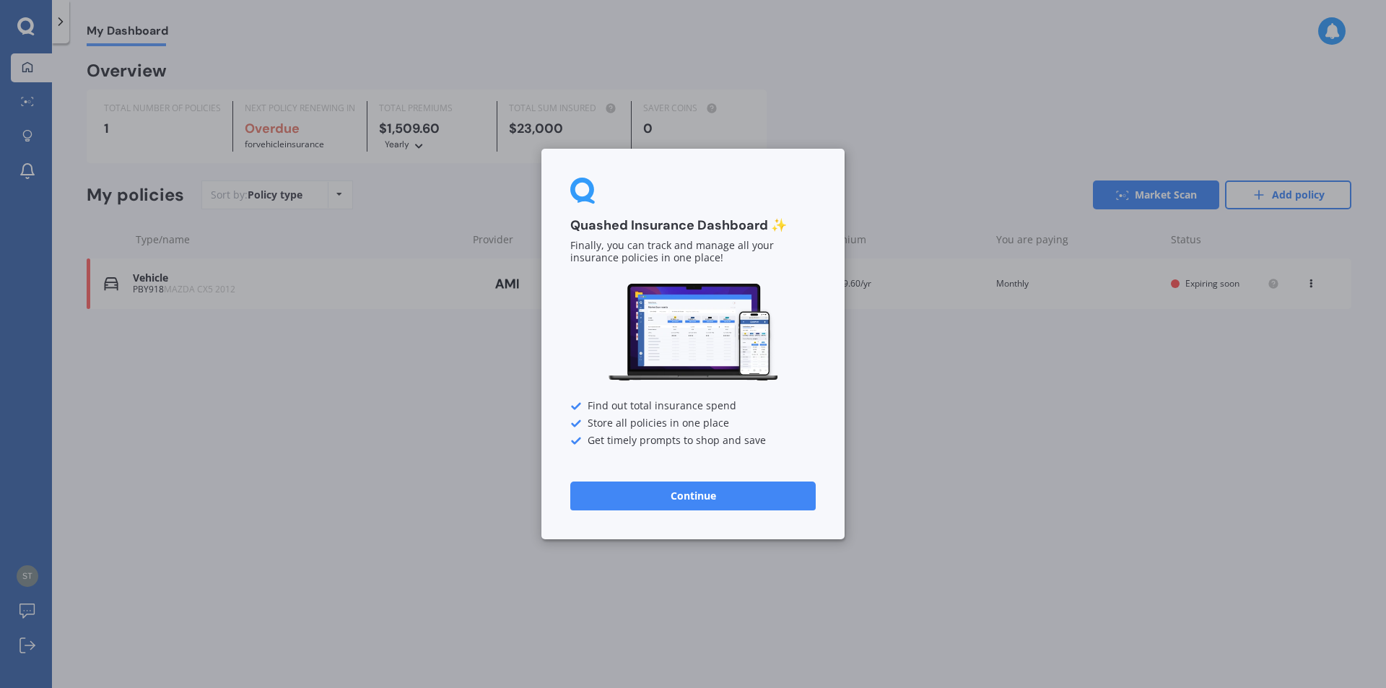
click at [656, 495] on button "Continue" at bounding box center [692, 496] width 245 height 29
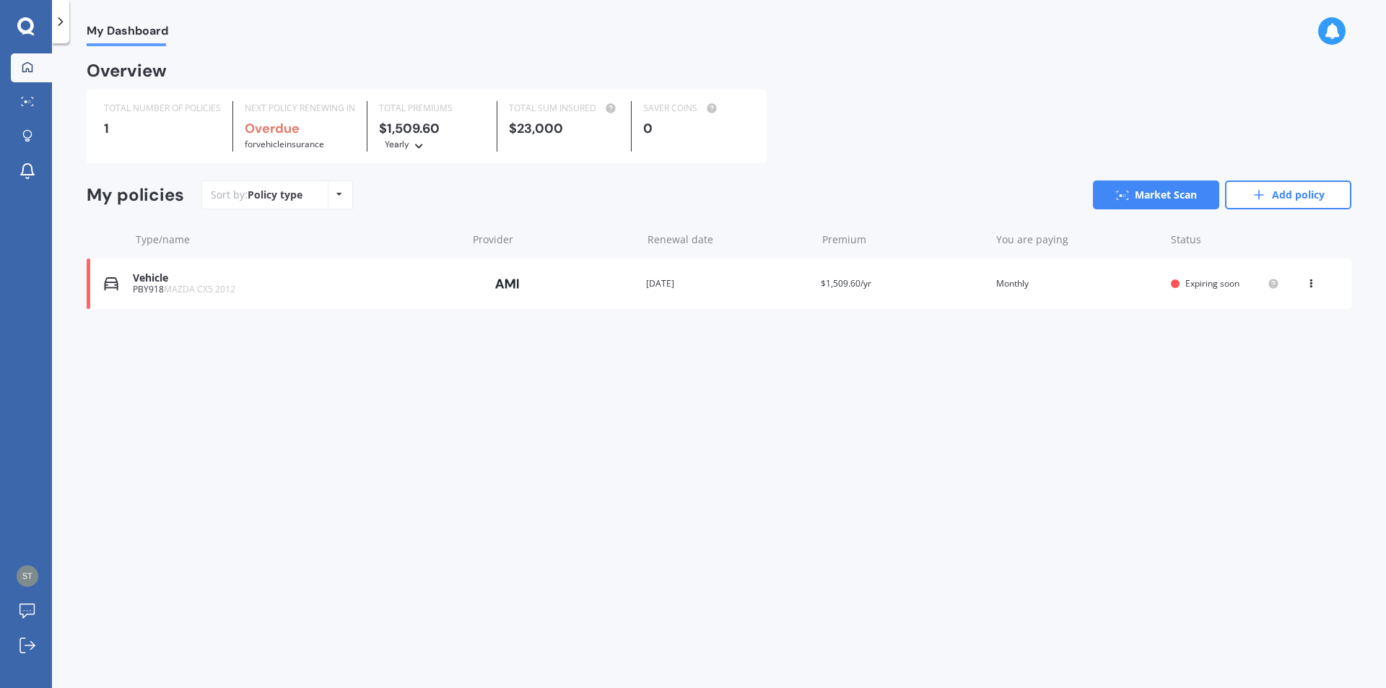
click at [208, 291] on span "MAZDA CX5 2012" at bounding box center [199, 289] width 71 height 12
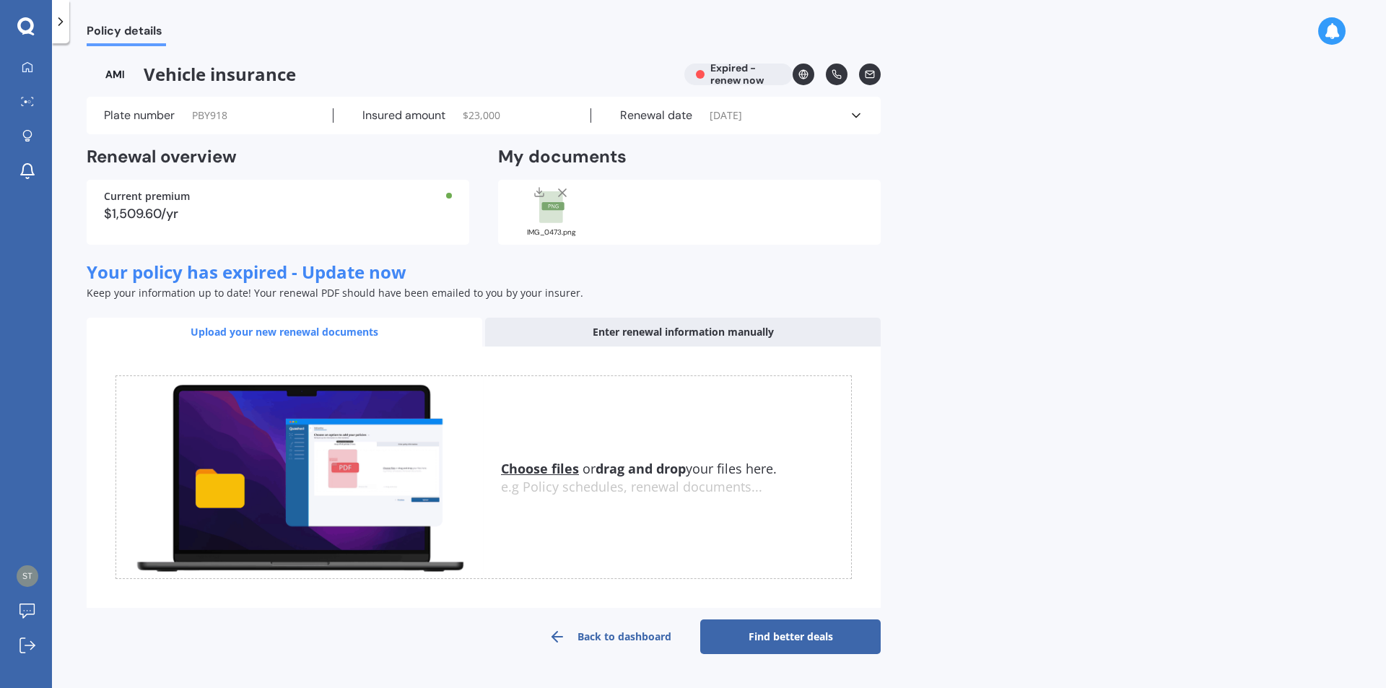
click at [1090, 306] on div "Policy details Vehicle insurance Expired - renew now Plate number PBY918 Insure…" at bounding box center [719, 368] width 1334 height 645
click at [651, 626] on link "Back to dashboard" at bounding box center [610, 636] width 180 height 35
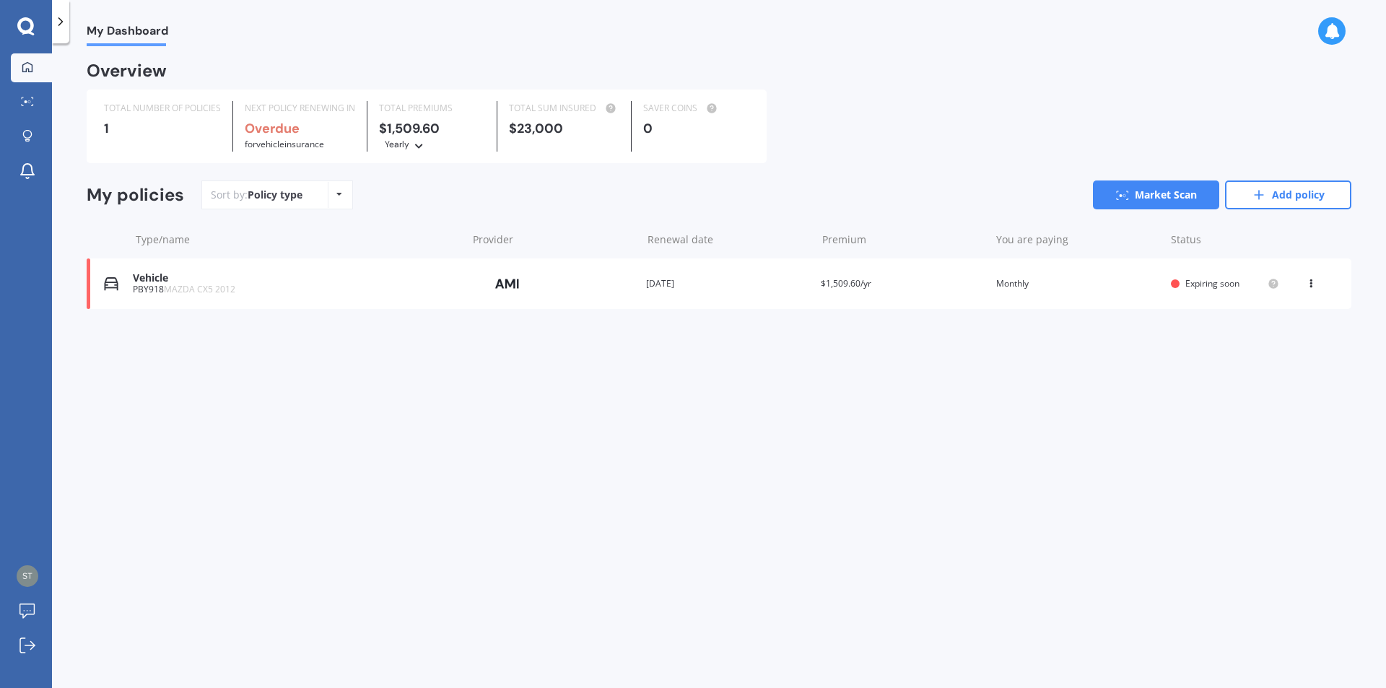
click at [418, 295] on div "PBY918 MAZDA CX5 2012" at bounding box center [296, 289] width 327 height 10
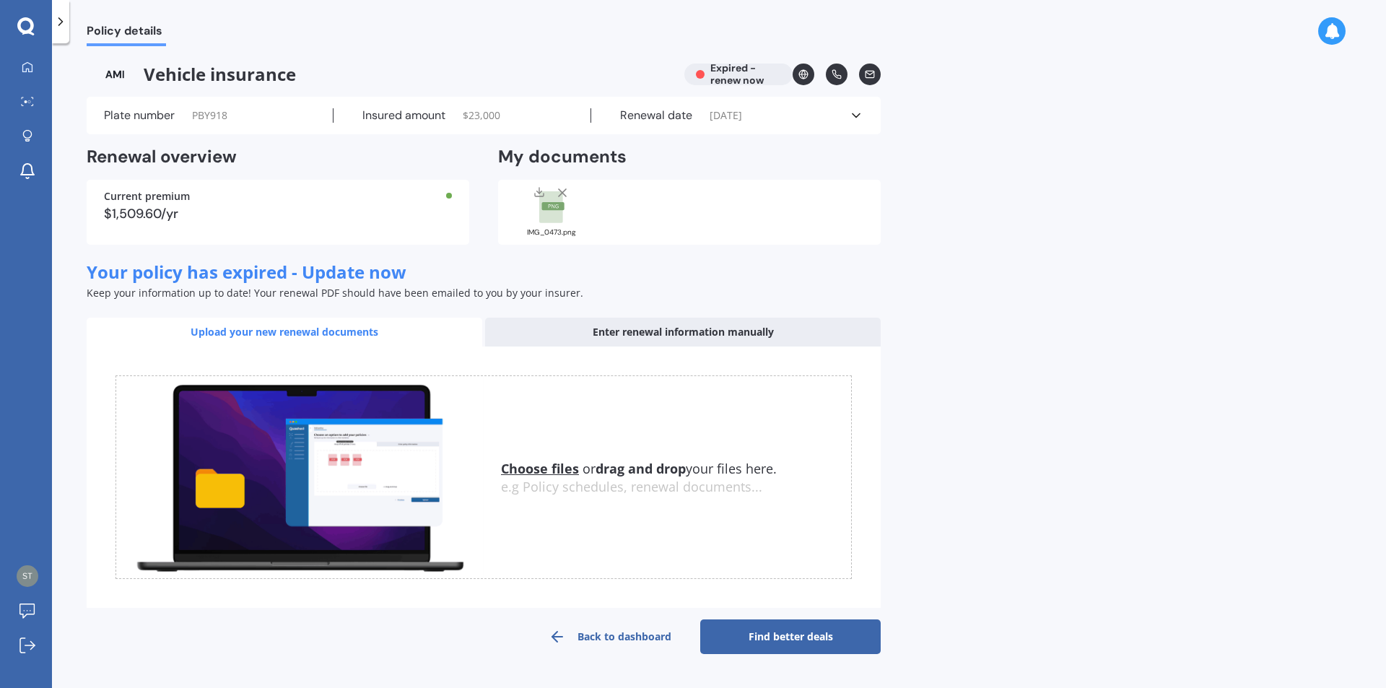
click at [786, 643] on link "Find better deals" at bounding box center [790, 636] width 180 height 35
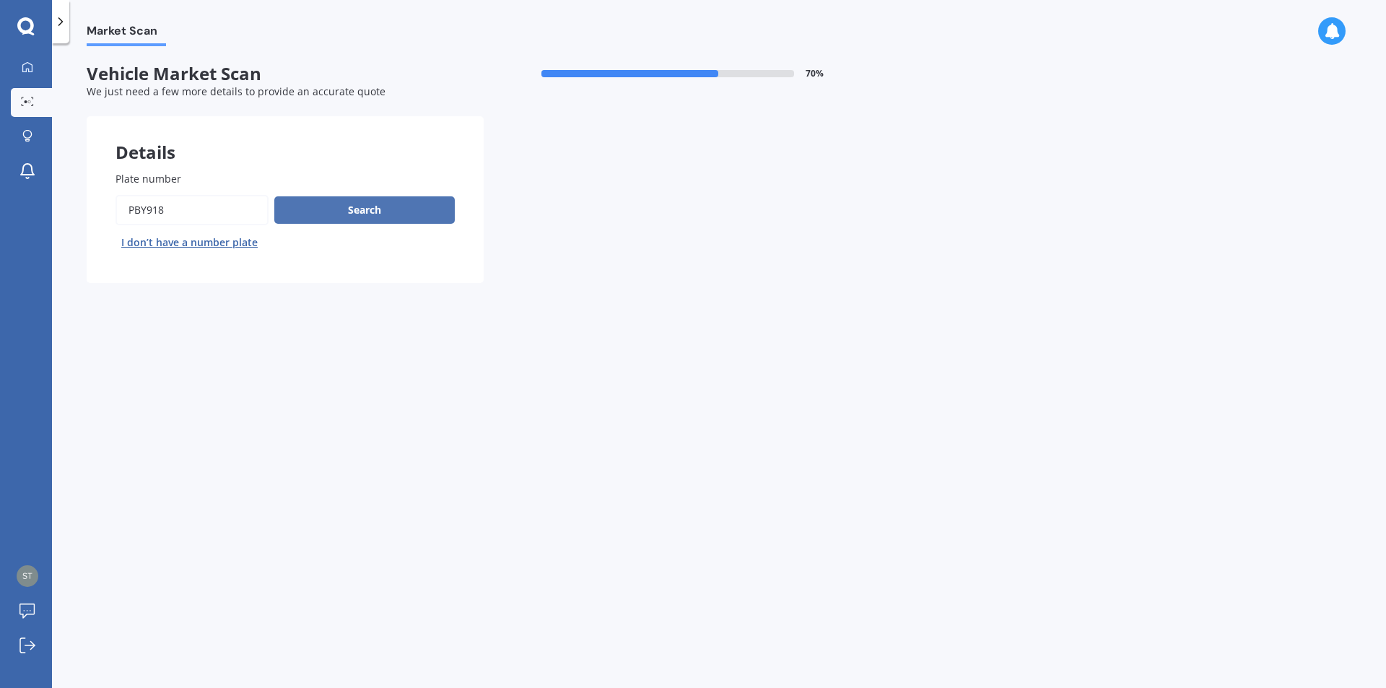
click at [346, 210] on button "Search" at bounding box center [364, 209] width 180 height 27
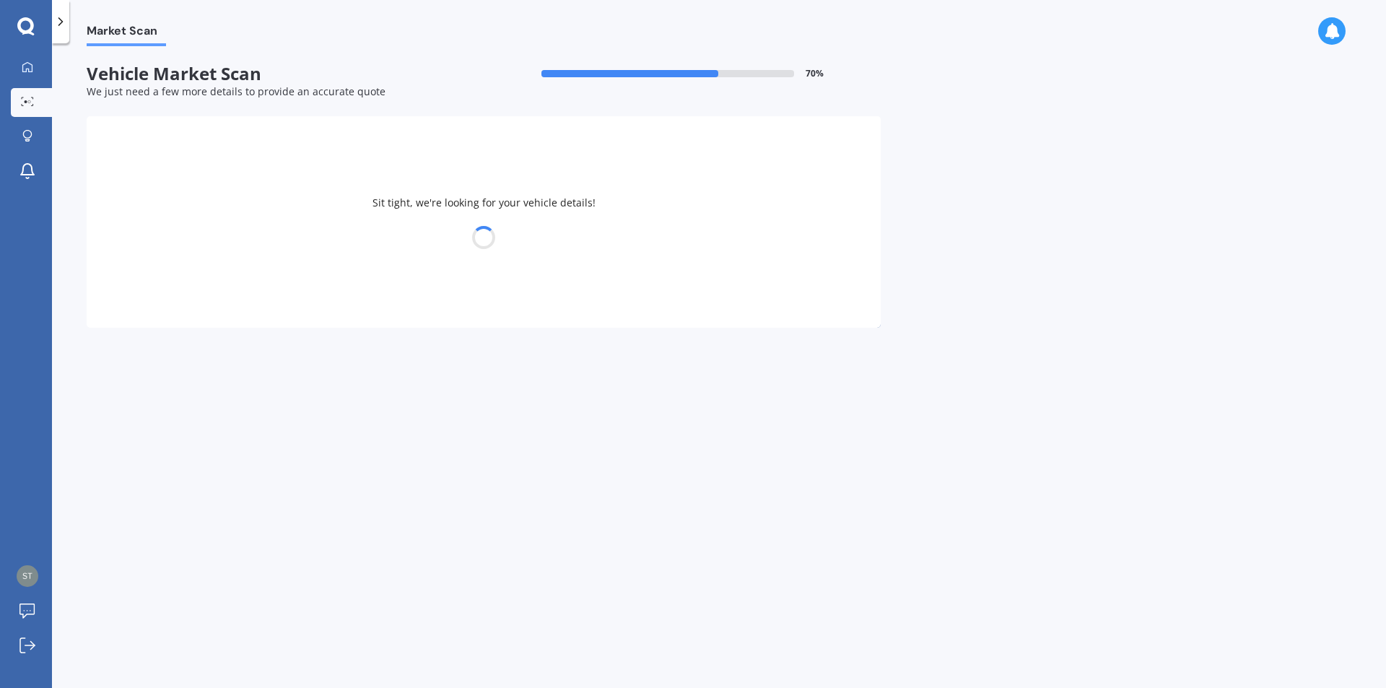
select select "MAZDA"
select select "28"
select select "02"
select select "1993"
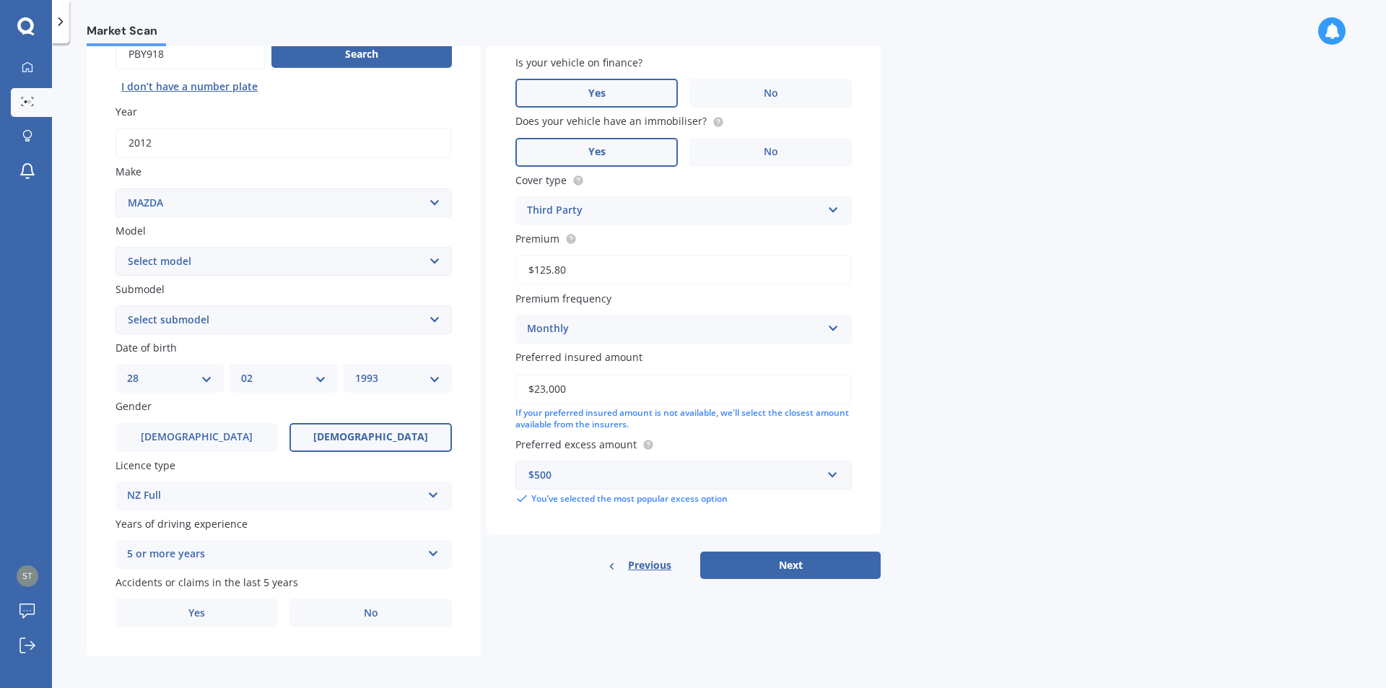
scroll to position [162, 0]
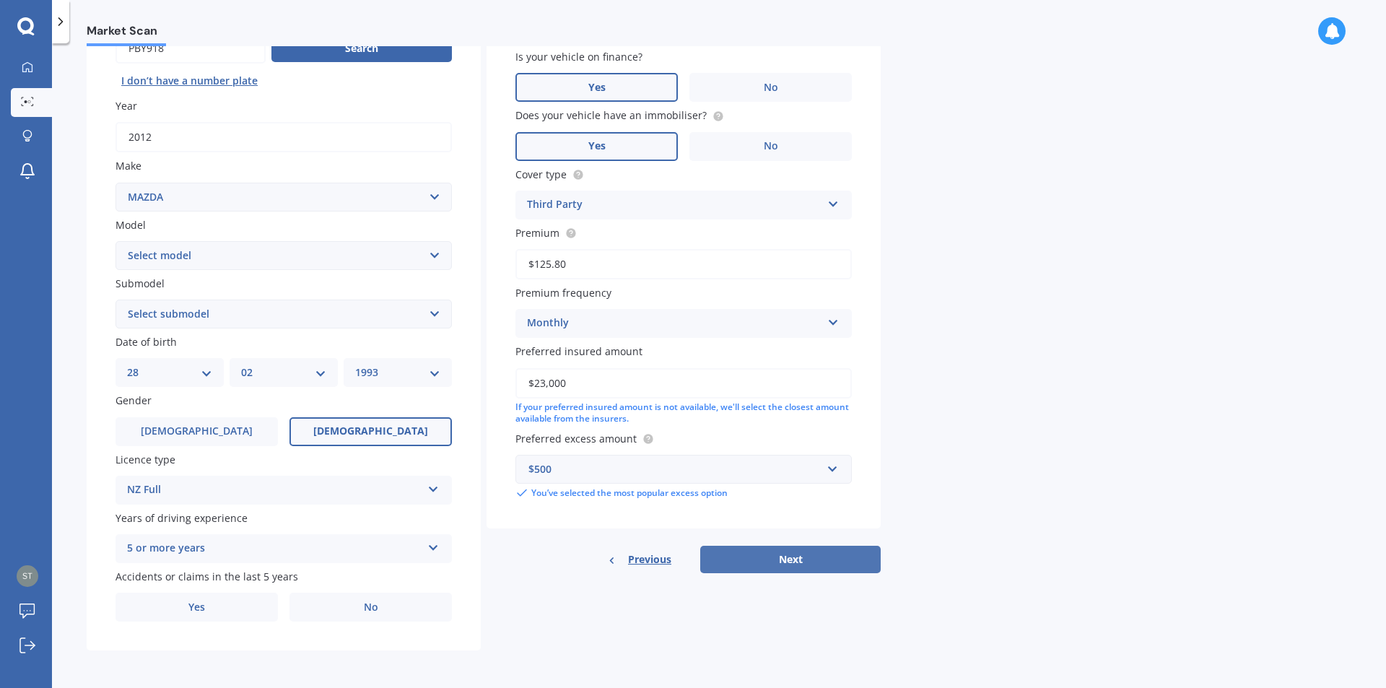
click at [747, 562] on button "Next" at bounding box center [790, 559] width 180 height 27
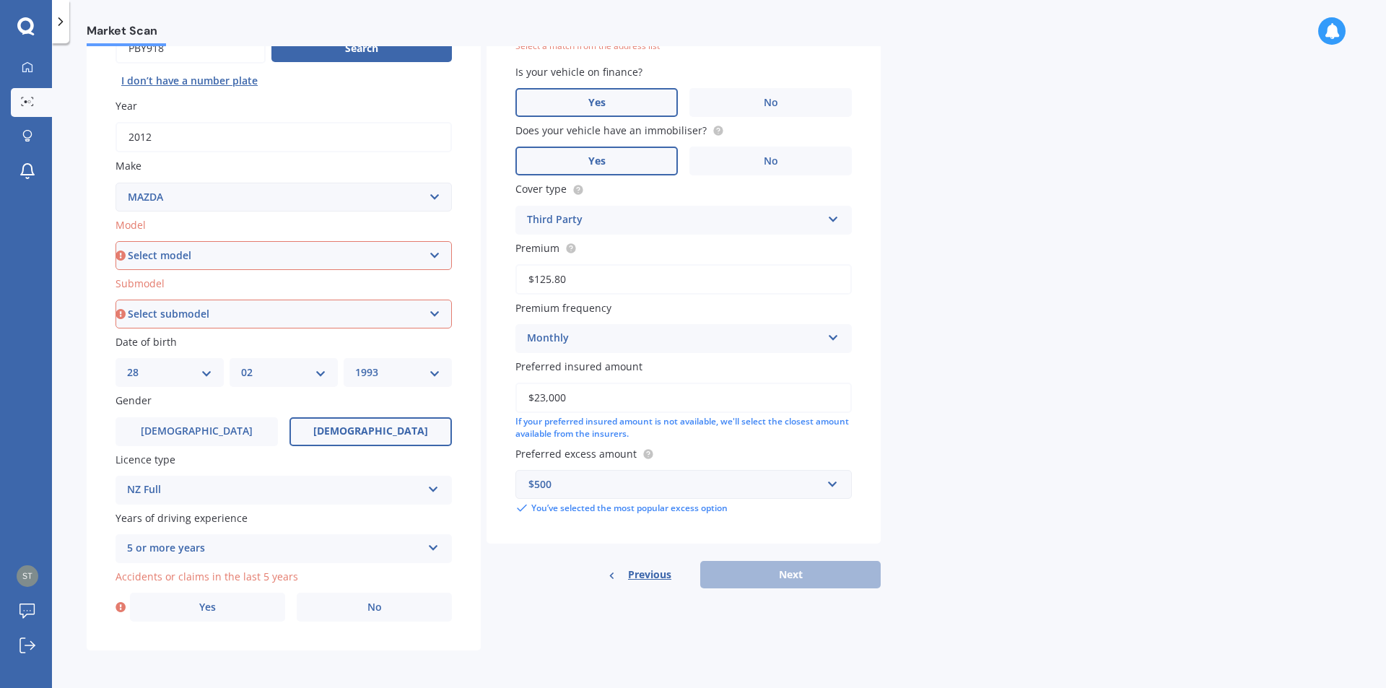
click at [281, 245] on select "Select model 121 2 3 323 323 / Familia 6 626 929 Atenza Autozam Axela AZ3 B2000…" at bounding box center [284, 255] width 336 height 29
select select "CX5"
click at [116, 241] on select "Select model 121 2 3 323 323 / Familia 6 626 929 Atenza Autozam Axela AZ3 B2000…" at bounding box center [284, 255] width 336 height 29
click at [261, 319] on select "Select submodel 2.2 Diesel 2WD XD 2.5S 4WD Diesel Limited 4WD GSX 2.2 Diesel St…" at bounding box center [284, 314] width 336 height 29
click at [76, 396] on div "Market Scan Vehicle Market Scan 70 % We just need a few more details to provide…" at bounding box center [719, 368] width 1334 height 645
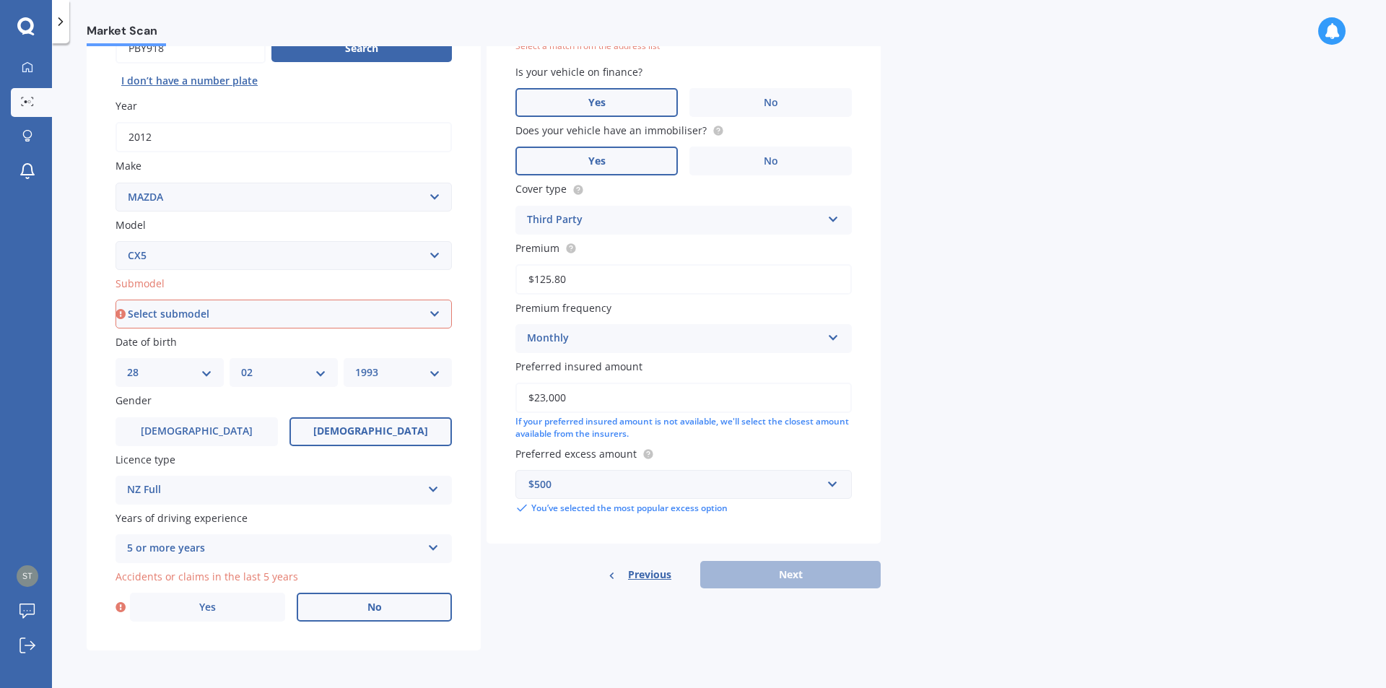
click at [360, 607] on label "No" at bounding box center [374, 607] width 155 height 29
click at [0, 0] on input "No" at bounding box center [0, 0] width 0 height 0
click at [394, 319] on select "Select submodel 2.2 Diesel 2WD XD 2.5S 4WD Diesel Limited 4WD GSX 2.2 Diesel St…" at bounding box center [284, 314] width 336 height 29
click at [248, 310] on select "Select submodel 2.2 Diesel 2WD XD 2.5S 4WD Diesel Limited 4WD GSX 2.2 Diesel St…" at bounding box center [284, 314] width 336 height 29
click at [240, 304] on select "Select submodel 2.2 Diesel 2WD XD 2.5S 4WD Diesel Limited 4WD GSX 2.2 Diesel St…" at bounding box center [284, 314] width 336 height 29
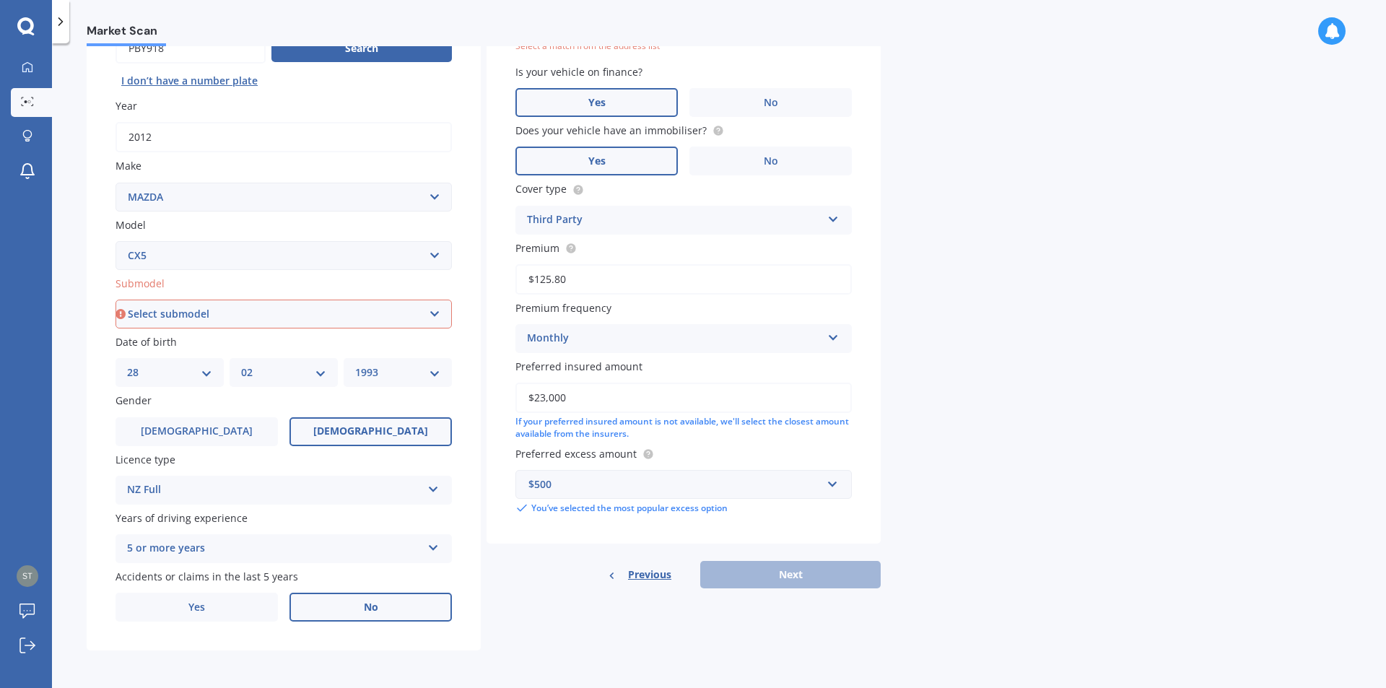
select select "STATION WAGON (PETROL)"
click at [116, 300] on select "Select submodel 2.2 Diesel 2WD XD 2.5S 4WD Diesel Limited 4WD GSX 2.2 Diesel St…" at bounding box center [284, 314] width 336 height 29
click at [253, 313] on select "Select submodel 2.2 Diesel 2WD XD 2.5S 4WD Diesel Limited 4WD GSX 2.2 Diesel St…" at bounding box center [284, 314] width 336 height 29
click at [116, 300] on select "Select submodel 2.2 Diesel 2WD XD 2.5S 4WD Diesel Limited 4WD GSX 2.2 Diesel St…" at bounding box center [284, 314] width 336 height 29
click at [771, 578] on div "Previous Next" at bounding box center [684, 574] width 394 height 27
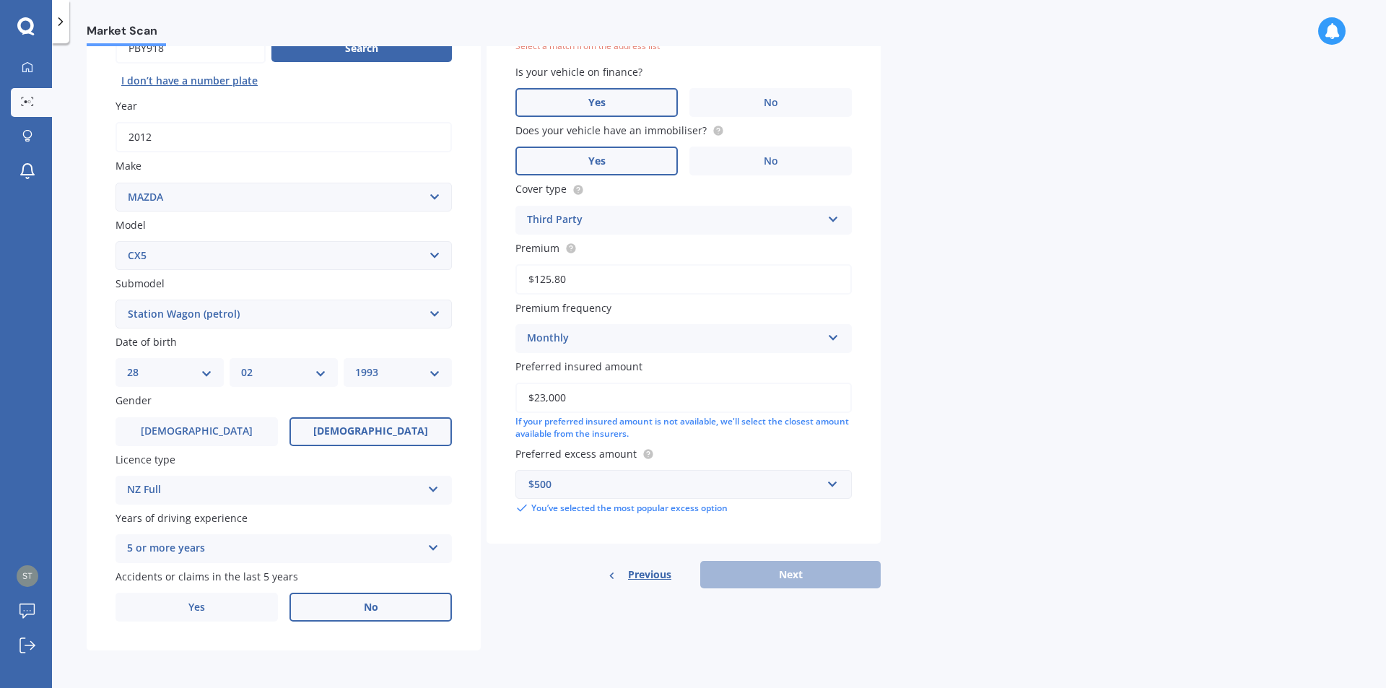
click at [1044, 471] on div "Market Scan Vehicle Market Scan 70 % We just need a few more details to provide…" at bounding box center [719, 368] width 1334 height 645
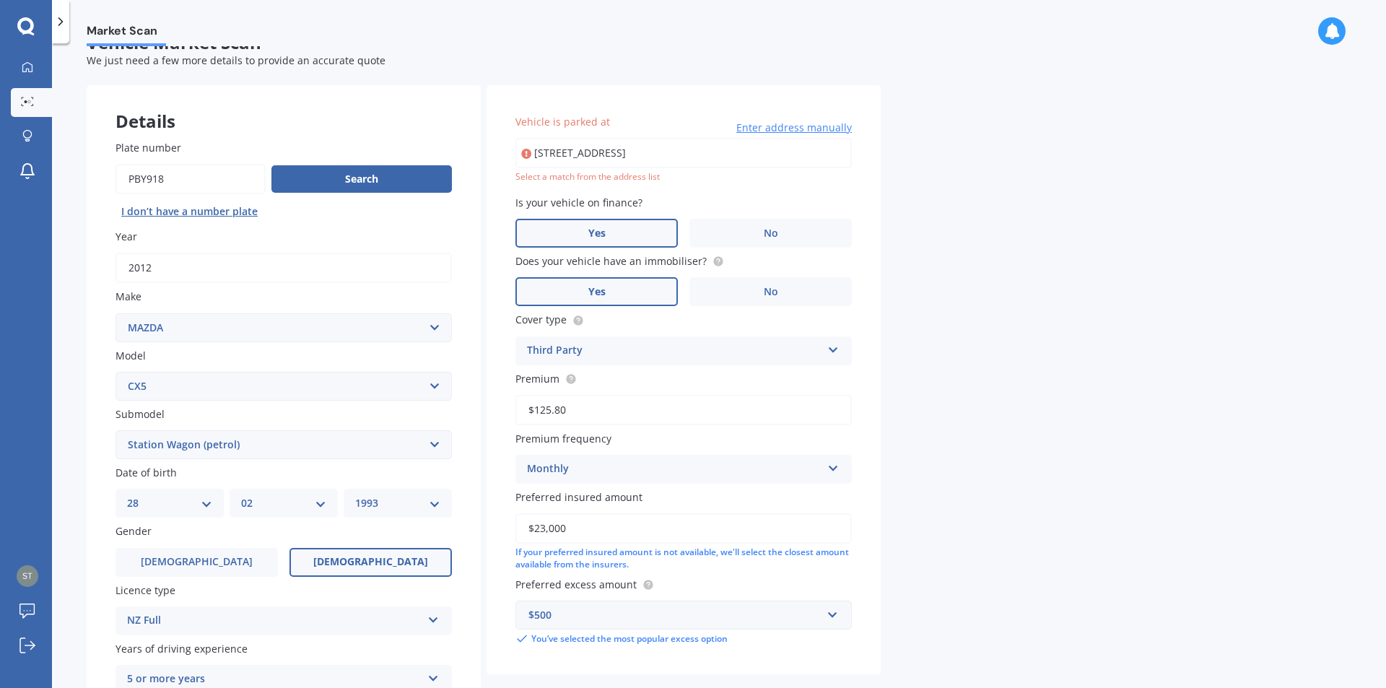
scroll to position [72, 0]
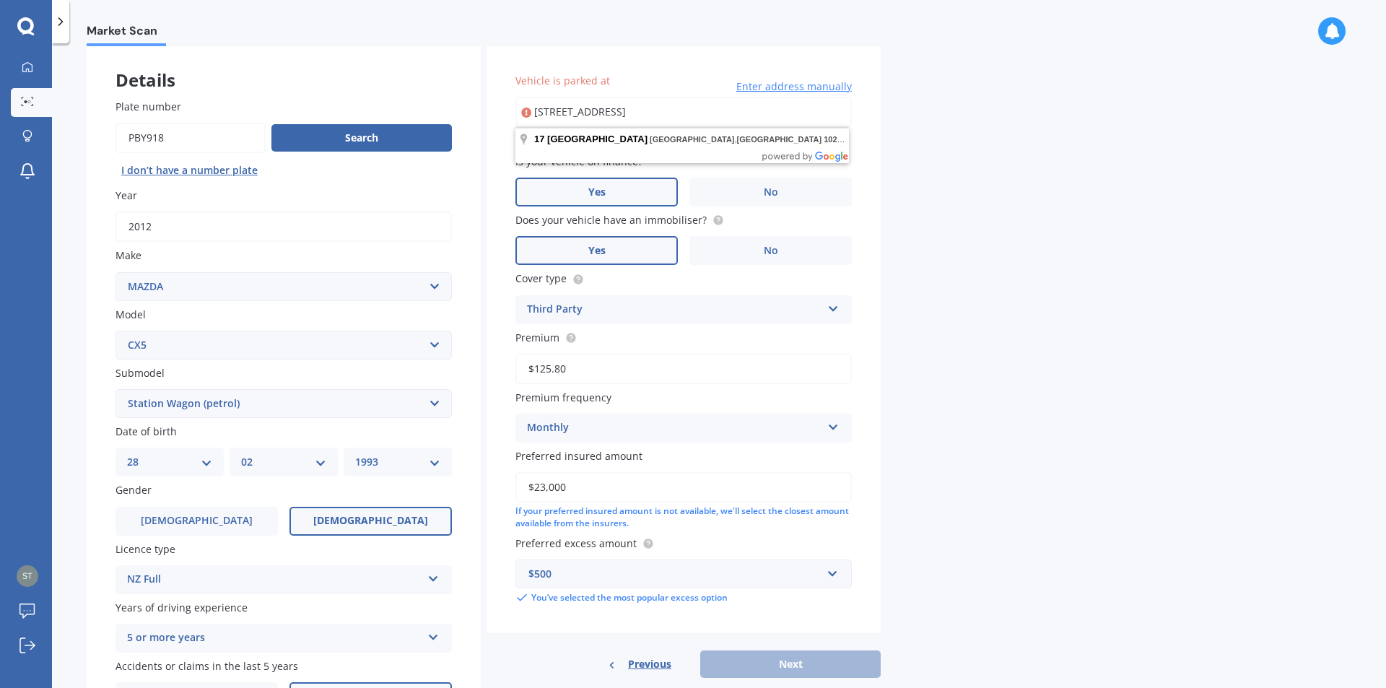
click at [795, 112] on input "17 Leamington Road, Mount Eden, Auckland 1024" at bounding box center [683, 112] width 336 height 30
drag, startPoint x: 791, startPoint y: 112, endPoint x: 503, endPoint y: 99, distance: 287.6
click at [503, 99] on div "Vehicle is parked at 17 Leamington Road, Mount Eden, Auckland 1024 Enter addres…" at bounding box center [684, 338] width 394 height 589
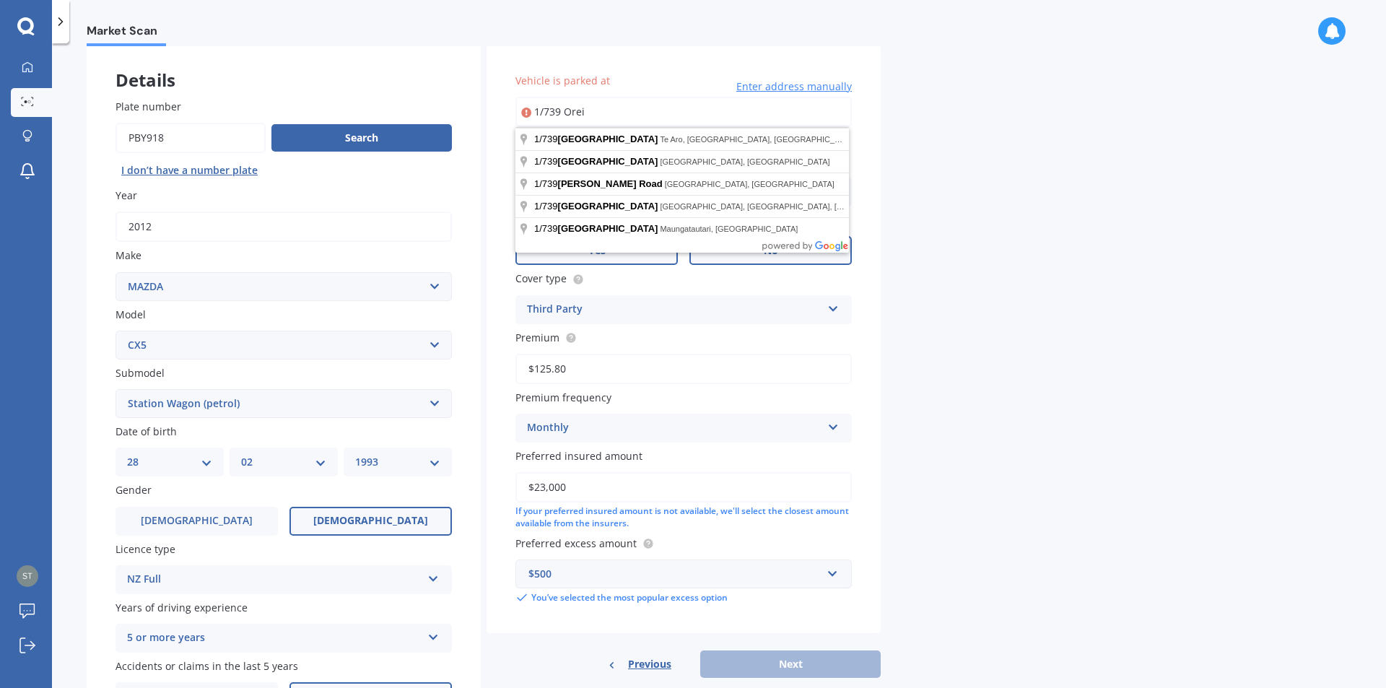
click at [689, 240] on body "My Dashboard Market Scan Explore insurance Notifications Stephanie Christensen …" at bounding box center [693, 344] width 1386 height 688
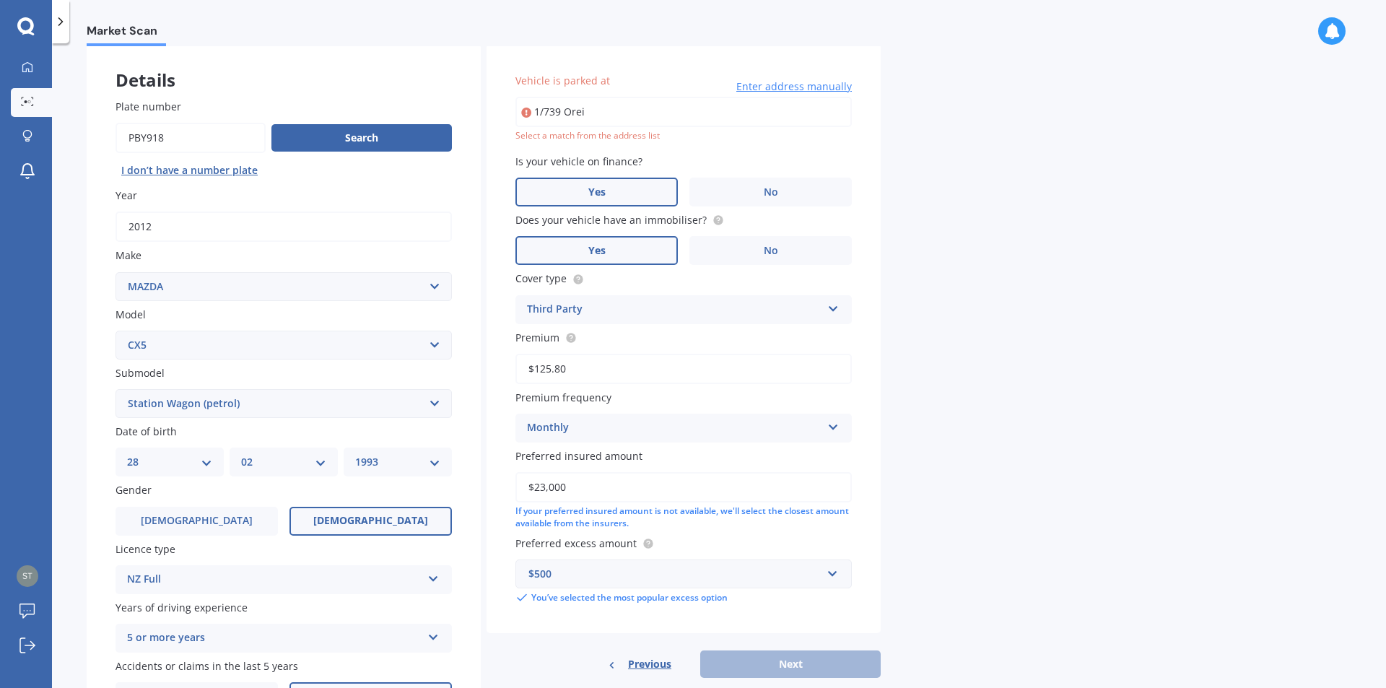
click at [600, 113] on input "1/739 Orei" at bounding box center [683, 112] width 336 height 30
type input "1/739 Oreipunga Road, Maungatautari 3494"
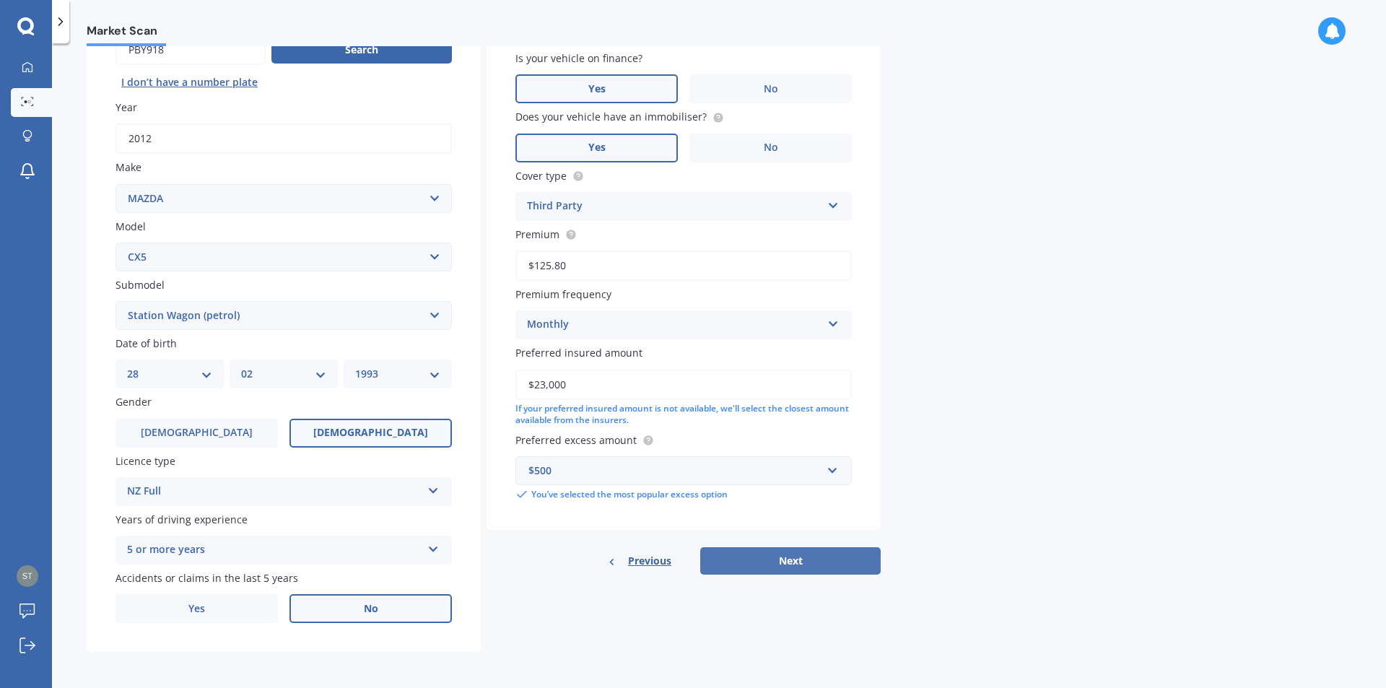
scroll to position [162, 0]
click at [821, 560] on button "Next" at bounding box center [790, 559] width 180 height 27
select select "28"
select select "02"
select select "1993"
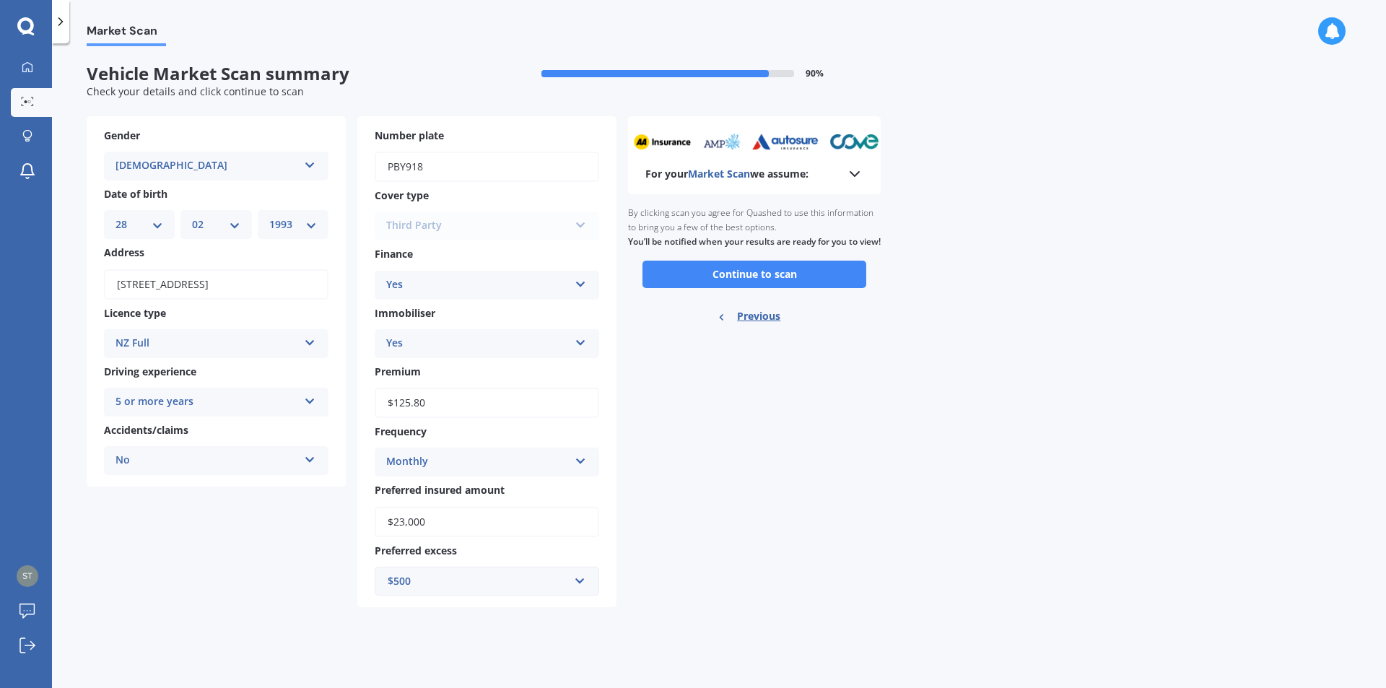
scroll to position [0, 0]
click at [793, 287] on button "Continue to scan" at bounding box center [755, 274] width 224 height 27
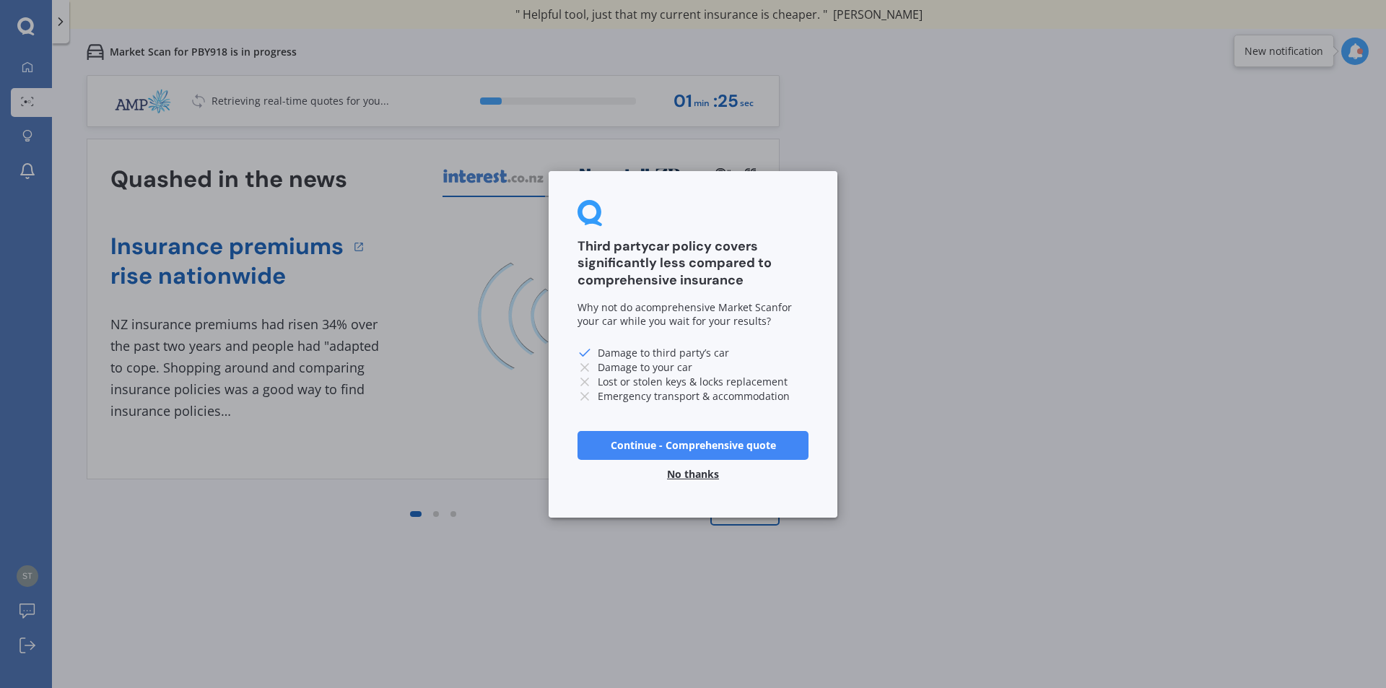
click at [700, 471] on button "No thanks" at bounding box center [692, 473] width 69 height 29
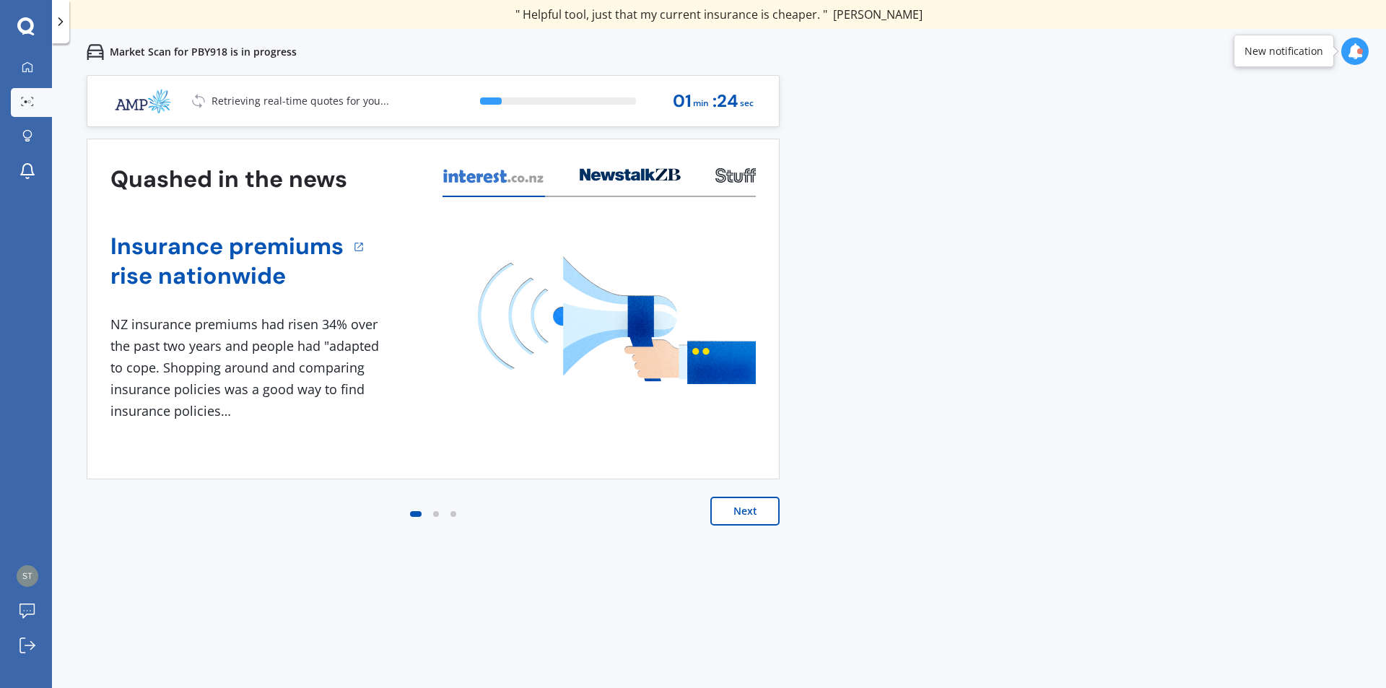
click at [745, 506] on button "Next" at bounding box center [744, 511] width 69 height 29
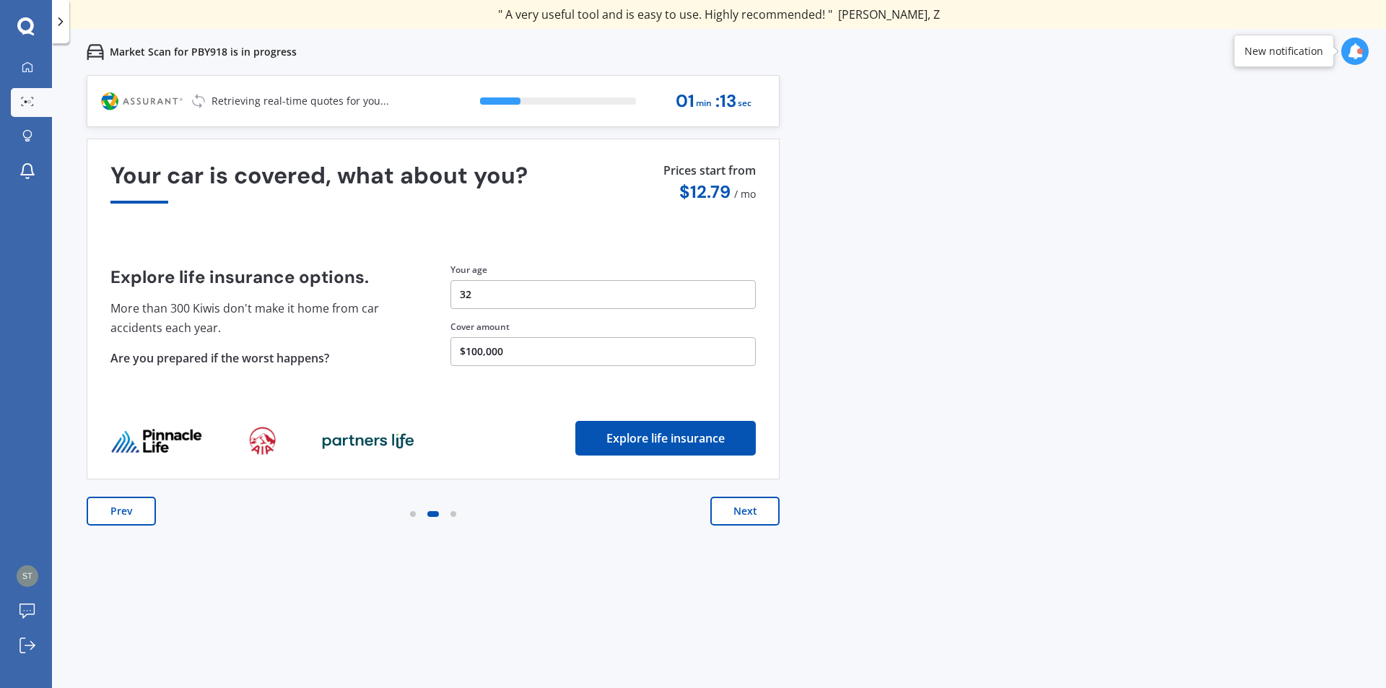
click at [736, 508] on button "Next" at bounding box center [744, 511] width 69 height 29
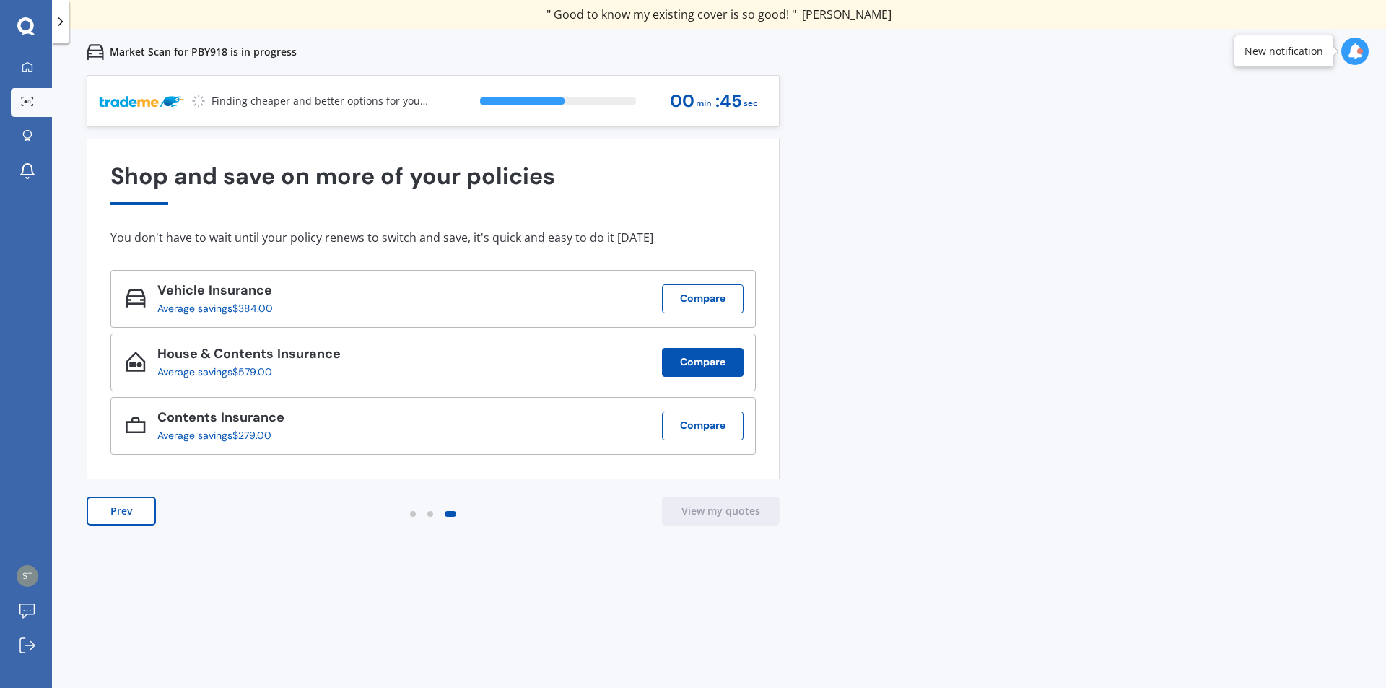
click at [720, 363] on button "Compare" at bounding box center [703, 362] width 82 height 29
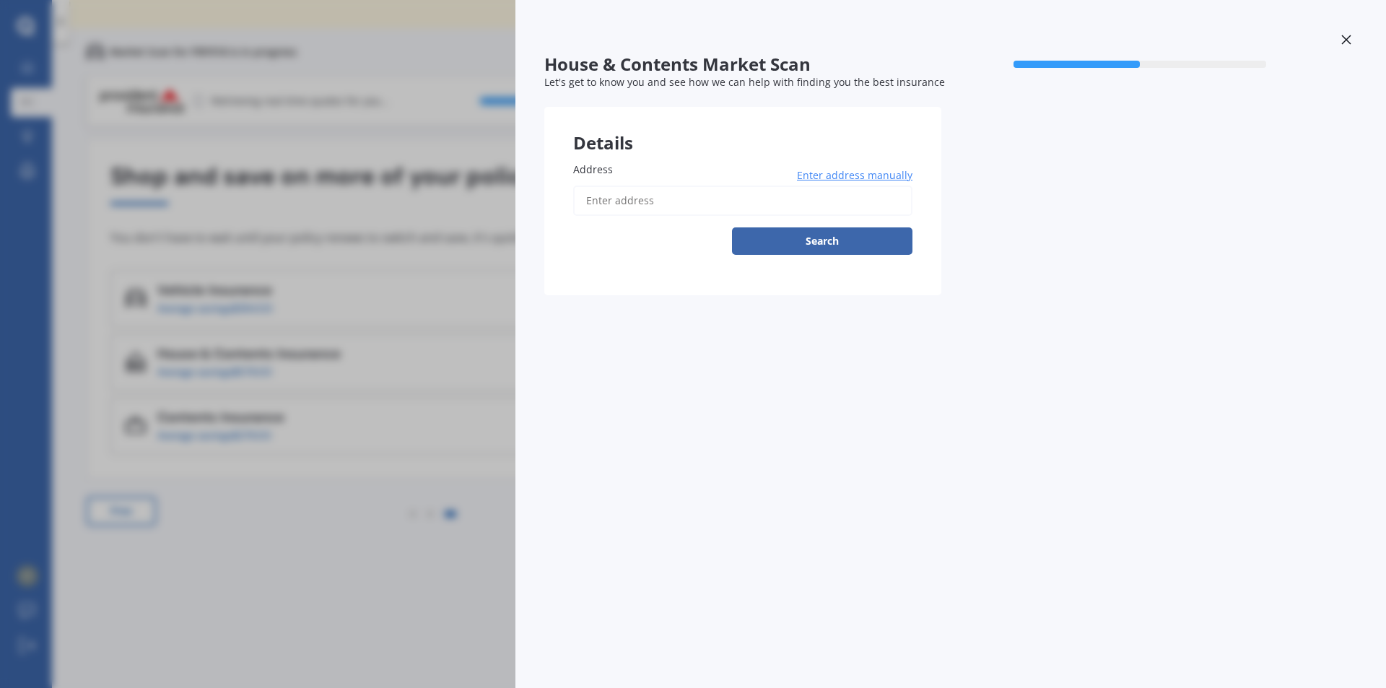
click at [636, 204] on input "Address" at bounding box center [742, 201] width 339 height 30
type input "1/739 Oreipunga Road, Maungatautari 3494"
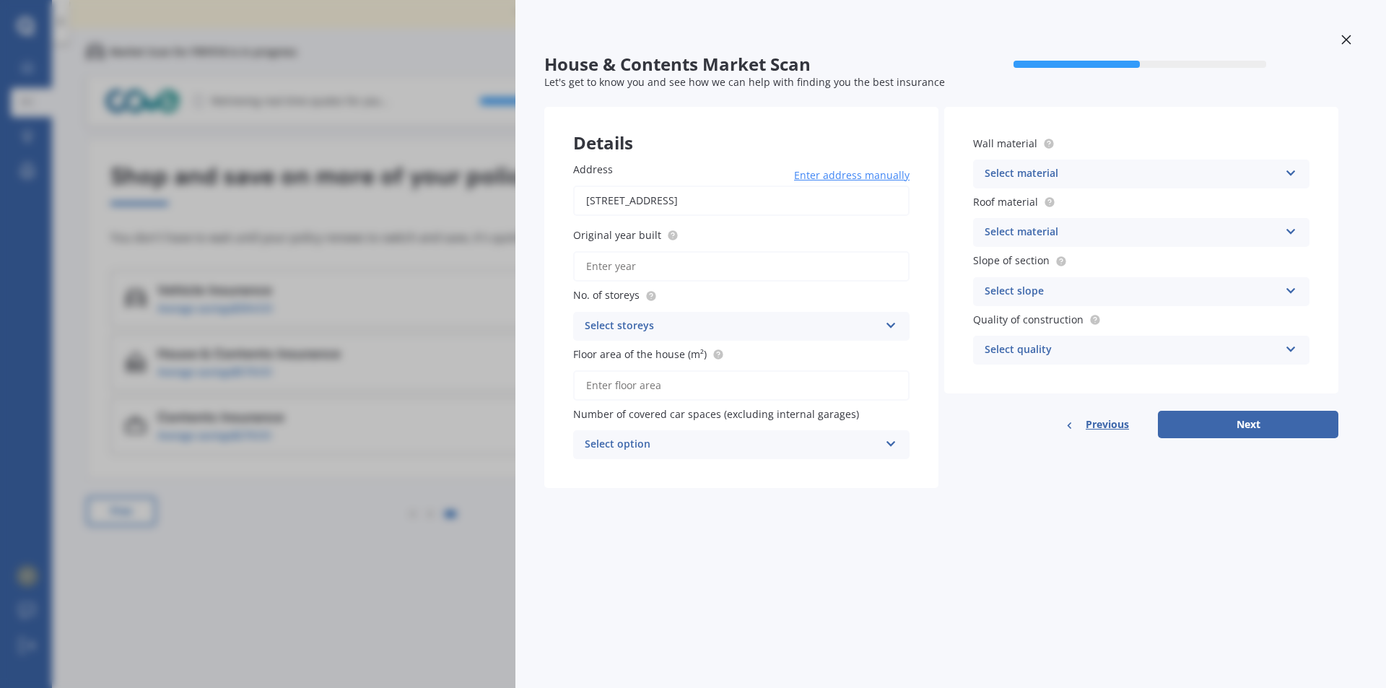
click at [625, 265] on input "Original year built" at bounding box center [741, 266] width 336 height 30
type input "2021"
click at [861, 322] on div "Select storeys" at bounding box center [732, 326] width 295 height 17
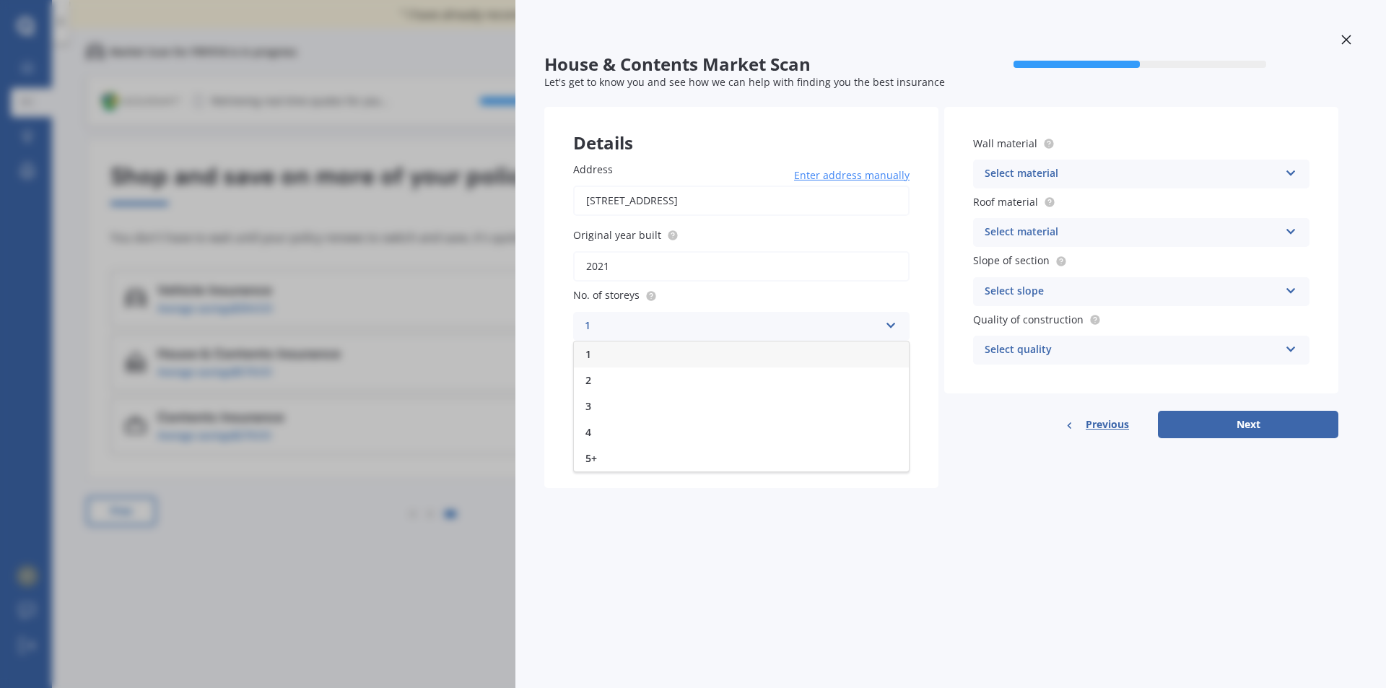
click at [589, 355] on span "1" at bounding box center [589, 354] width 6 height 14
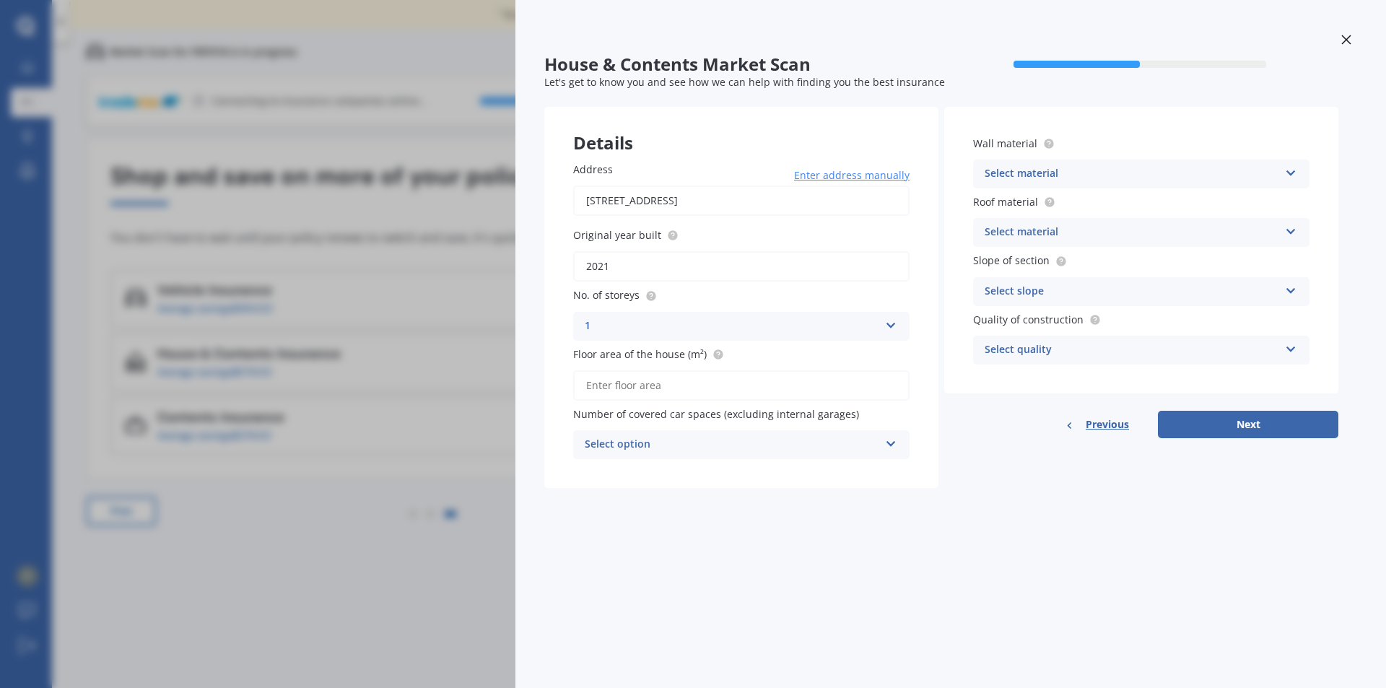
click at [687, 385] on input "Floor area of the house (m²)" at bounding box center [741, 385] width 336 height 30
type input "70"
click at [729, 443] on div "Select option" at bounding box center [732, 444] width 295 height 17
click at [591, 477] on div "0" at bounding box center [741, 473] width 335 height 26
click at [1082, 170] on div "Select material" at bounding box center [1132, 173] width 295 height 17
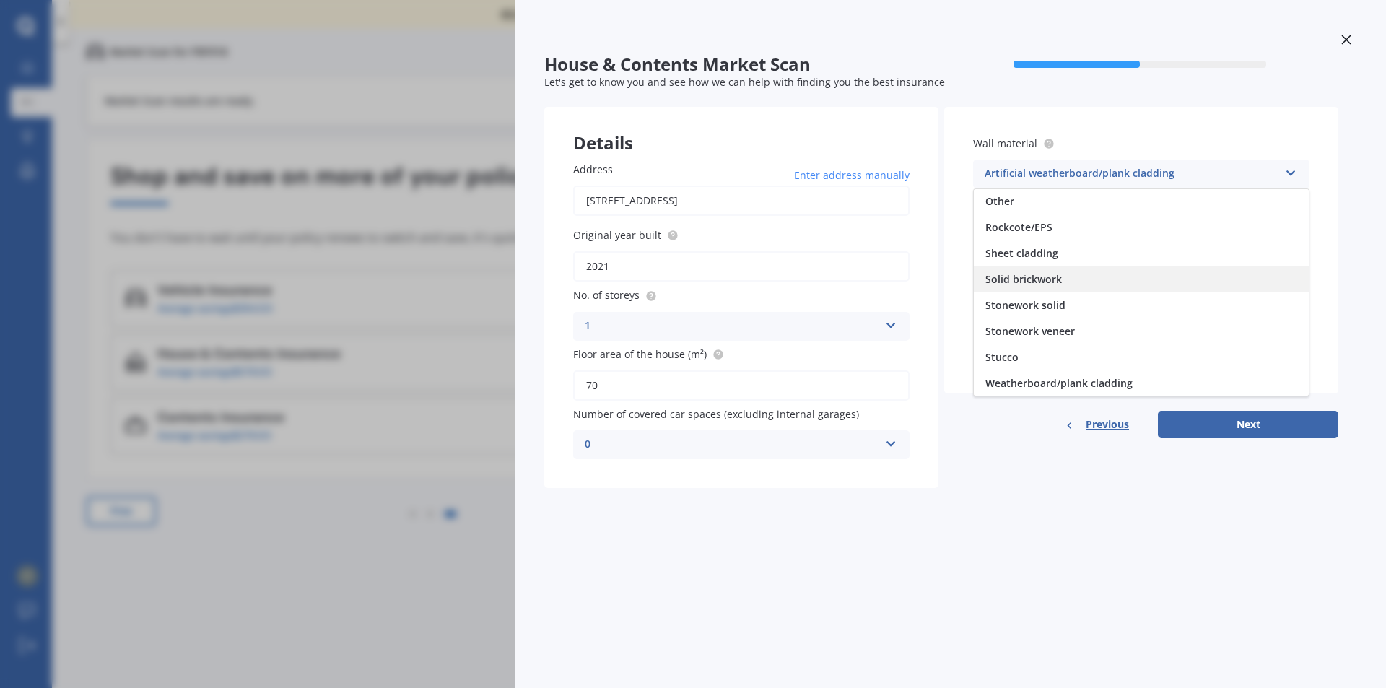
scroll to position [131, 0]
click at [1088, 382] on span "Weatherboard/plank cladding" at bounding box center [1059, 382] width 147 height 14
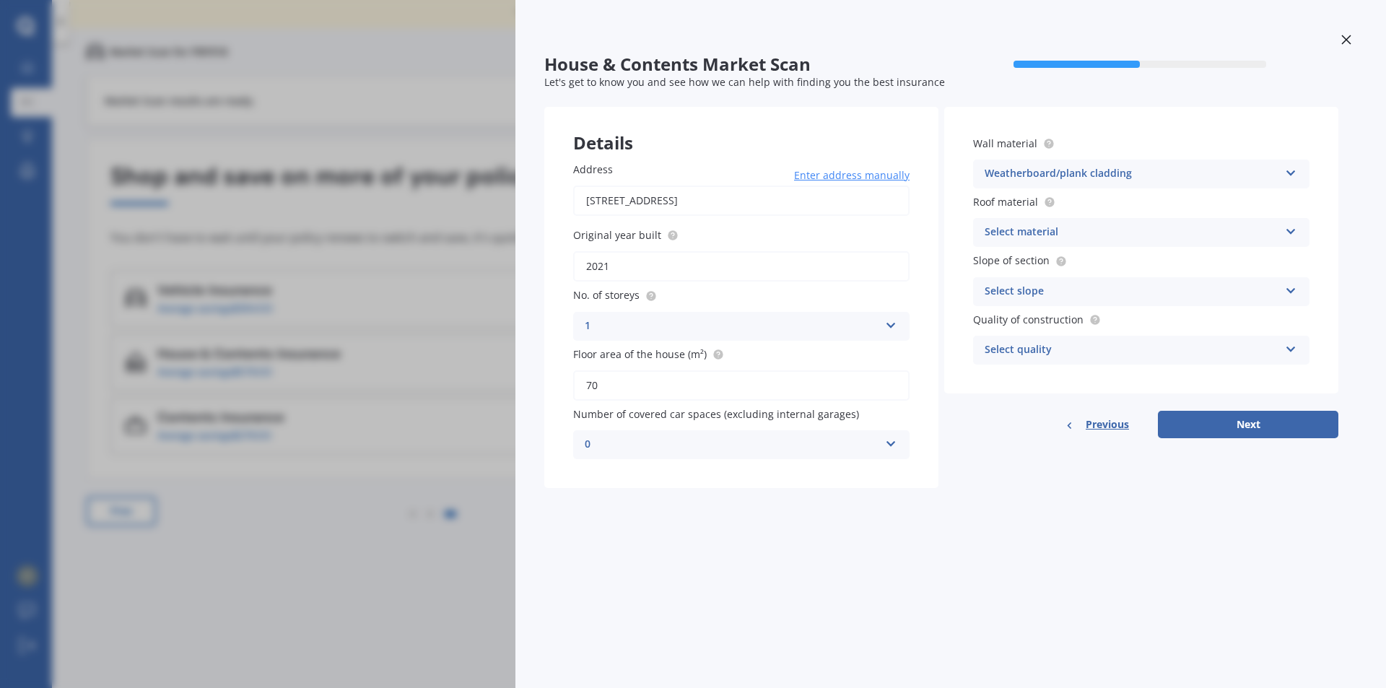
click at [1092, 258] on label "Slope of section" at bounding box center [1138, 260] width 331 height 15
click at [1290, 234] on icon at bounding box center [1291, 229] width 12 height 10
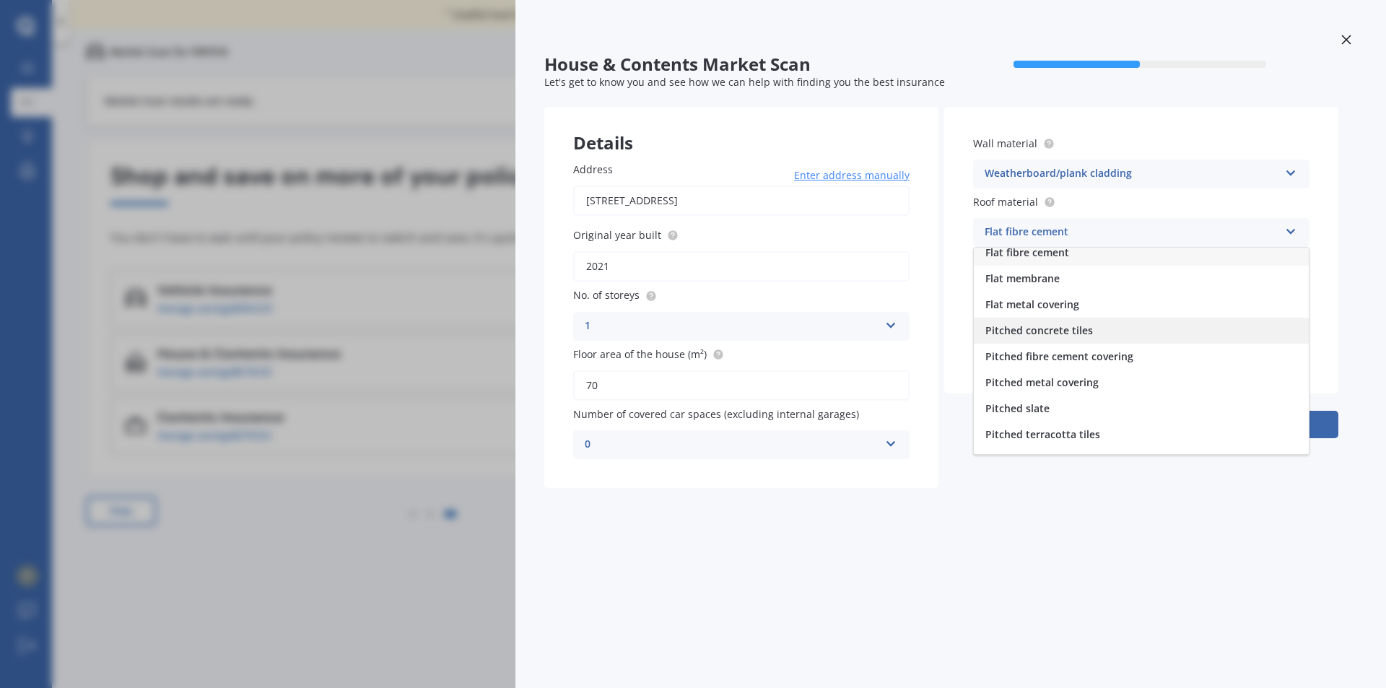
scroll to position [0, 0]
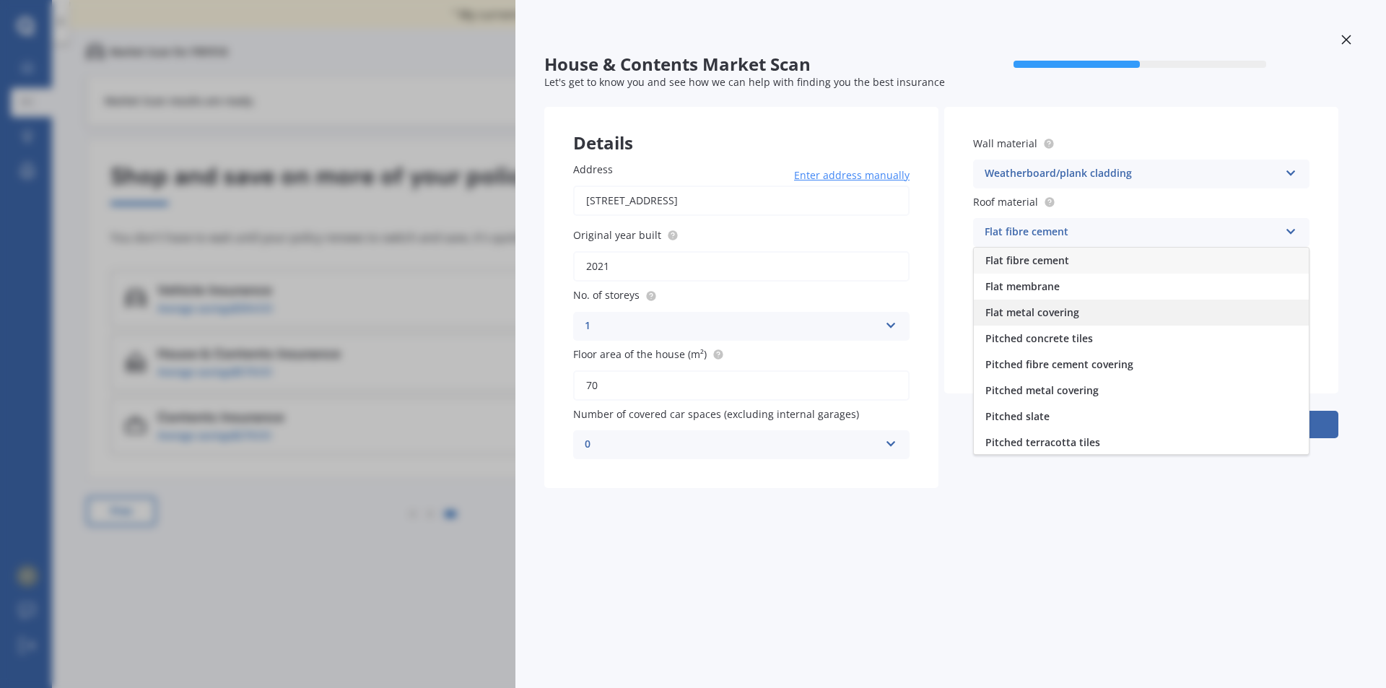
click at [1072, 308] on span "Flat metal covering" at bounding box center [1033, 312] width 94 height 14
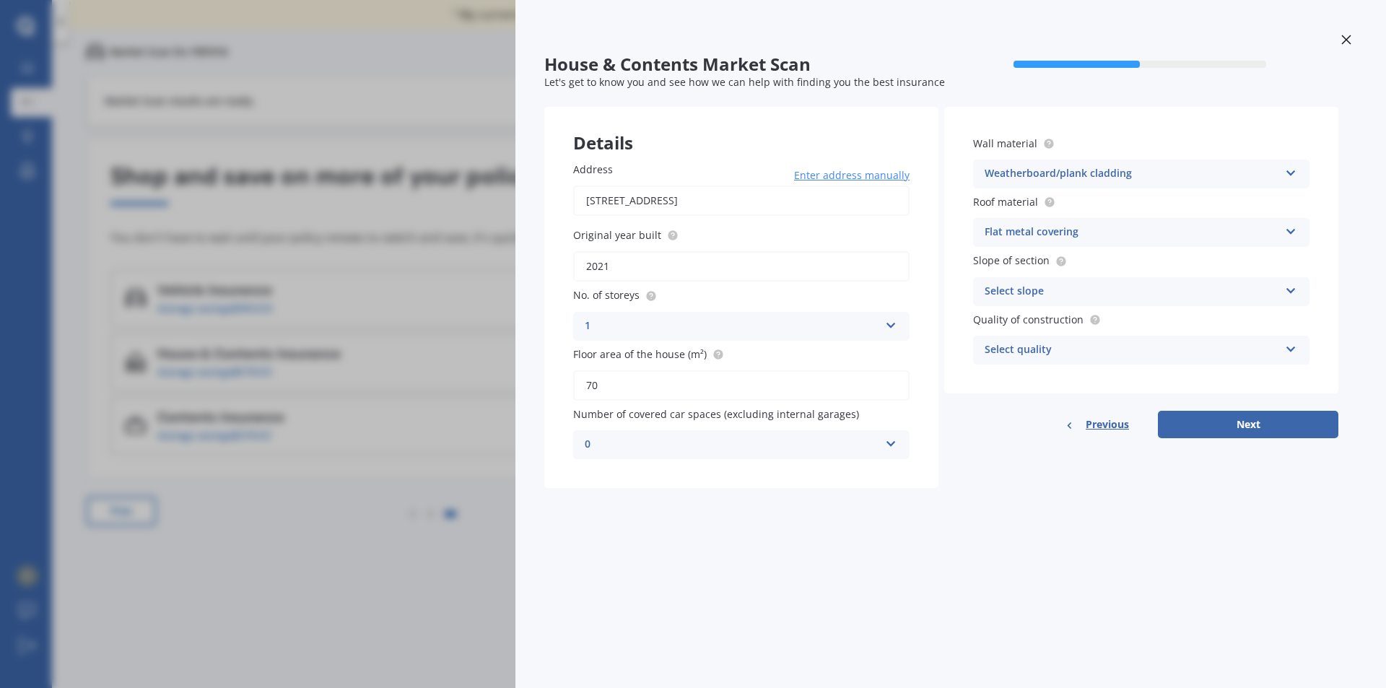
click at [1100, 251] on div "Wall material Weatherboard/plank cladding Artificial weatherboard/plank claddin…" at bounding box center [1141, 250] width 394 height 287
click at [1290, 232] on icon at bounding box center [1291, 229] width 12 height 10
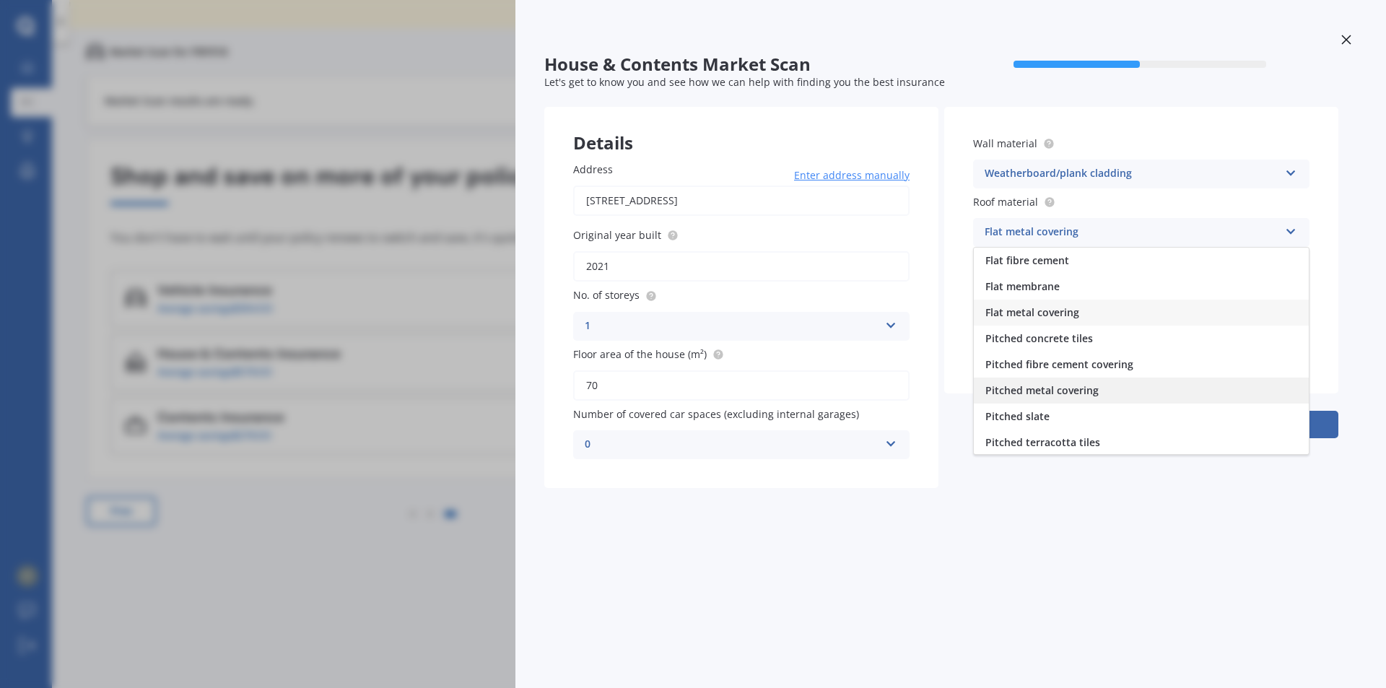
click at [1087, 393] on span "Pitched metal covering" at bounding box center [1042, 390] width 113 height 14
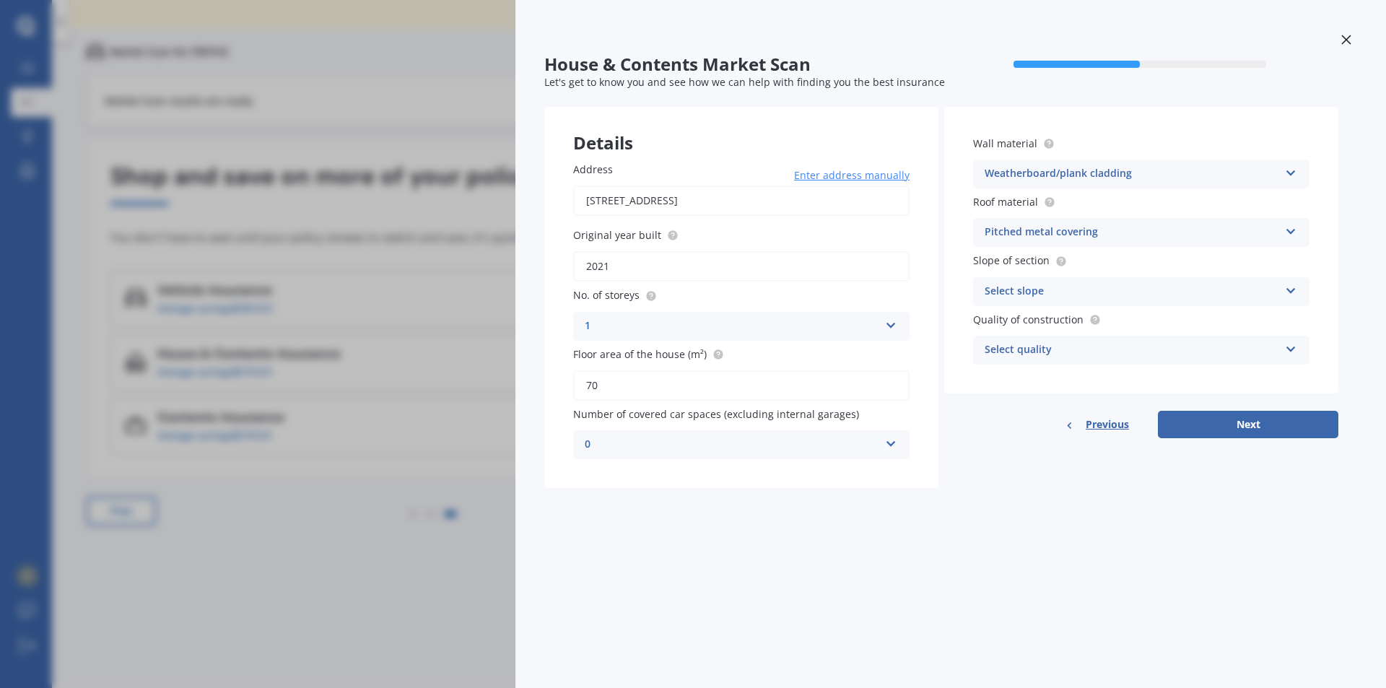
click at [1295, 232] on icon at bounding box center [1291, 229] width 12 height 10
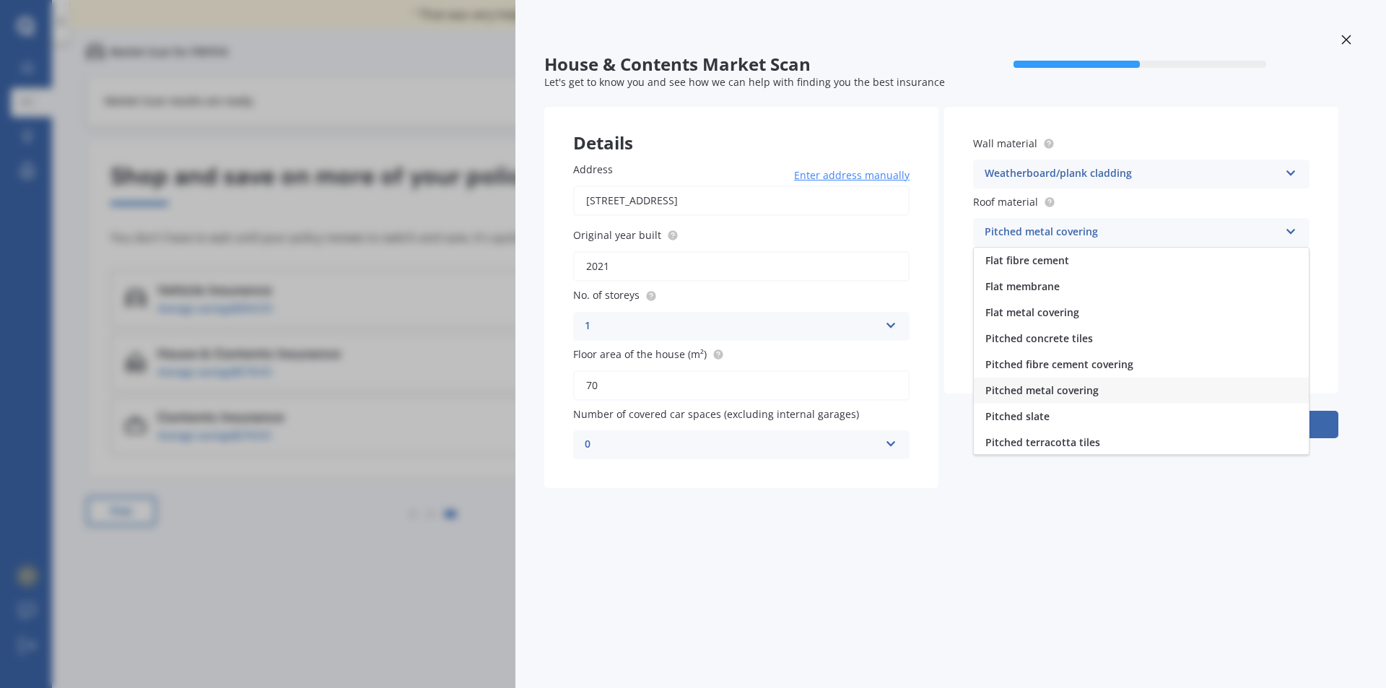
click at [1087, 311] on div "Flat metal covering" at bounding box center [1141, 313] width 335 height 26
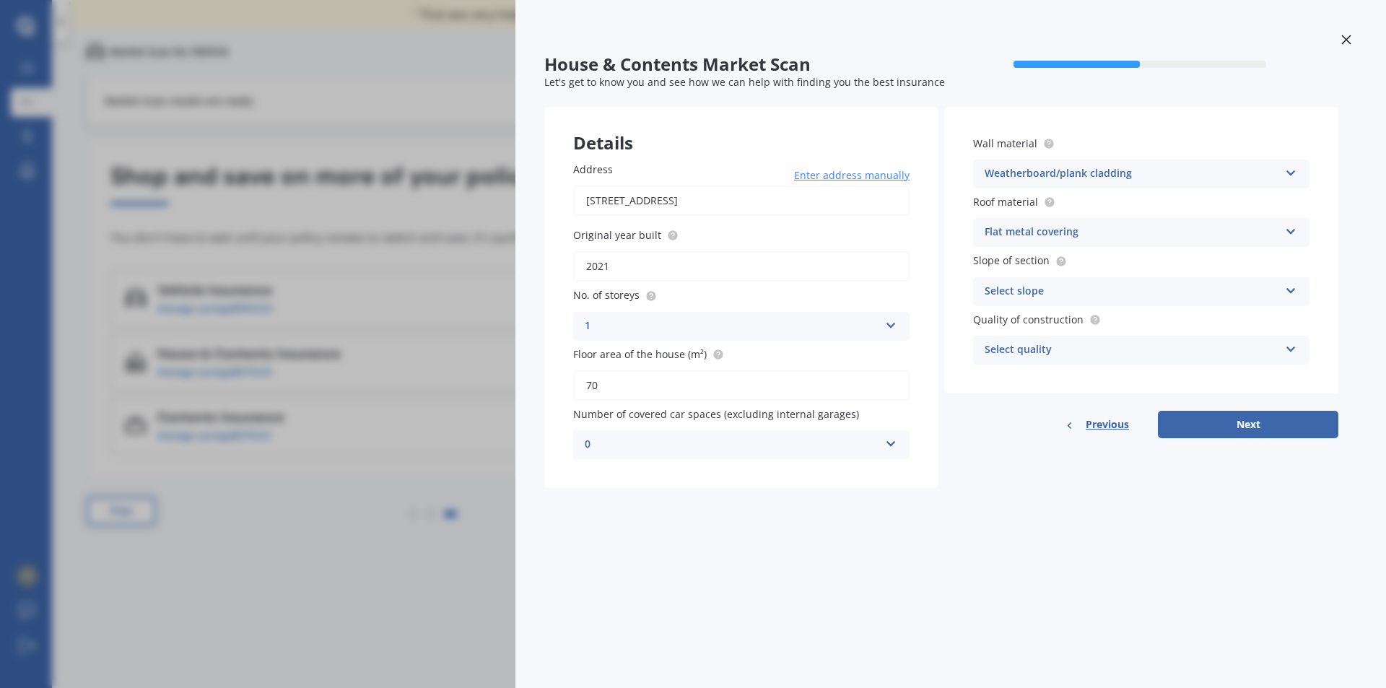
click at [1286, 287] on icon at bounding box center [1291, 288] width 12 height 10
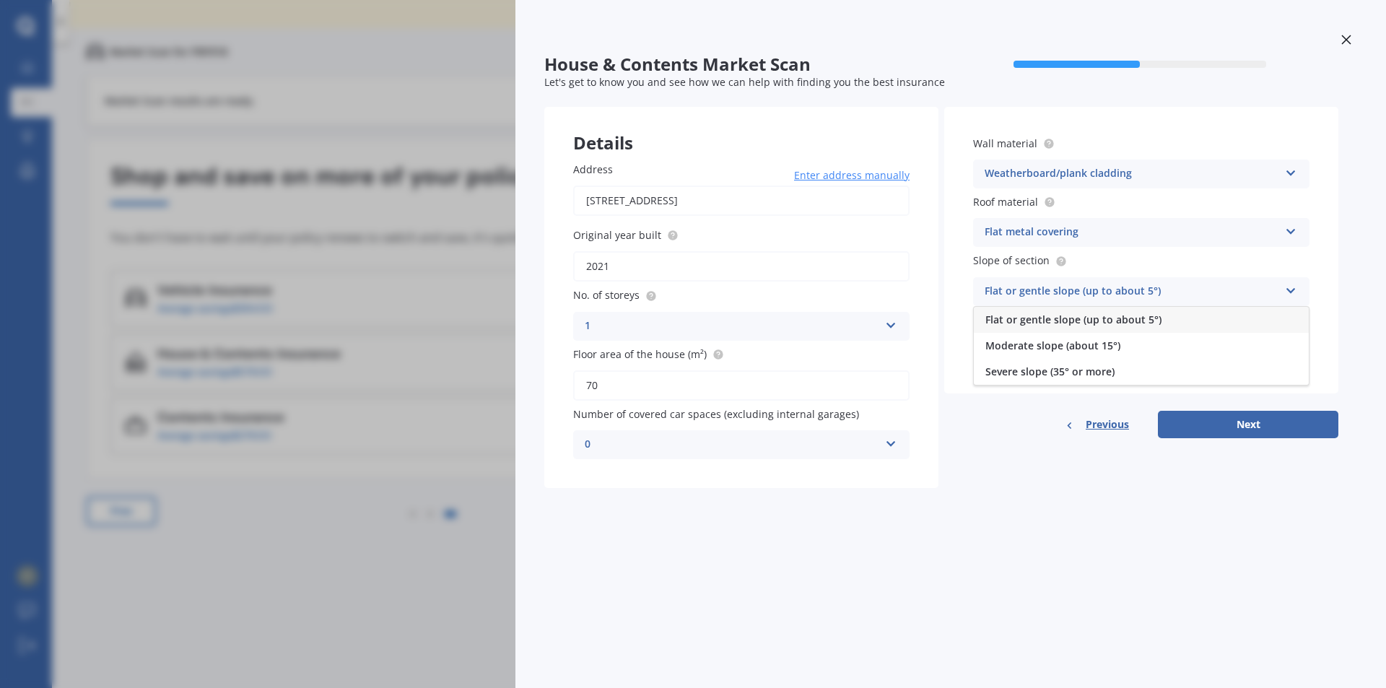
click at [1125, 313] on span "Flat or gentle slope (up to about 5°)" at bounding box center [1074, 320] width 176 height 14
click at [1234, 419] on button "Next" at bounding box center [1248, 424] width 180 height 27
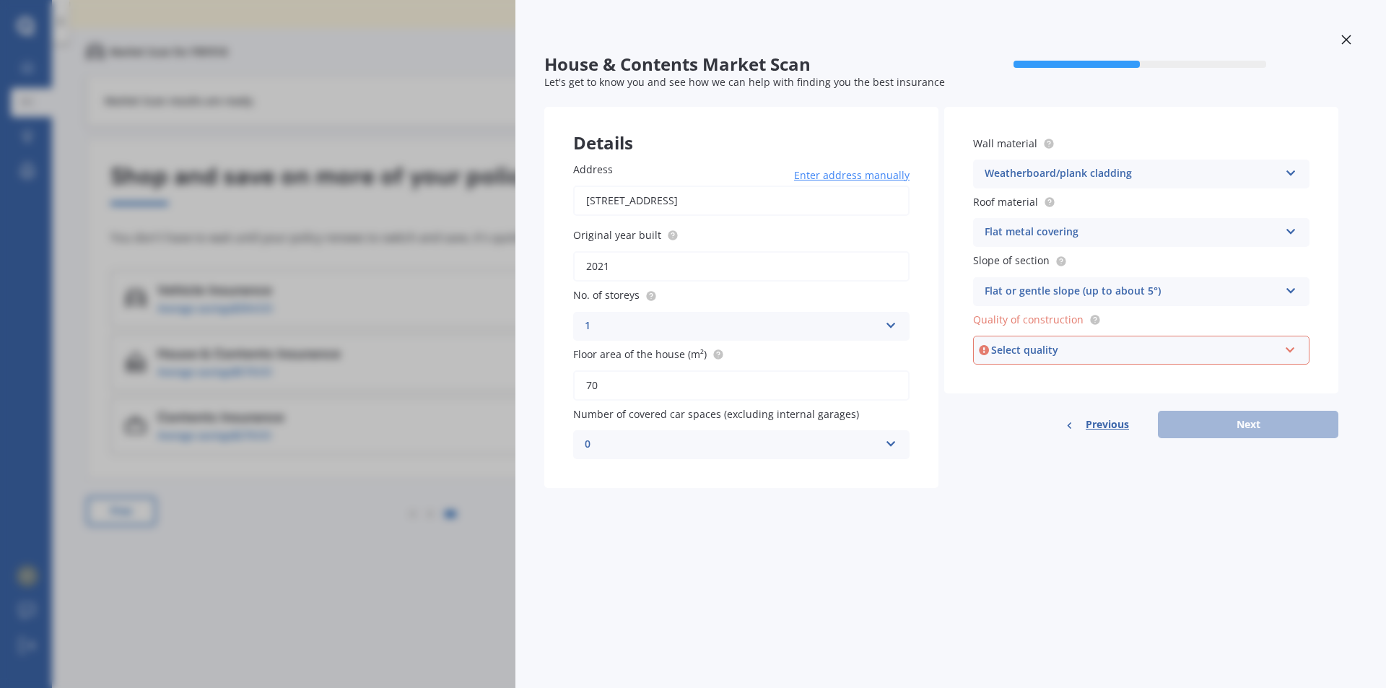
click at [1137, 348] on div "Select quality" at bounding box center [1134, 350] width 287 height 16
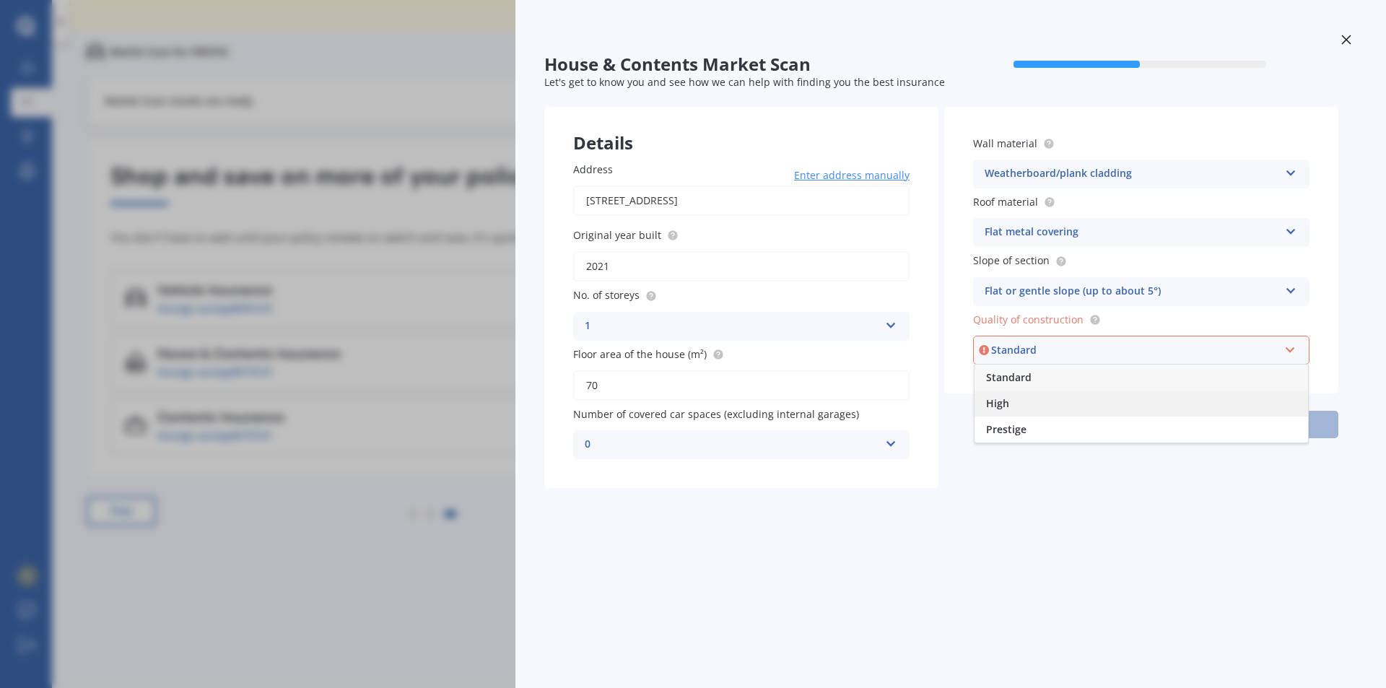
click at [1040, 406] on div "High" at bounding box center [1142, 404] width 334 height 26
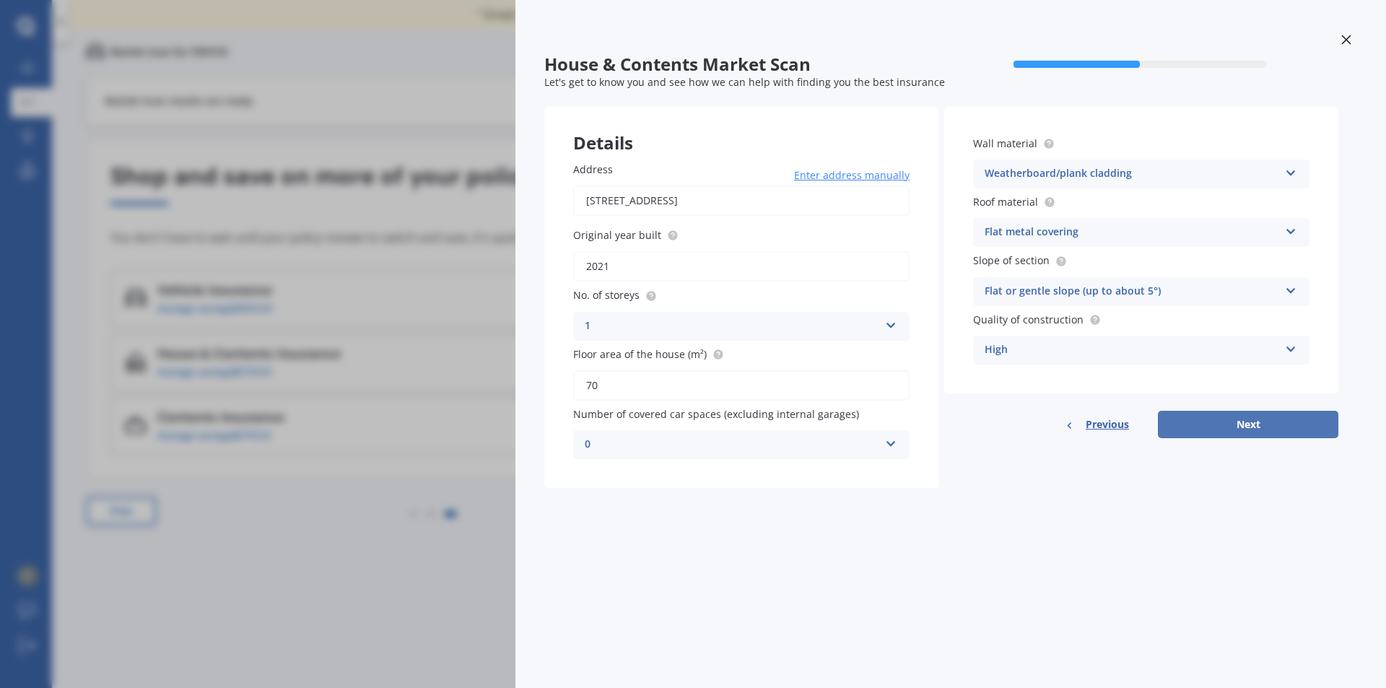
click at [1276, 420] on button "Next" at bounding box center [1248, 424] width 180 height 27
select select "28"
select select "02"
select select "1993"
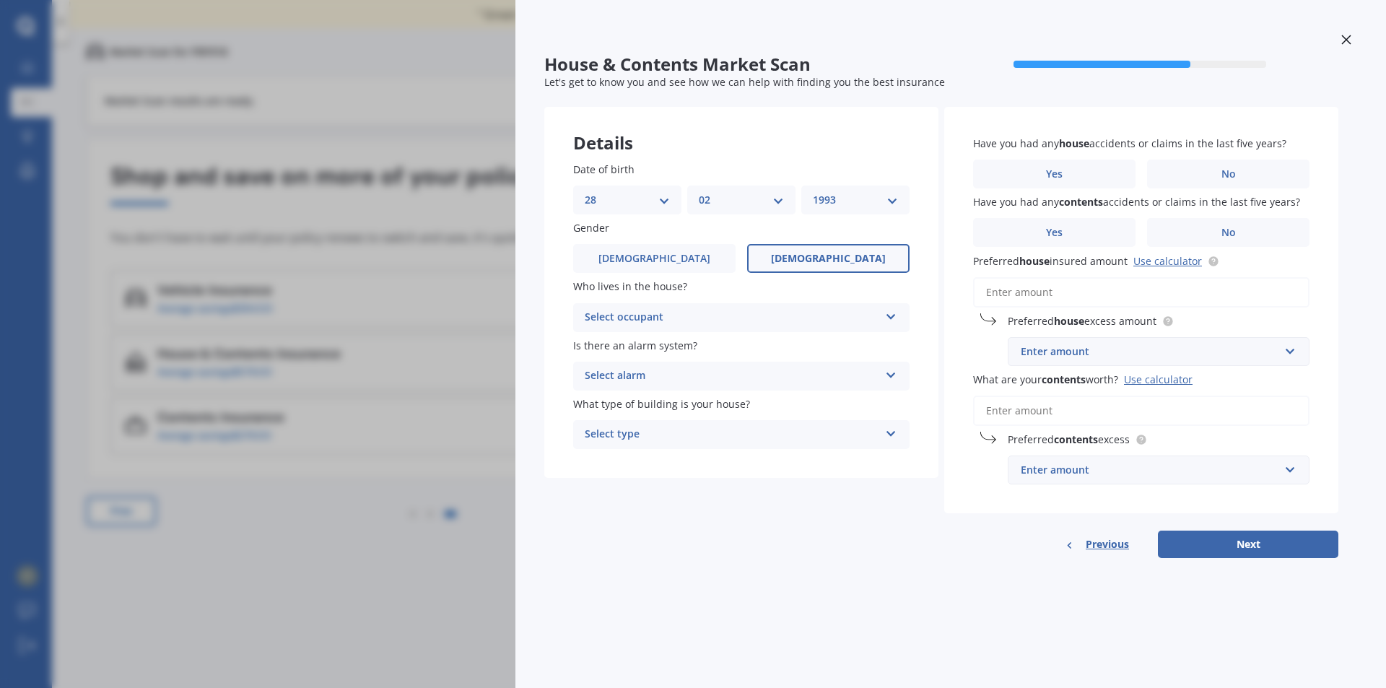
click at [898, 310] on div "Select occupant Owner Owner + Boarder" at bounding box center [741, 317] width 336 height 29
click at [638, 347] on div "Owner" at bounding box center [741, 346] width 335 height 26
click at [889, 373] on icon at bounding box center [891, 372] width 12 height 10
click at [676, 402] on div "Yes, monitored" at bounding box center [741, 404] width 335 height 26
click at [890, 440] on div "Select type Freestanding Multi-unit (in a block of 6 or less) Multi-unit (in a …" at bounding box center [741, 434] width 336 height 29
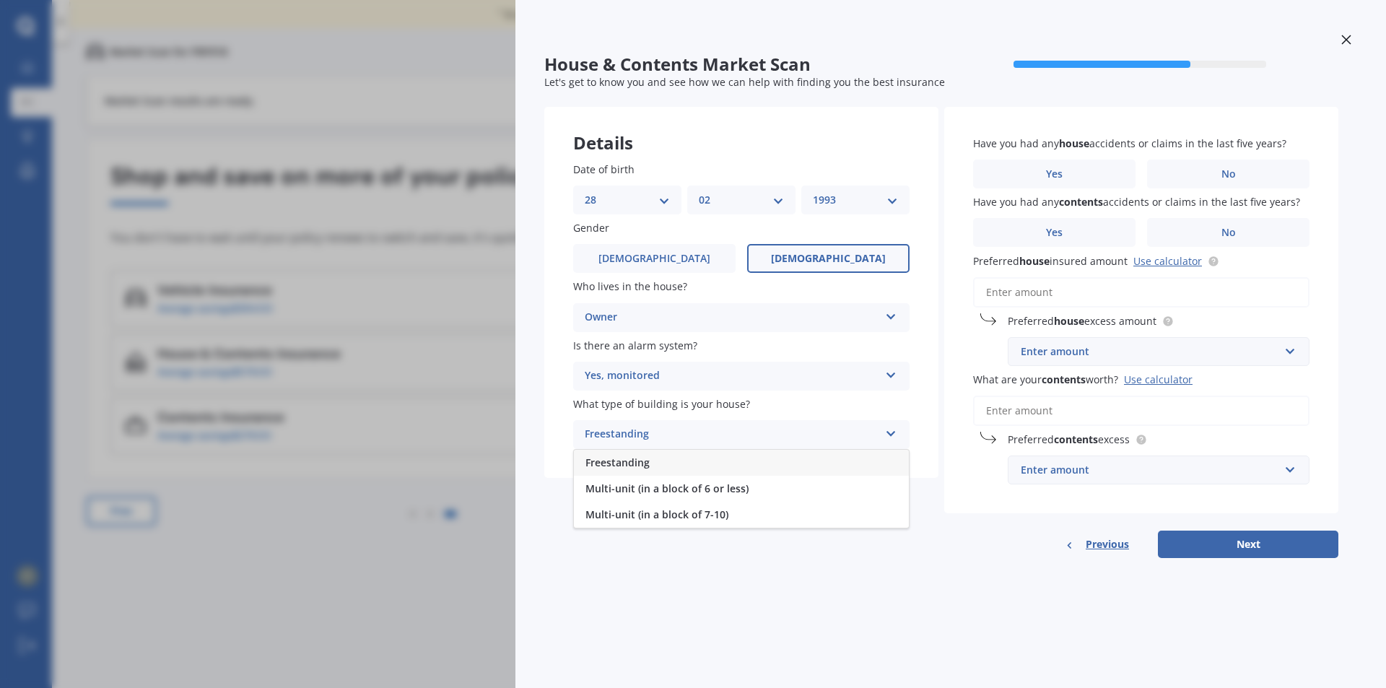
drag, startPoint x: 709, startPoint y: 457, endPoint x: 781, endPoint y: 432, distance: 76.5
click at [710, 457] on div "Freestanding" at bounding box center [741, 463] width 335 height 26
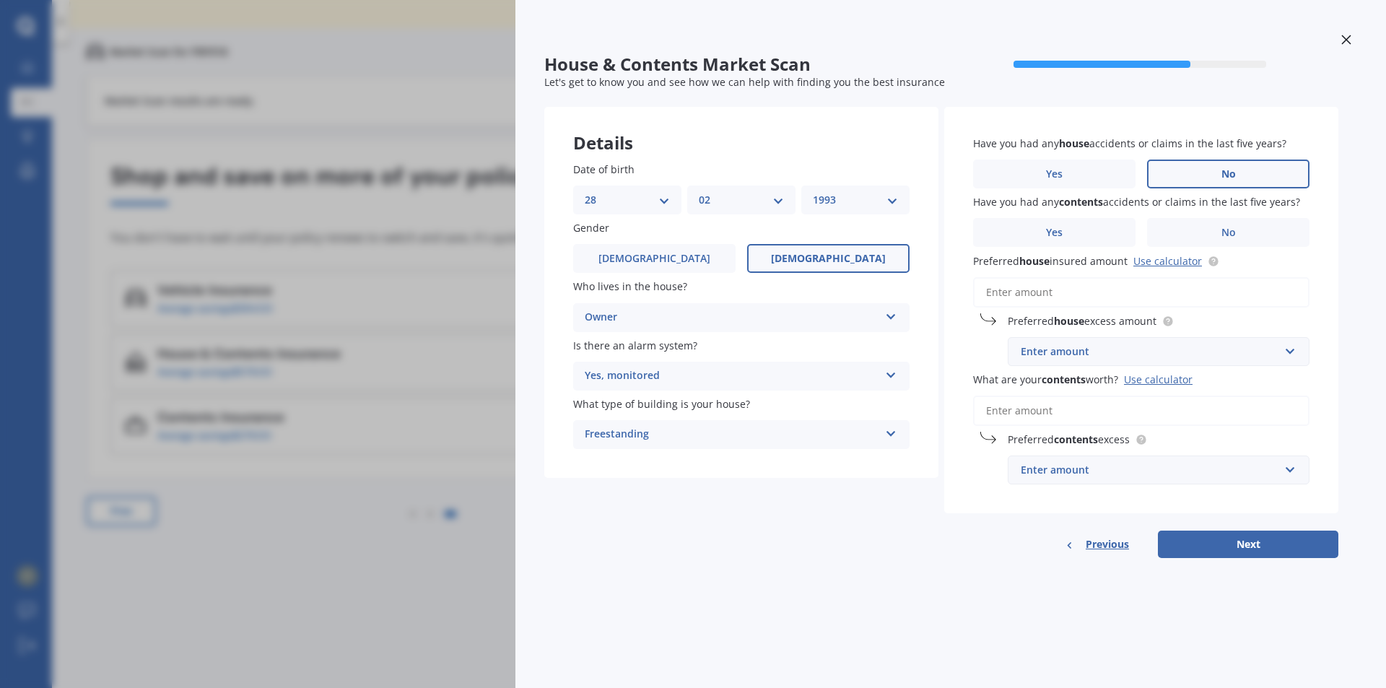
click at [1206, 169] on label "No" at bounding box center [1228, 174] width 162 height 29
click at [0, 0] on input "No" at bounding box center [0, 0] width 0 height 0
click at [1160, 232] on label "No" at bounding box center [1228, 232] width 162 height 29
click at [0, 0] on input "No" at bounding box center [0, 0] width 0 height 0
click at [1069, 285] on input "Preferred house insured amount Use calculator" at bounding box center [1141, 292] width 336 height 30
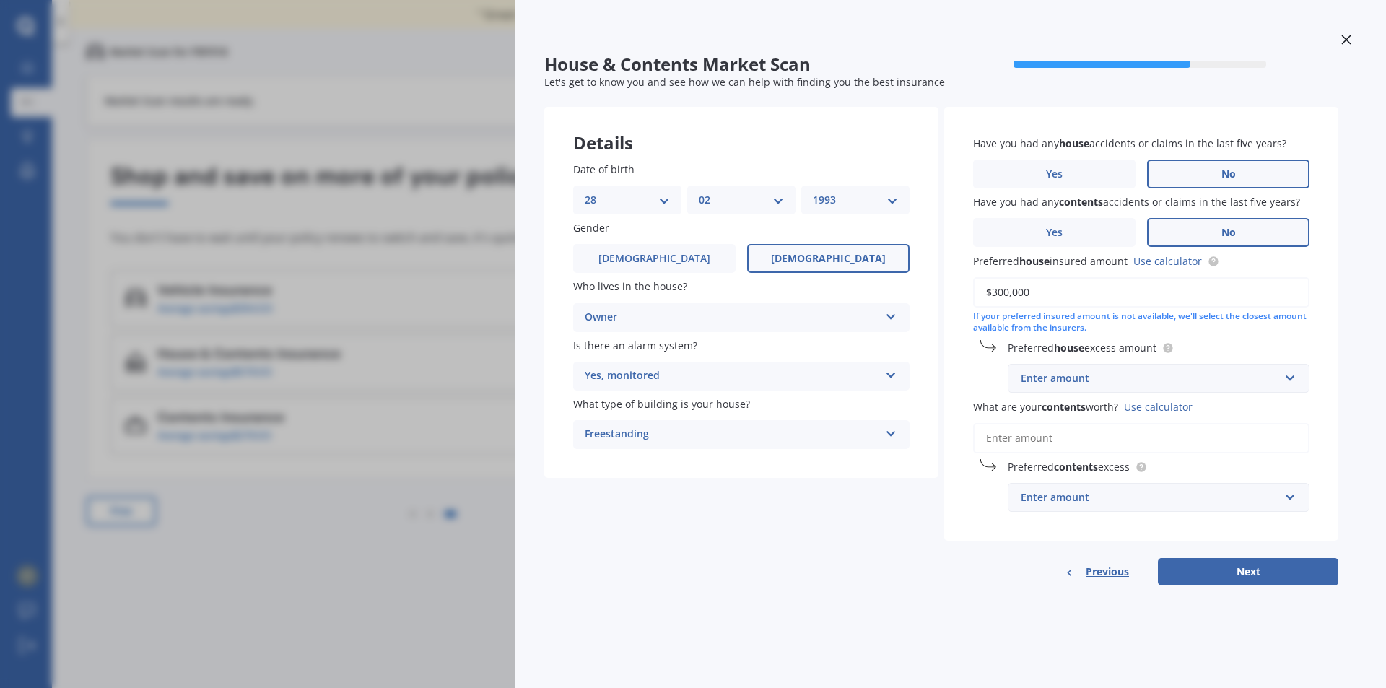
type input "$300,000"
click at [1108, 375] on div "Enter amount" at bounding box center [1150, 378] width 258 height 16
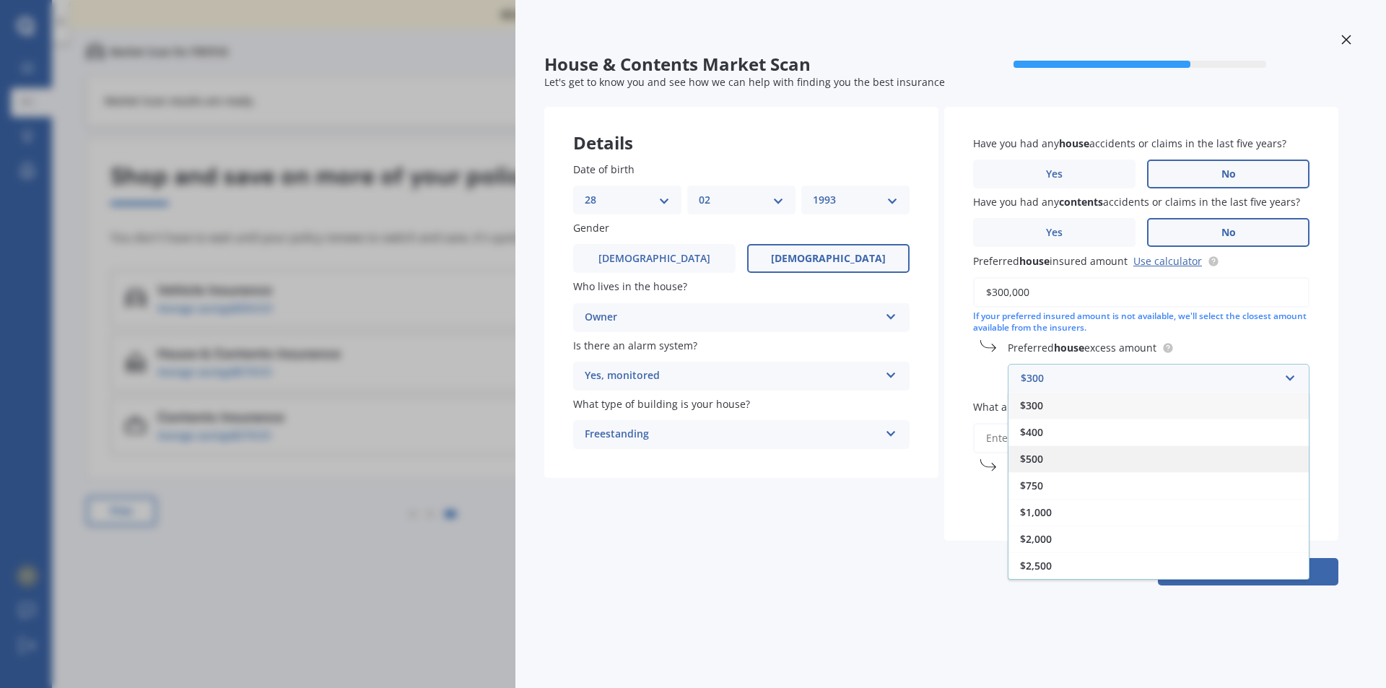
click at [1058, 454] on div "$500" at bounding box center [1159, 458] width 300 height 27
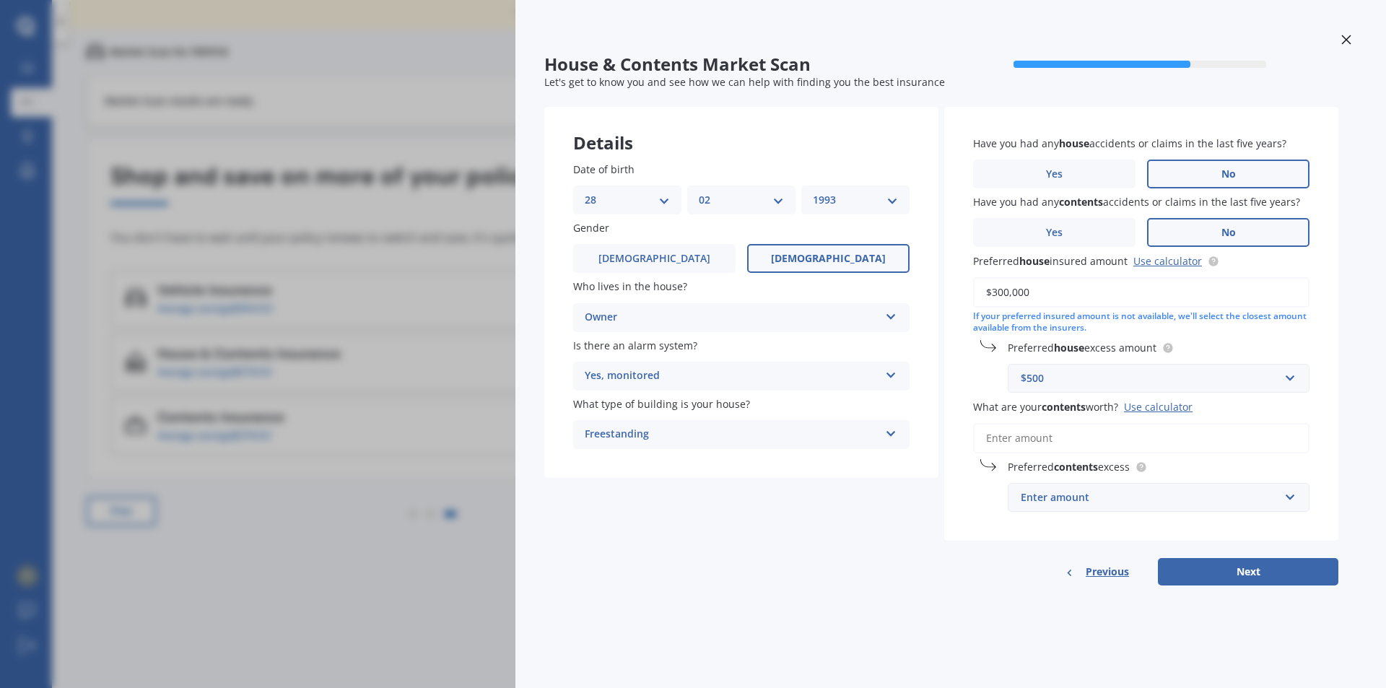
click at [1111, 440] on input "What are your contents worth? Use calculator" at bounding box center [1141, 438] width 336 height 30
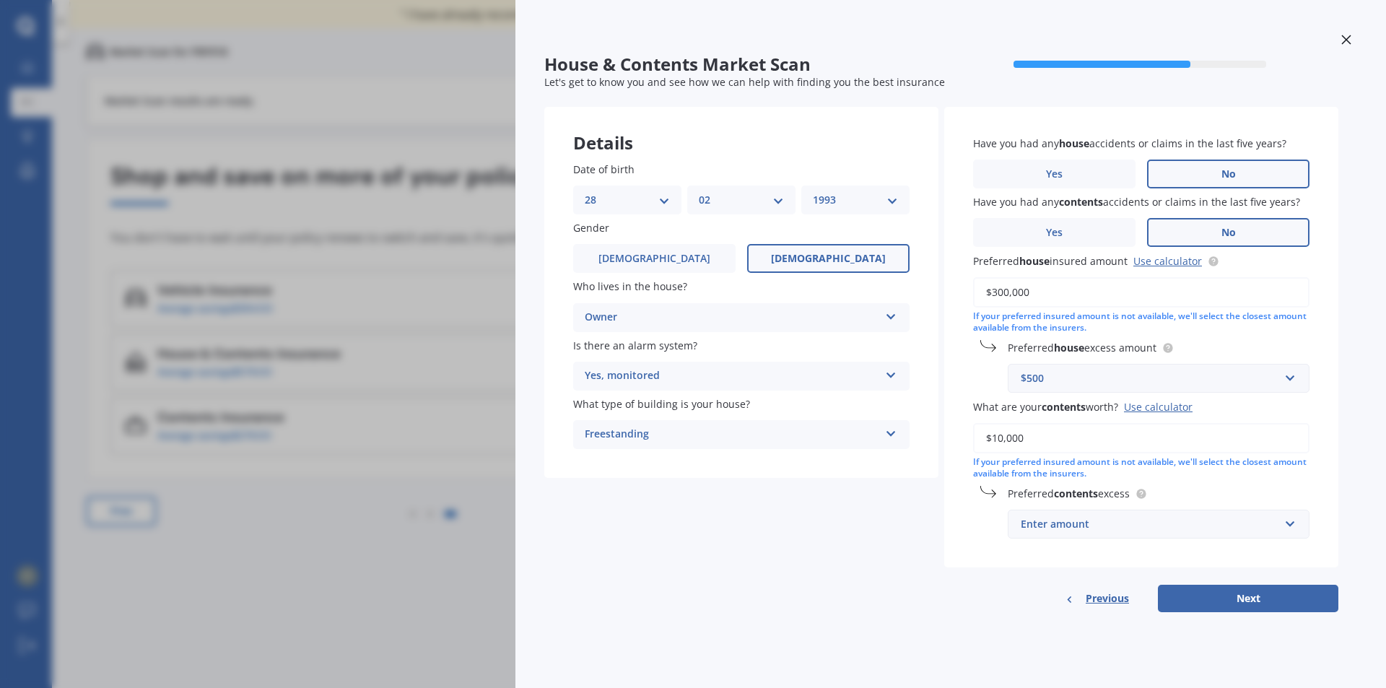
type input "$10,000"
click at [1279, 530] on div "Enter amount" at bounding box center [1150, 524] width 258 height 16
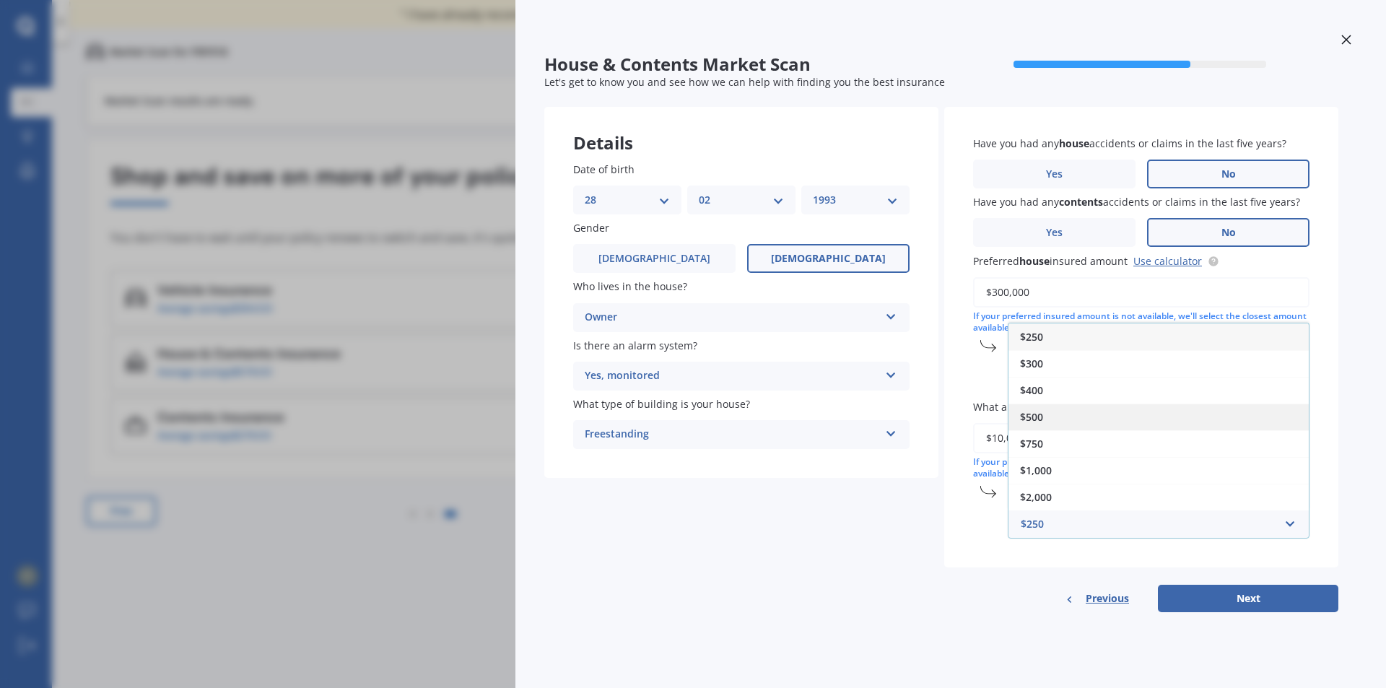
click at [1027, 412] on span "$500" at bounding box center [1031, 417] width 23 height 14
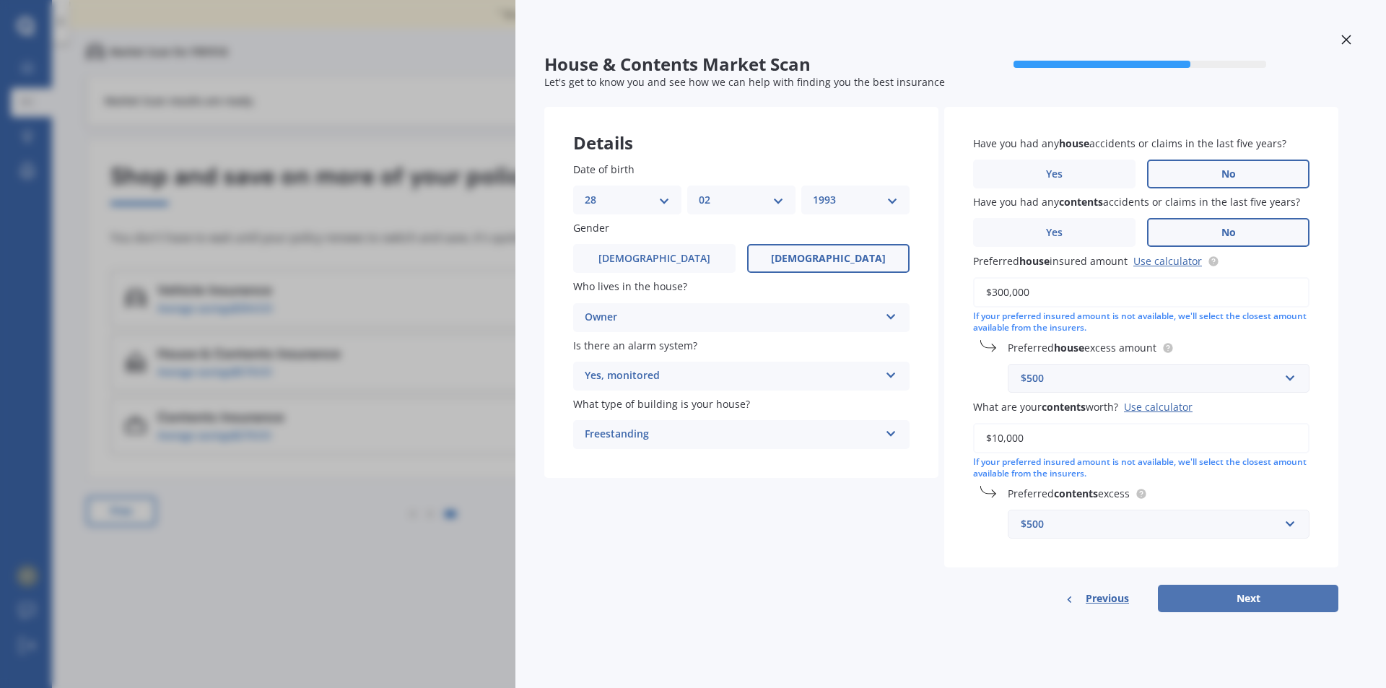
click at [1263, 596] on button "Next" at bounding box center [1248, 598] width 180 height 27
select select "28"
select select "02"
select select "1993"
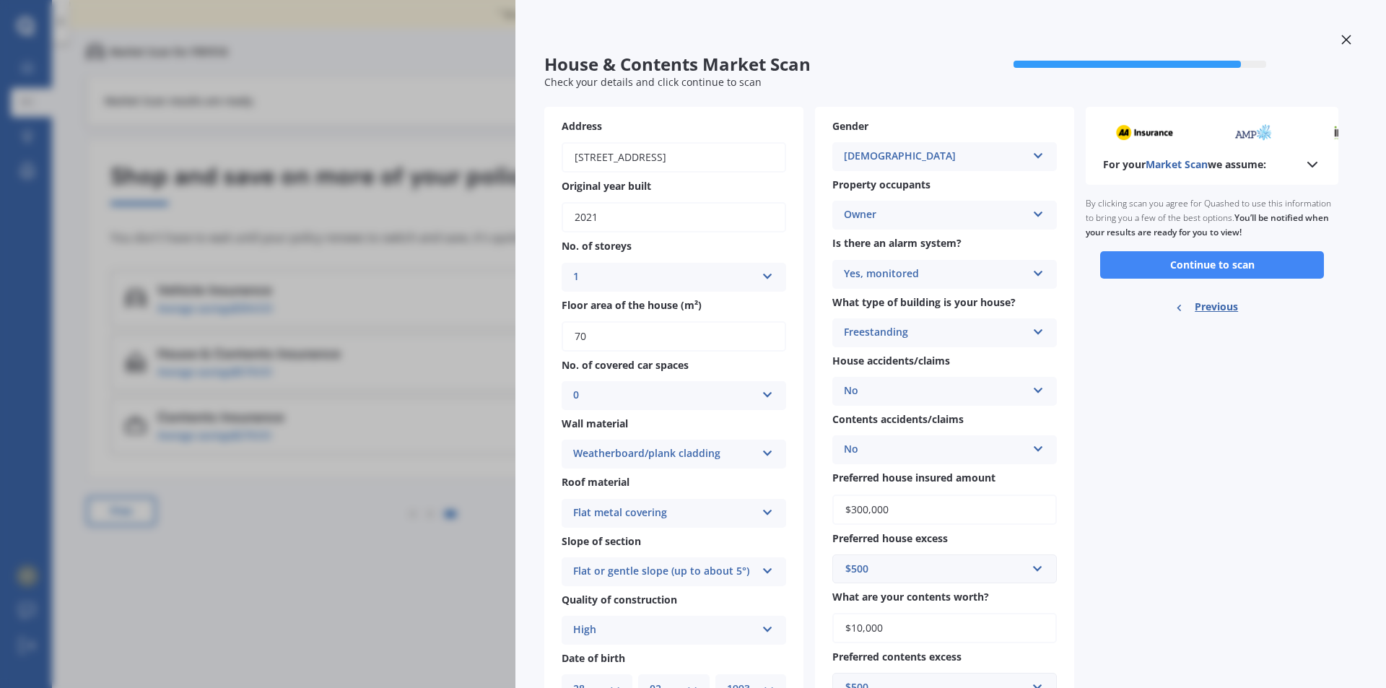
scroll to position [67, 0]
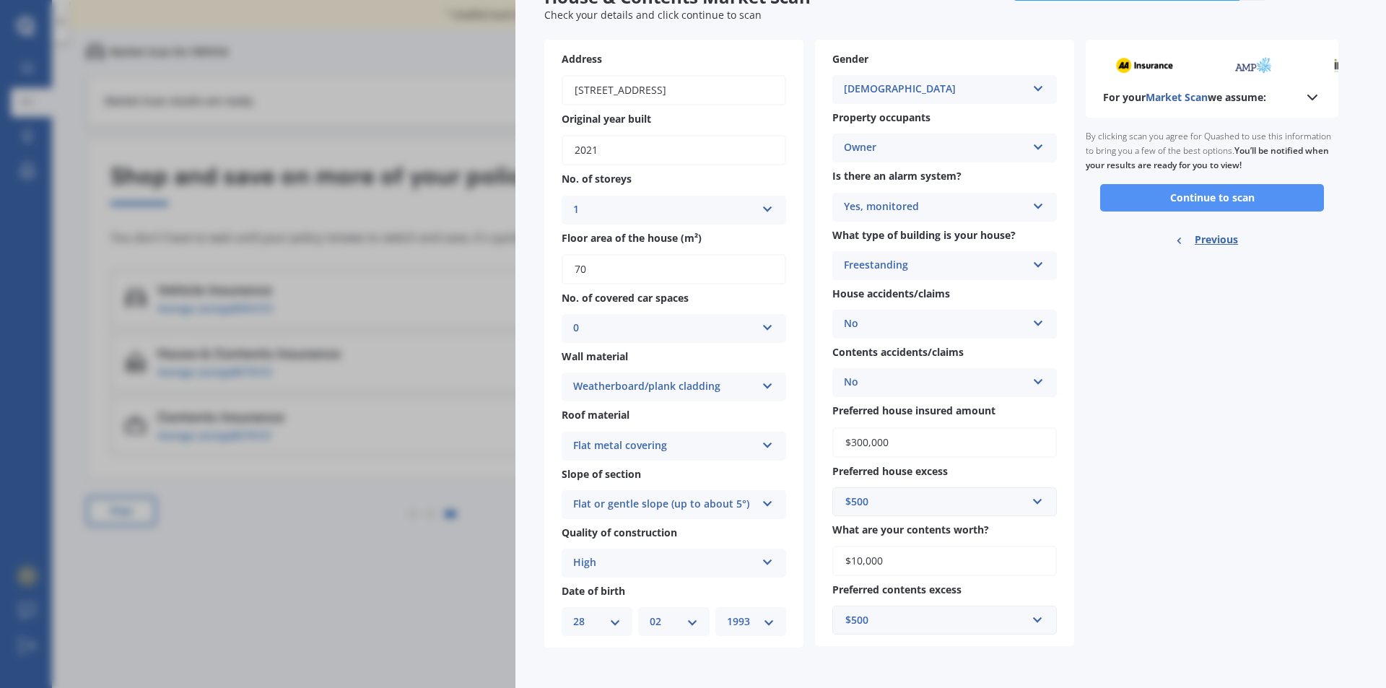
click at [1217, 199] on button "Continue to scan" at bounding box center [1212, 197] width 224 height 27
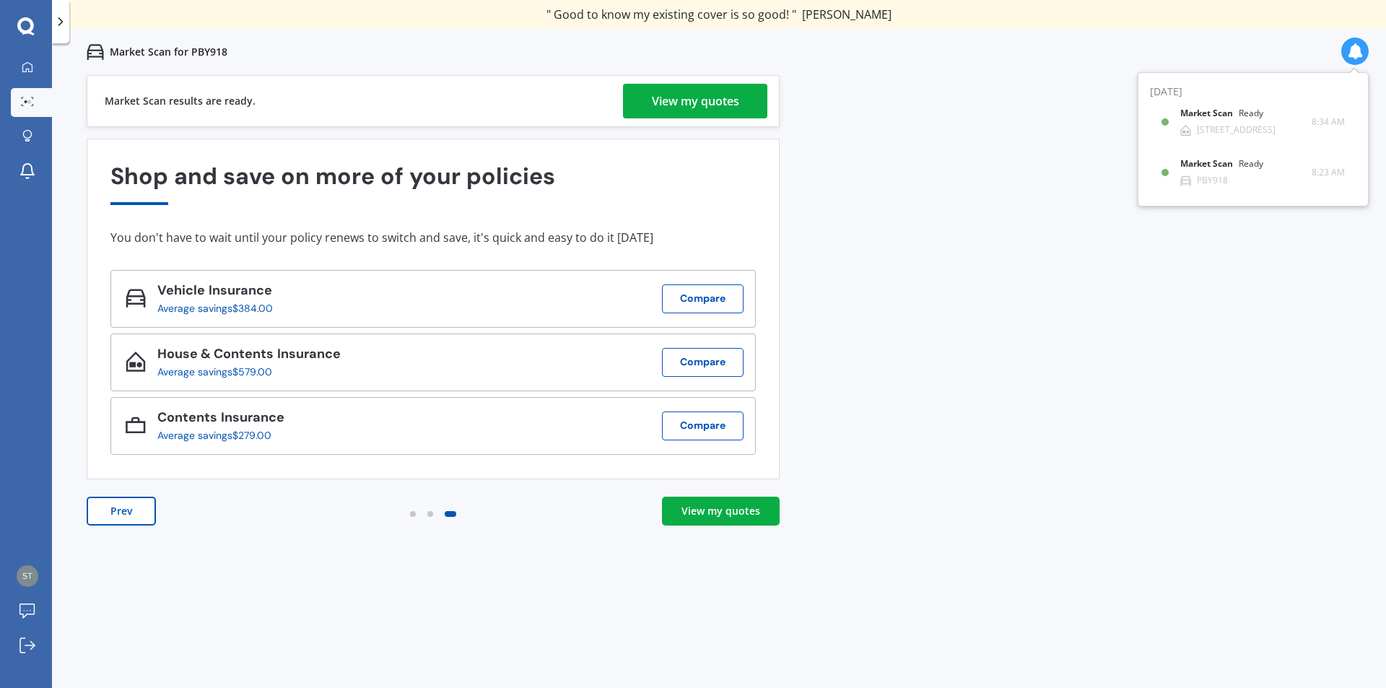
drag, startPoint x: 734, startPoint y: 77, endPoint x: 726, endPoint y: 86, distance: 11.8
click at [734, 78] on div "Market Scan results are ready. View my quotes" at bounding box center [433, 101] width 693 height 52
click at [715, 97] on div "View my quotes" at bounding box center [695, 101] width 87 height 35
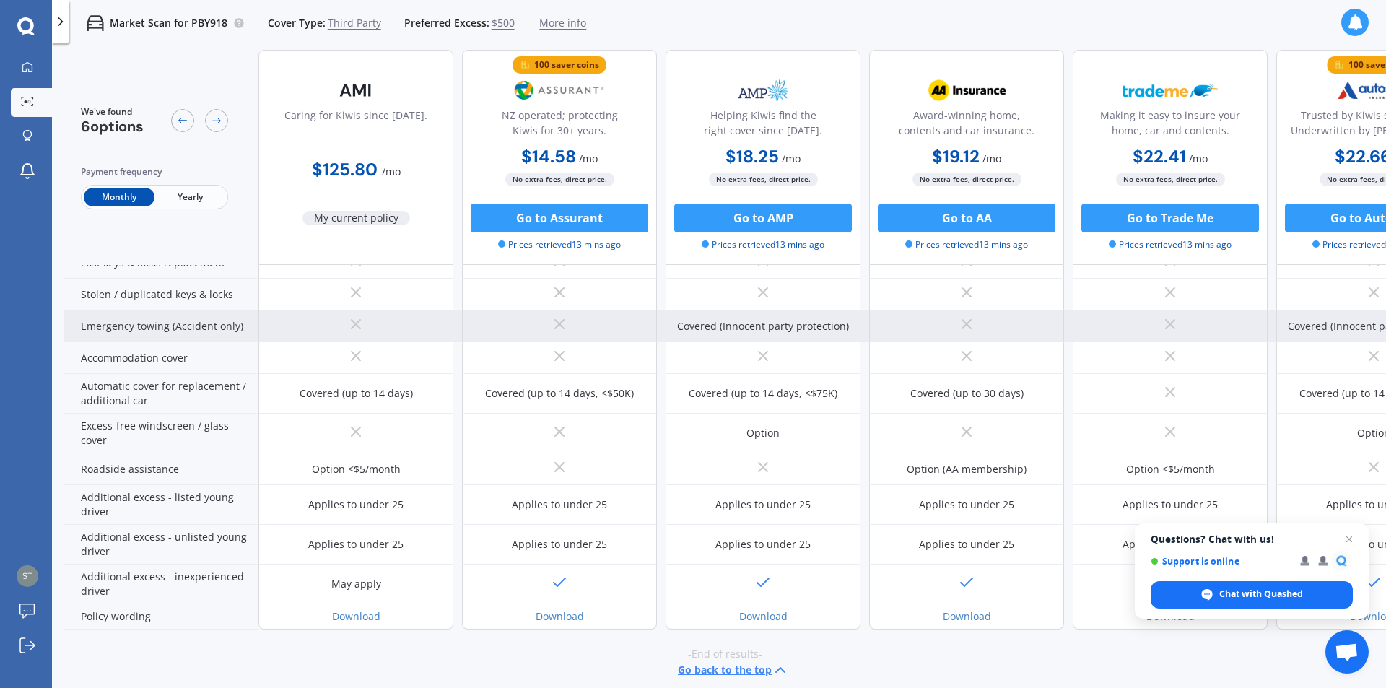
scroll to position [264, 0]
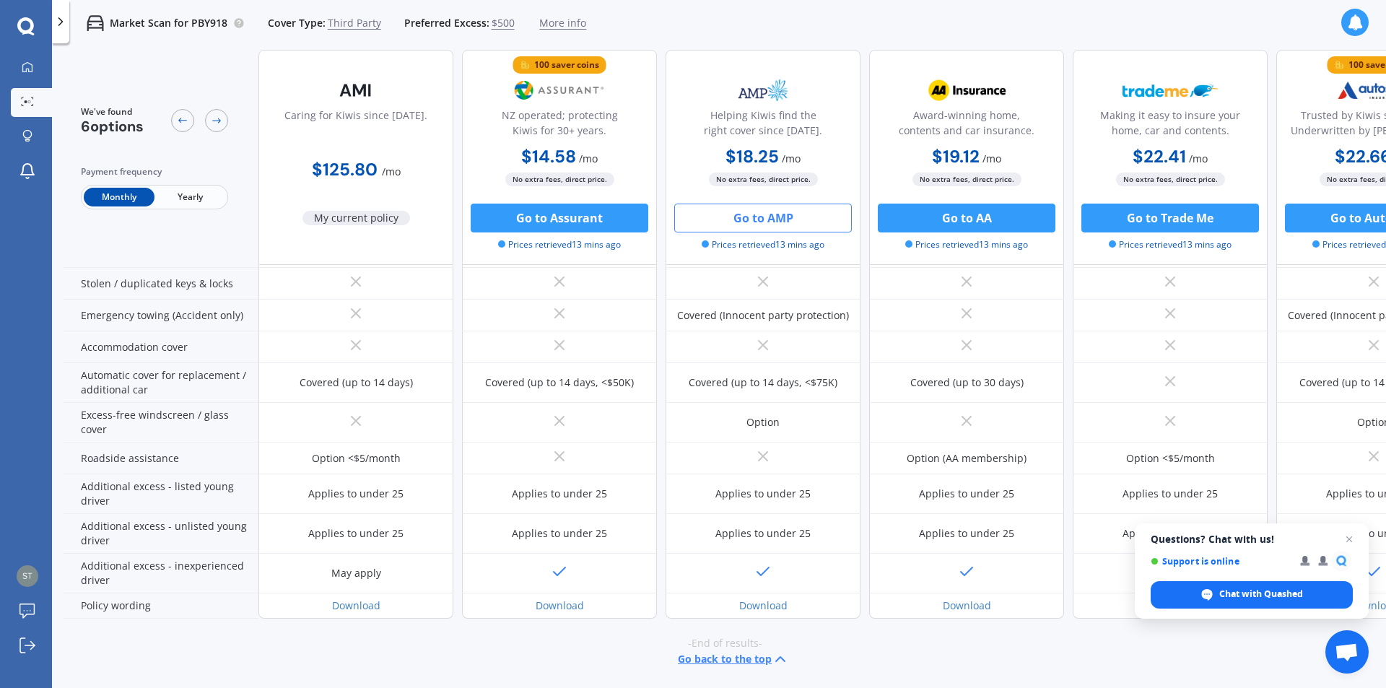
click at [793, 221] on button "Go to AMP" at bounding box center [763, 218] width 178 height 29
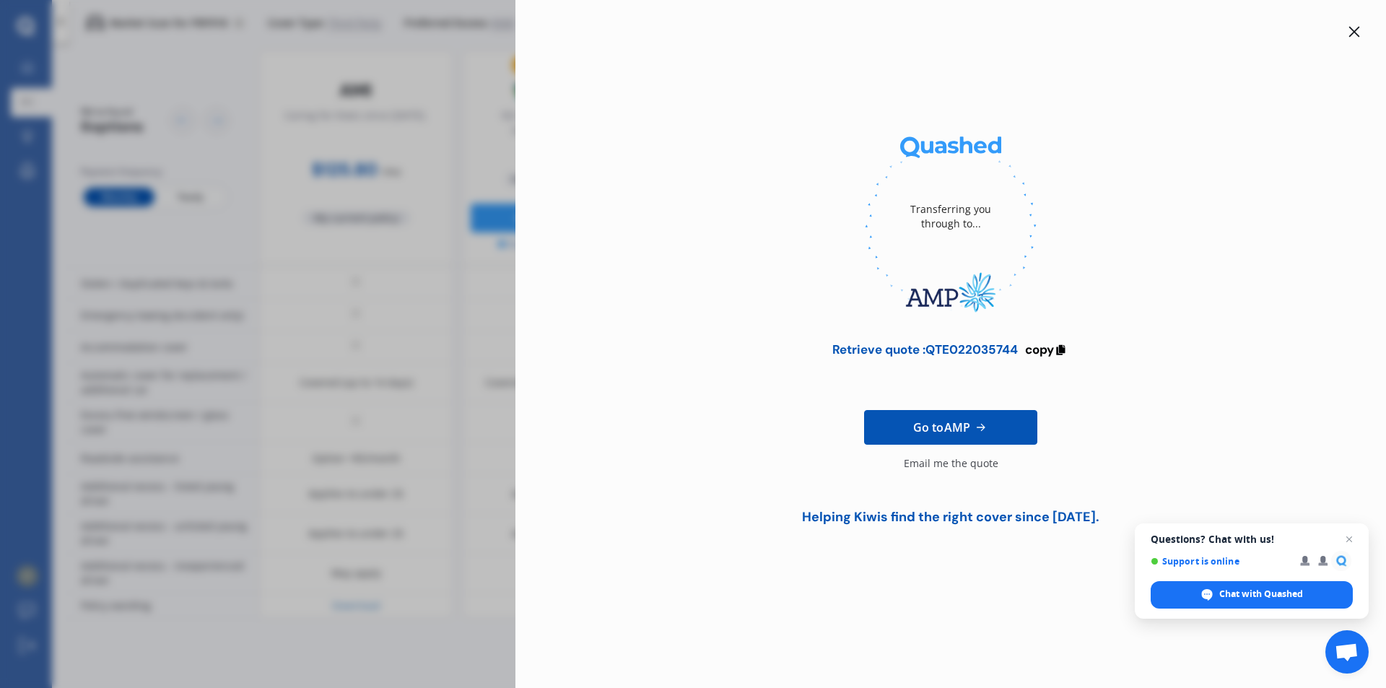
click at [1355, 31] on icon at bounding box center [1354, 32] width 11 height 11
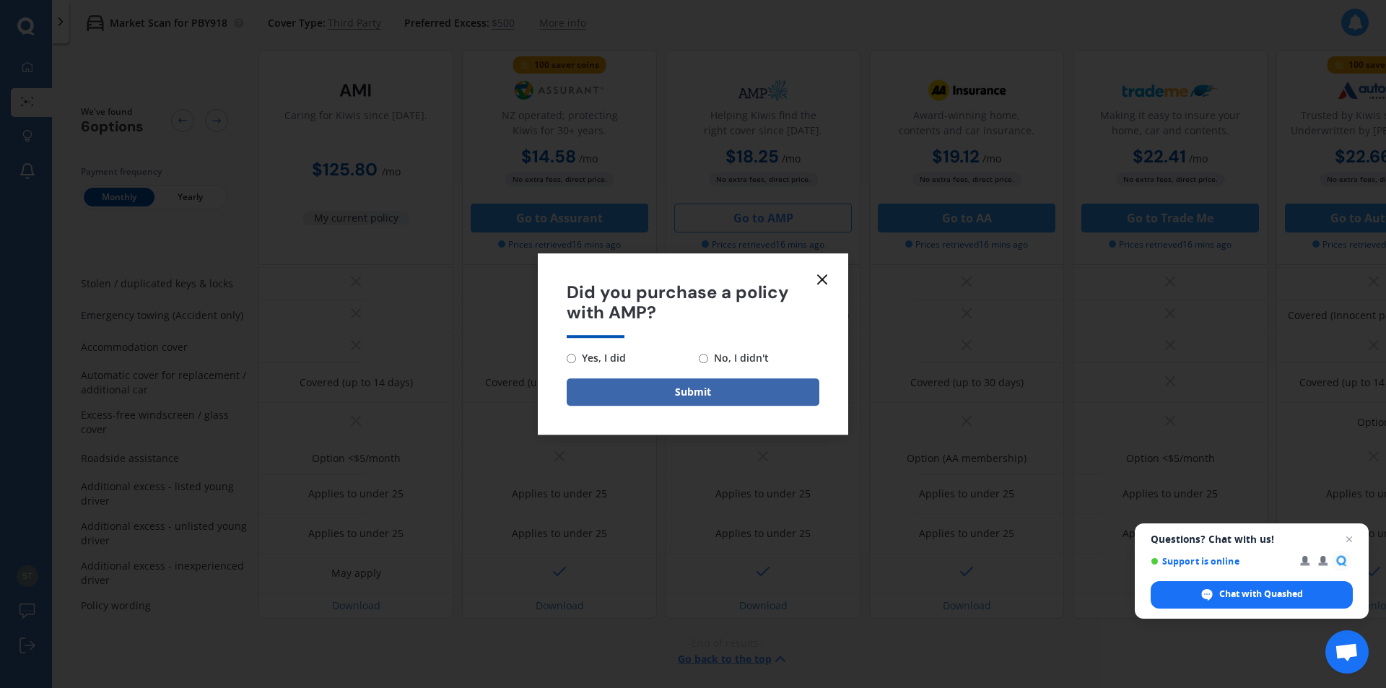
click at [709, 358] on span "No, I didn't" at bounding box center [738, 357] width 61 height 17
click at [708, 358] on input "No, I didn't" at bounding box center [703, 358] width 9 height 9
radio input "true"
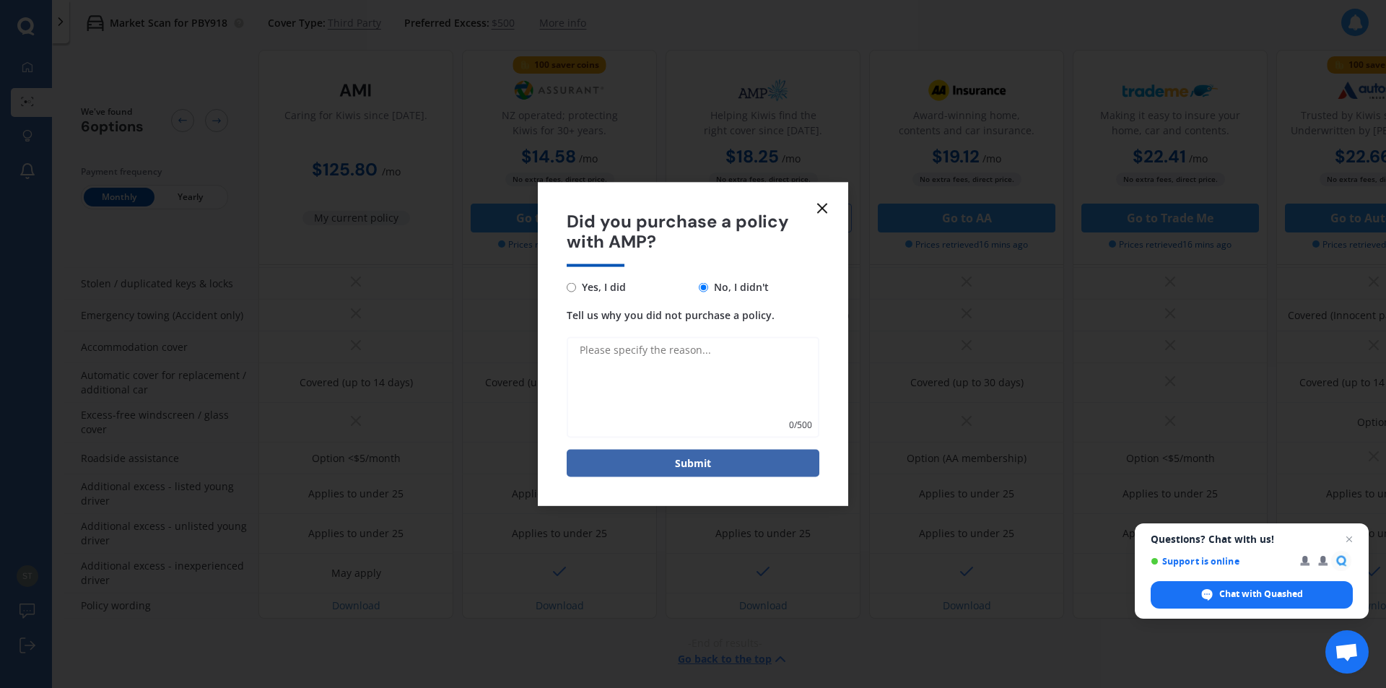
click at [832, 204] on form "Did you purchase a policy with AMP? Yes, I did No, I didn't Tell us why you did…" at bounding box center [693, 344] width 310 height 324
click at [824, 207] on line at bounding box center [822, 208] width 9 height 9
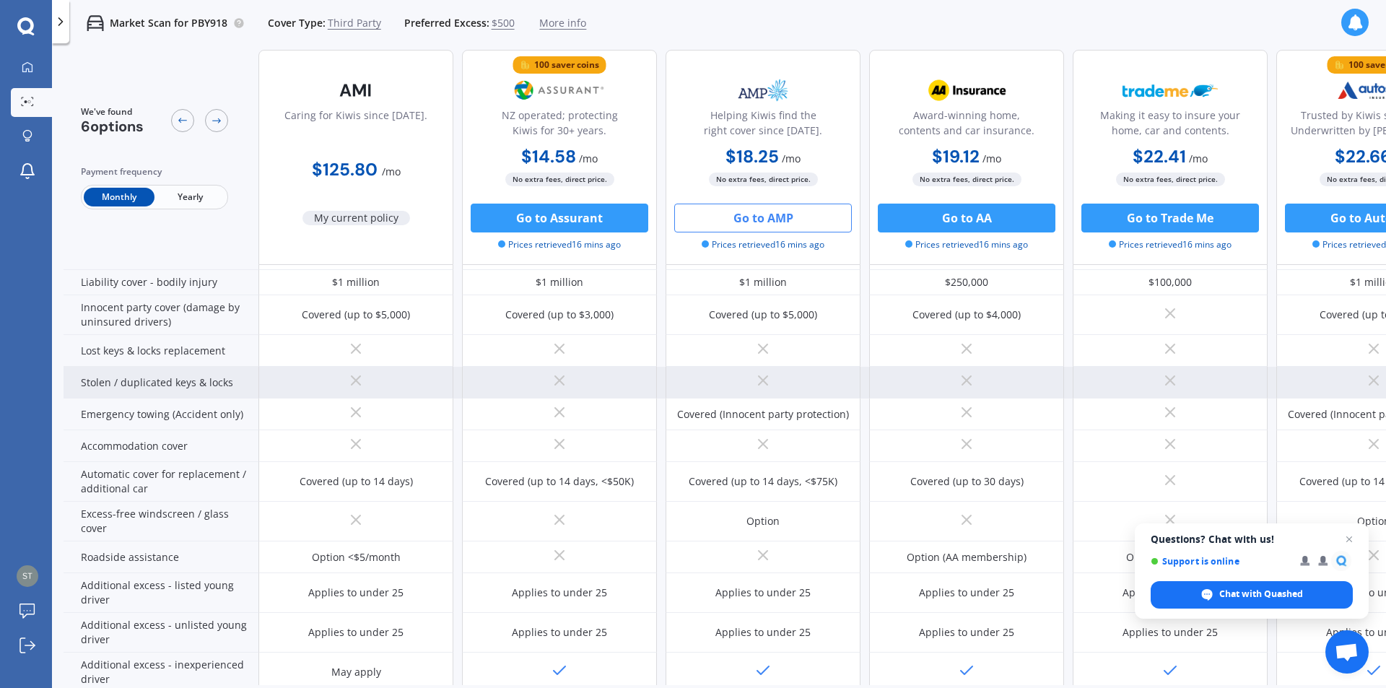
scroll to position [23, 0]
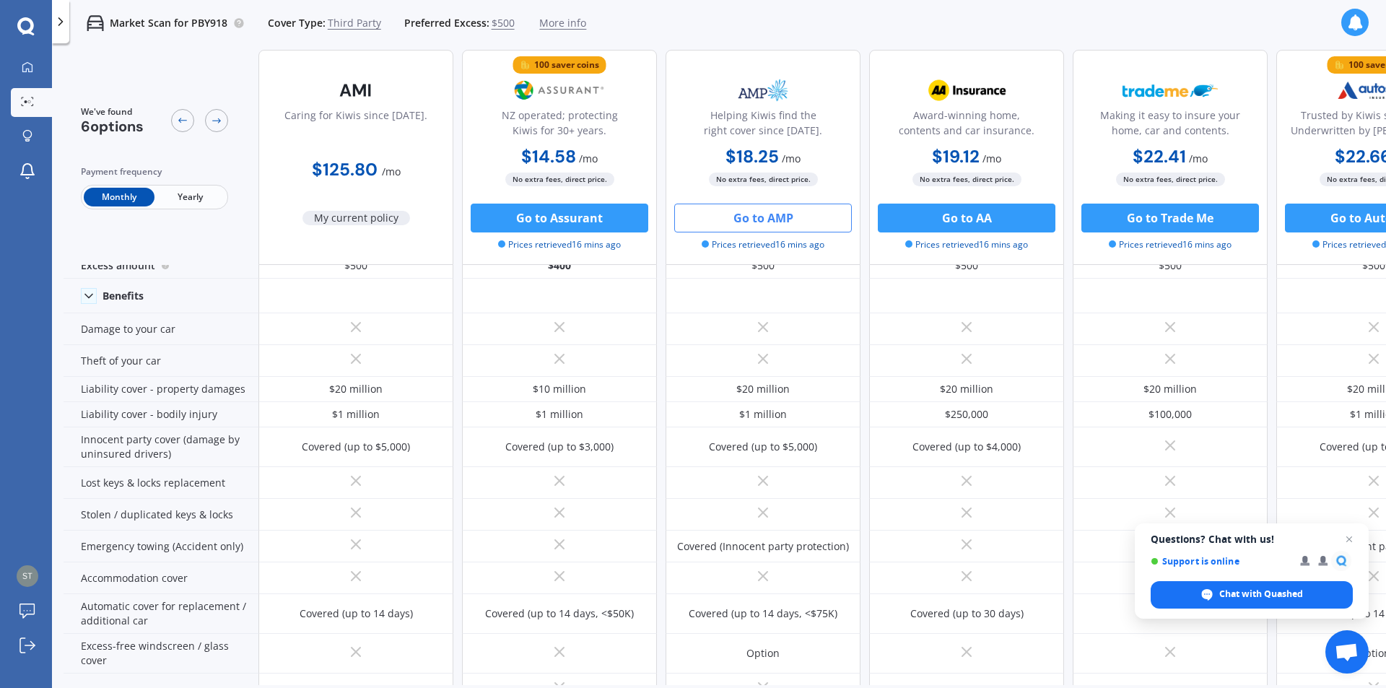
drag, startPoint x: 1089, startPoint y: 43, endPoint x: 643, endPoint y: 45, distance: 446.2
click at [643, 45] on div "Market Scan for PBY918 Cover Type: Third Party Preferred Excess: $500 More info…" at bounding box center [719, 23] width 1334 height 46
click at [212, 114] on div at bounding box center [216, 120] width 23 height 23
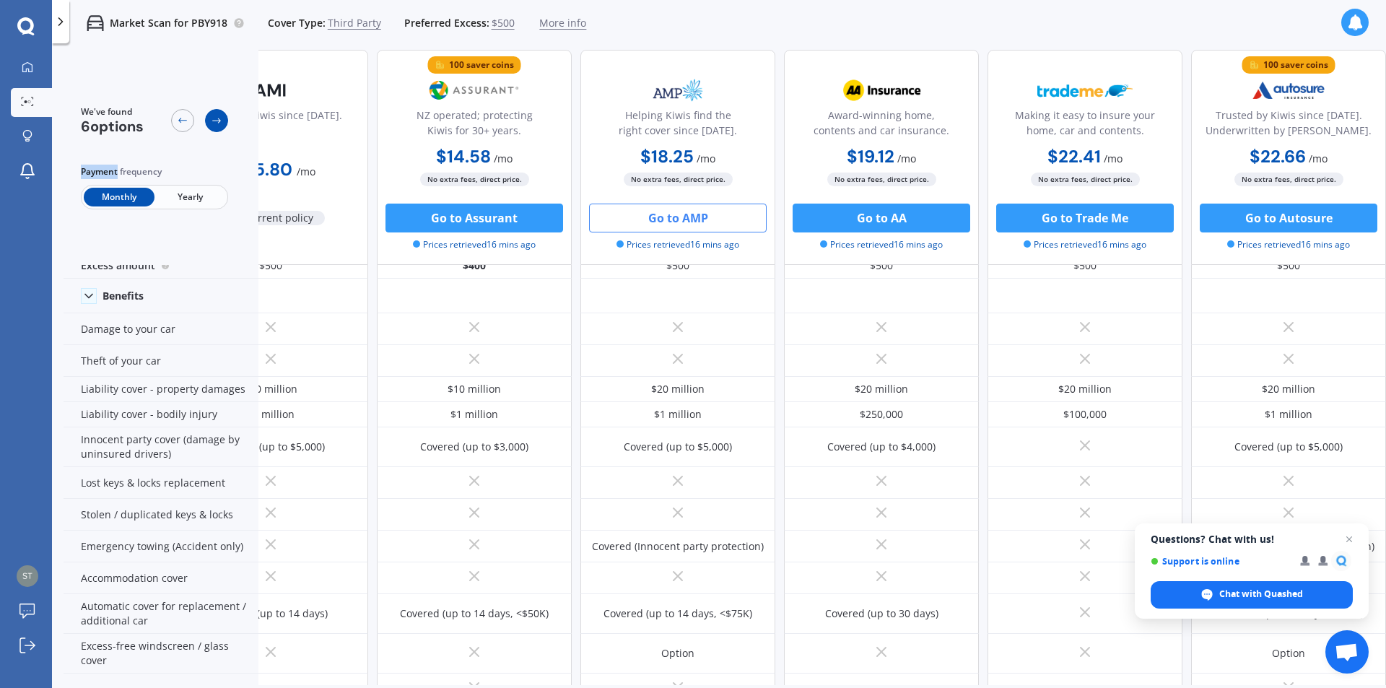
click at [212, 115] on icon at bounding box center [217, 121] width 12 height 12
click at [212, 113] on div at bounding box center [216, 120] width 23 height 23
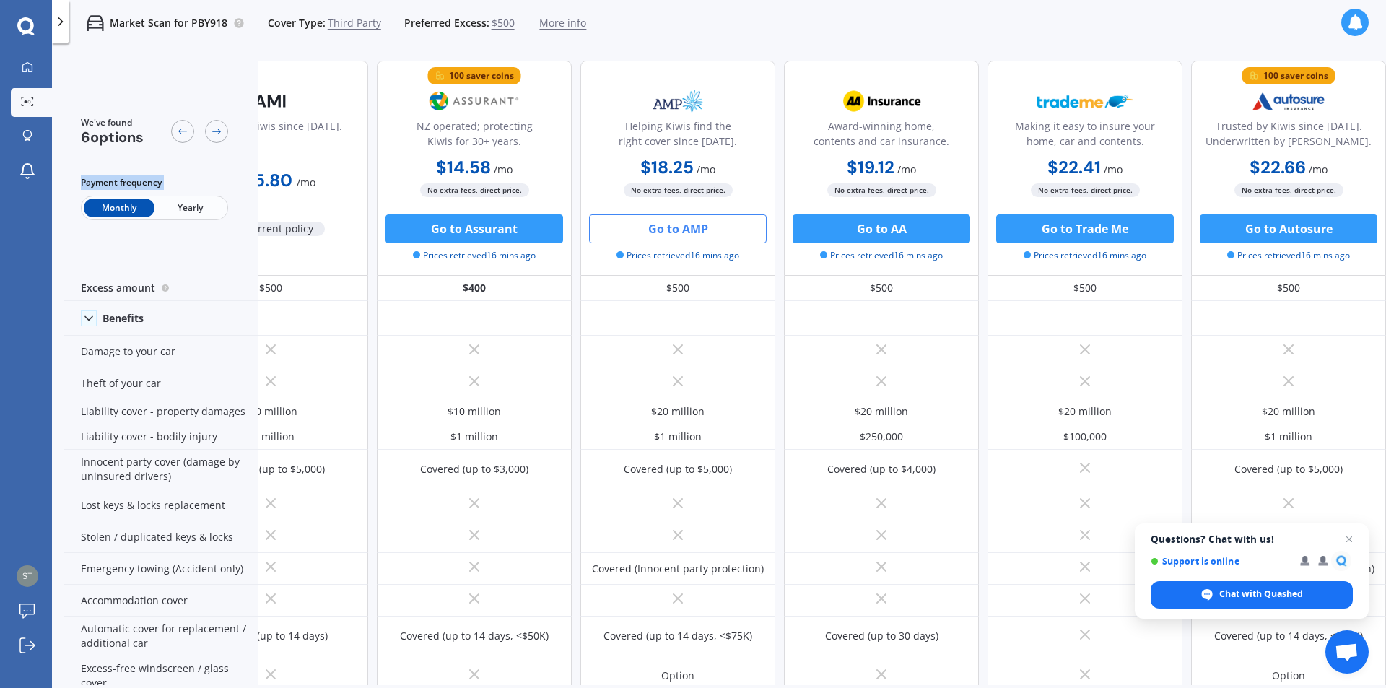
scroll to position [0, 92]
click at [46, 75] on link "My Dashboard" at bounding box center [31, 67] width 41 height 29
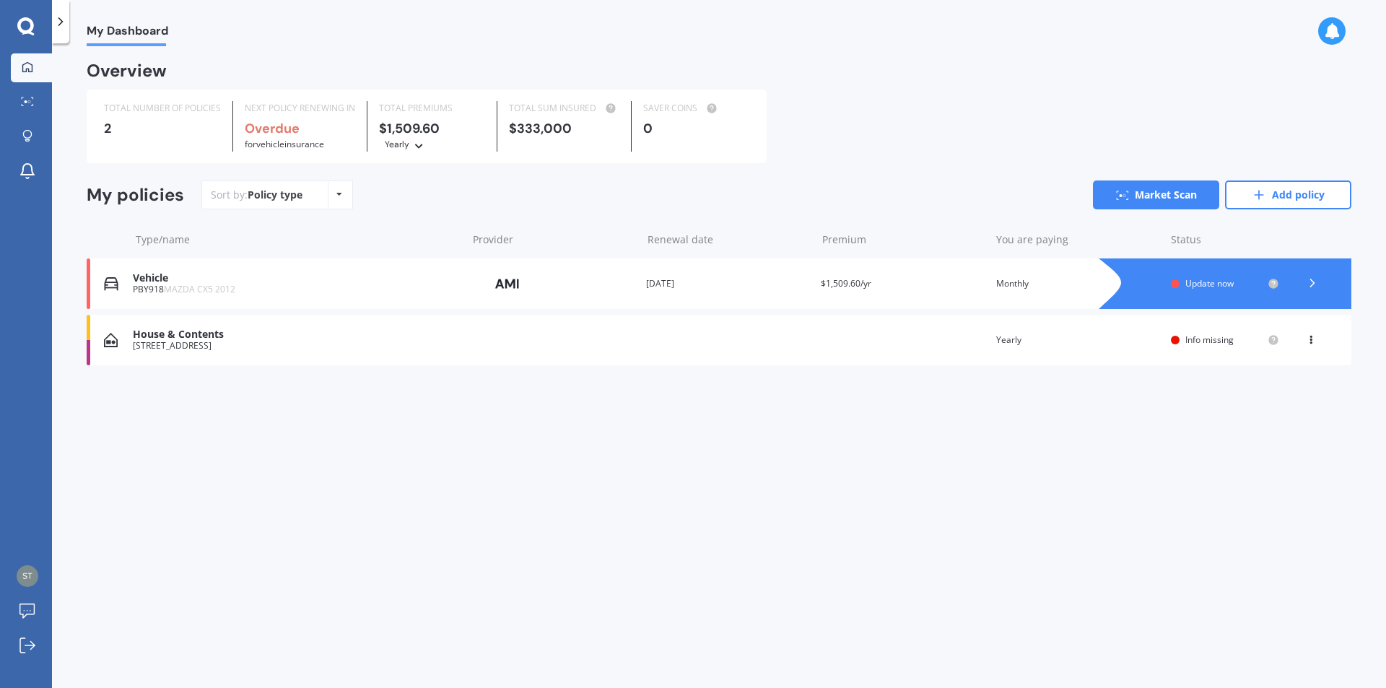
click at [366, 349] on div "1/739 Oreipunga Road, Maungatautari 3494" at bounding box center [296, 346] width 327 height 10
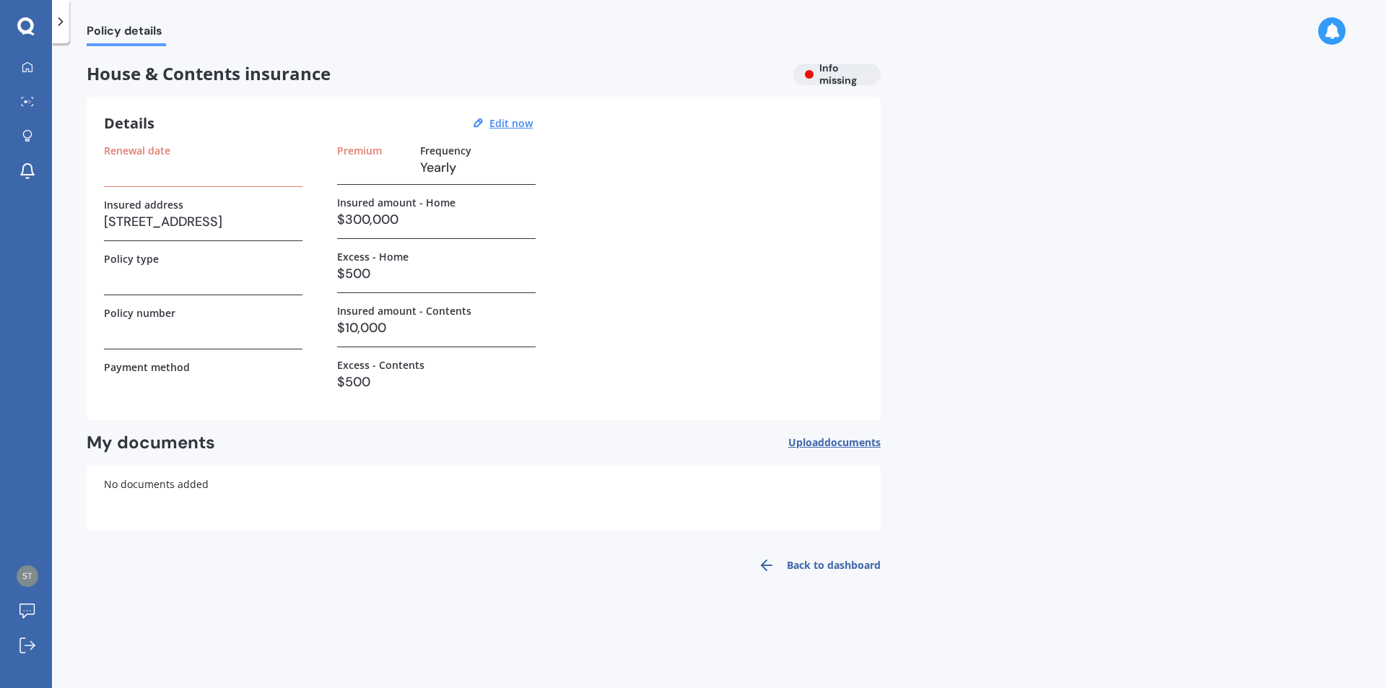
click at [175, 168] on h3 at bounding box center [203, 168] width 199 height 22
click at [509, 121] on u "Edit now" at bounding box center [511, 123] width 43 height 14
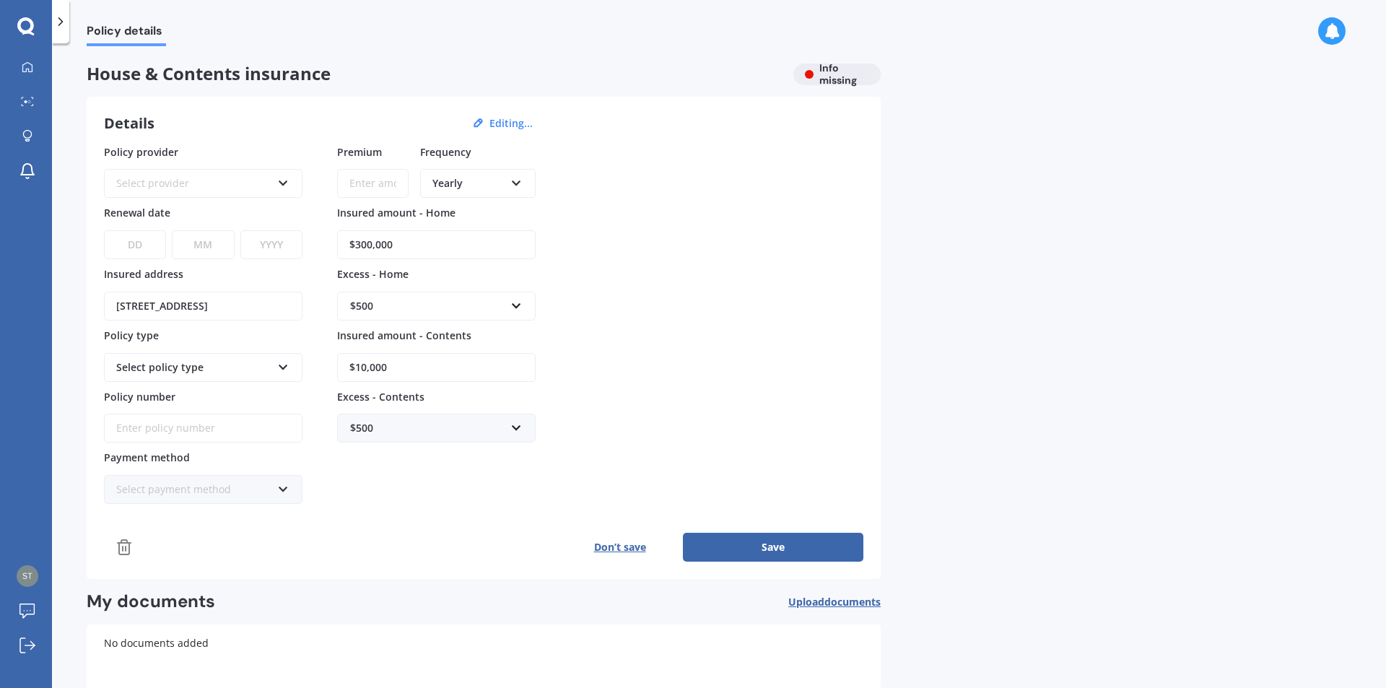
click at [199, 179] on div "Select provider" at bounding box center [193, 183] width 155 height 16
click at [272, 86] on div "House & Contents insurance Info missing Details Editing... Policy provider AA A…" at bounding box center [484, 403] width 794 height 678
click at [285, 183] on icon at bounding box center [283, 180] width 12 height 10
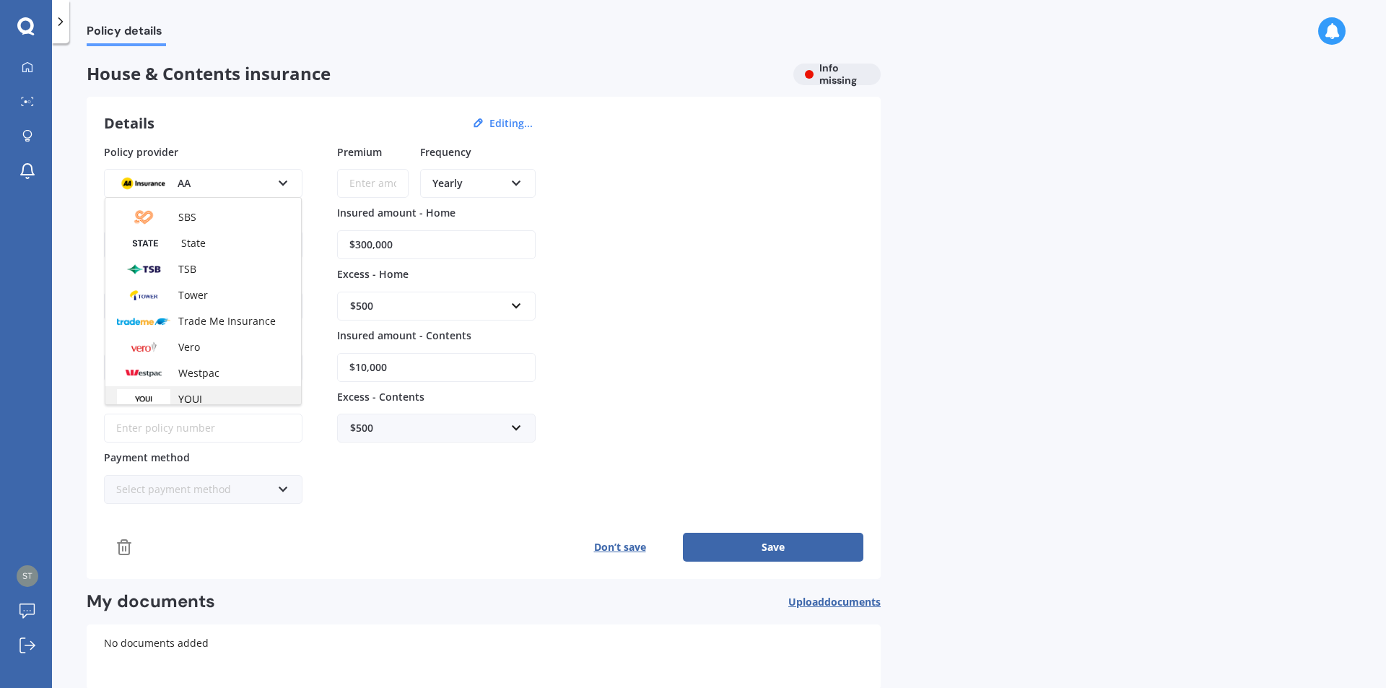
scroll to position [391, 0]
click at [280, 95] on div "House & Contents insurance Info missing Details Editing... Policy provider AA A…" at bounding box center [484, 403] width 794 height 678
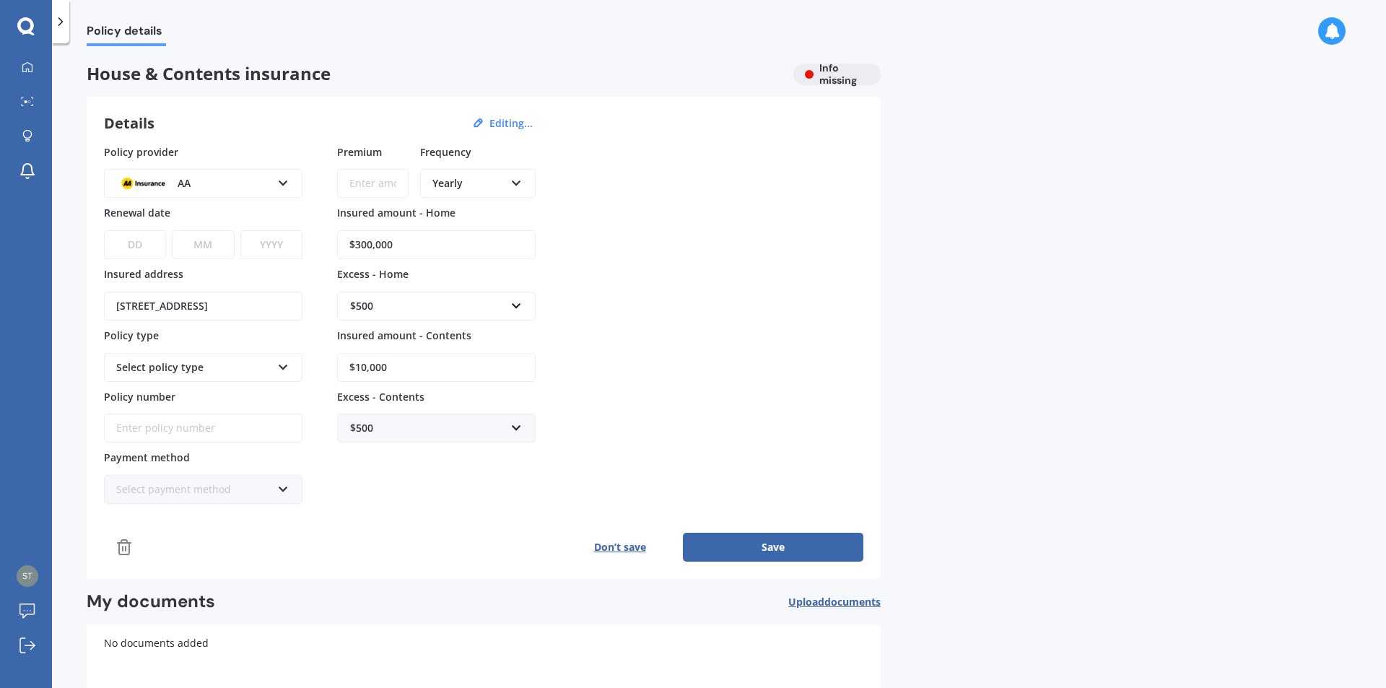
click at [139, 253] on select "DD 01 02 03 04 05 06 07 08 09 10 11 12 13 14 15 16 17 18 19 20 21 22 23 24 25 2…" at bounding box center [135, 244] width 62 height 29
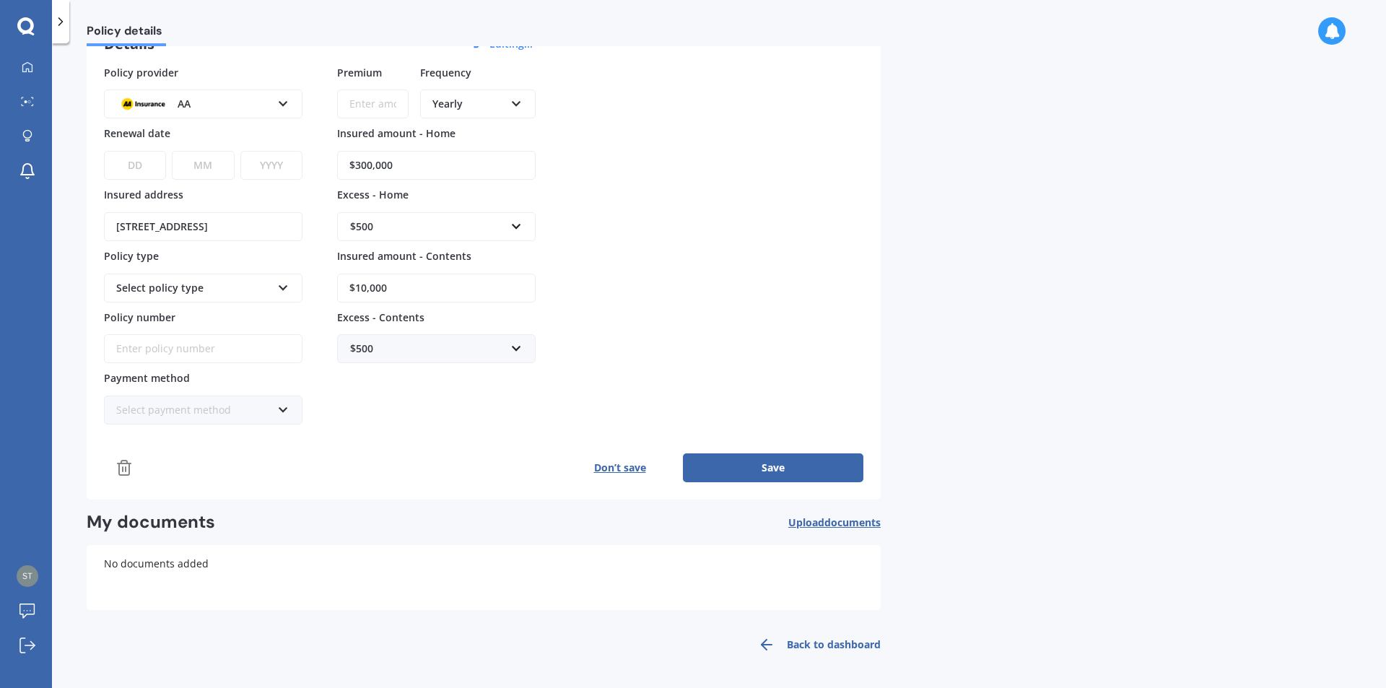
drag, startPoint x: 204, startPoint y: 162, endPoint x: 209, endPoint y: 178, distance: 16.7
click at [204, 163] on select "MM 01 02 03 04 05 06 07 08 09 10 11 12" at bounding box center [203, 165] width 62 height 29
click at [405, 486] on div "Details Editing... Policy provider AA AA AMI AMP ANZ ASB Ando BNZ Co-Operative …" at bounding box center [484, 258] width 794 height 482
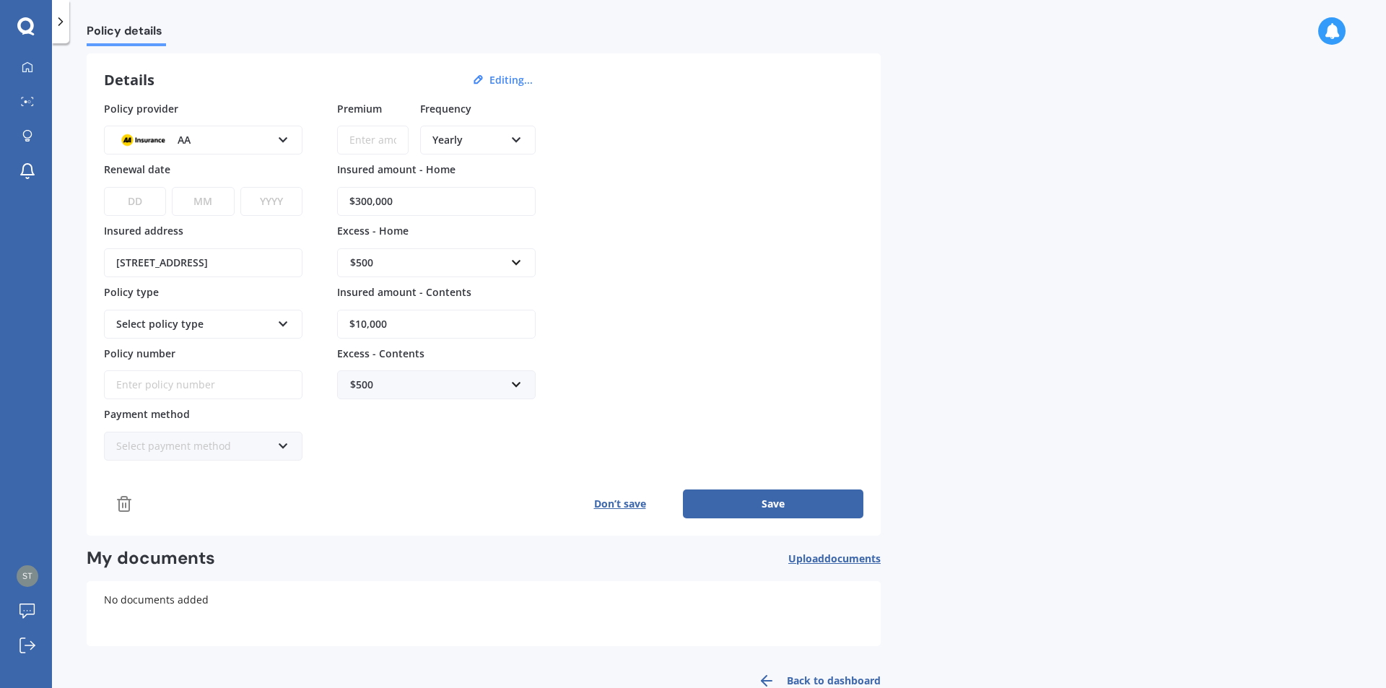
scroll to position [0, 0]
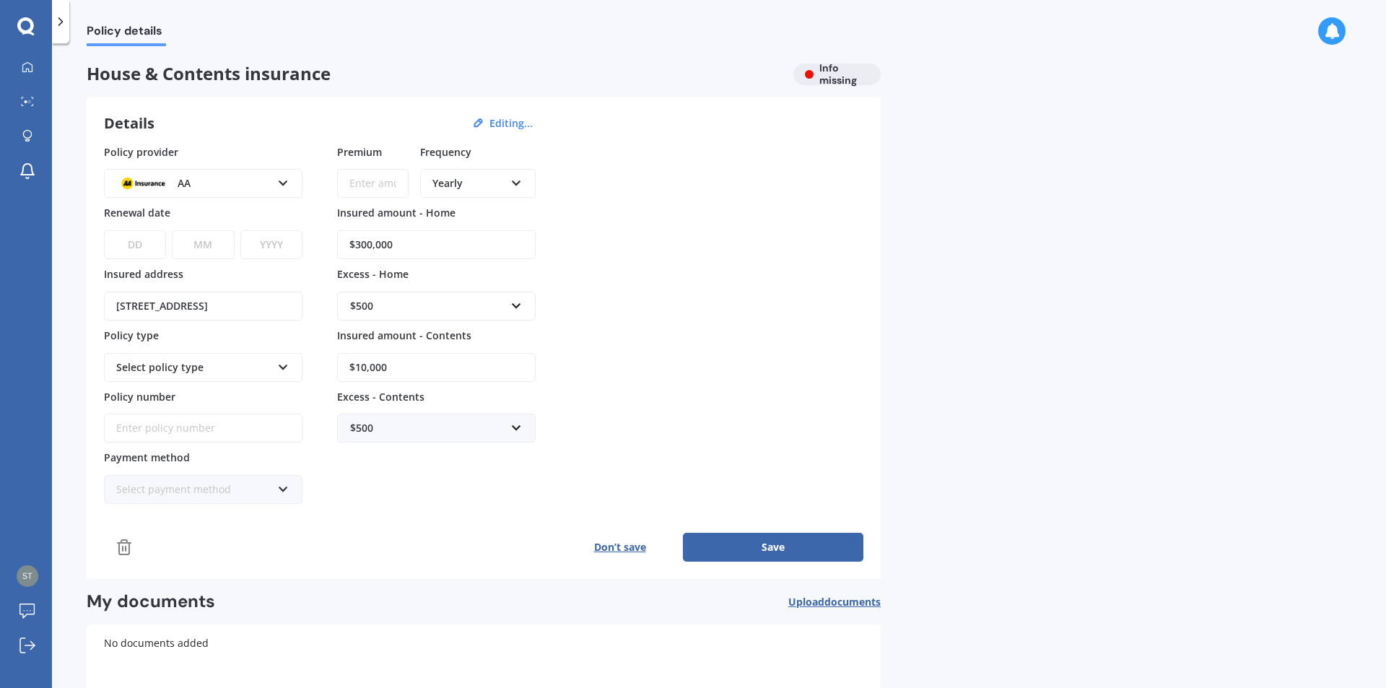
click at [56, 23] on icon at bounding box center [60, 21] width 14 height 14
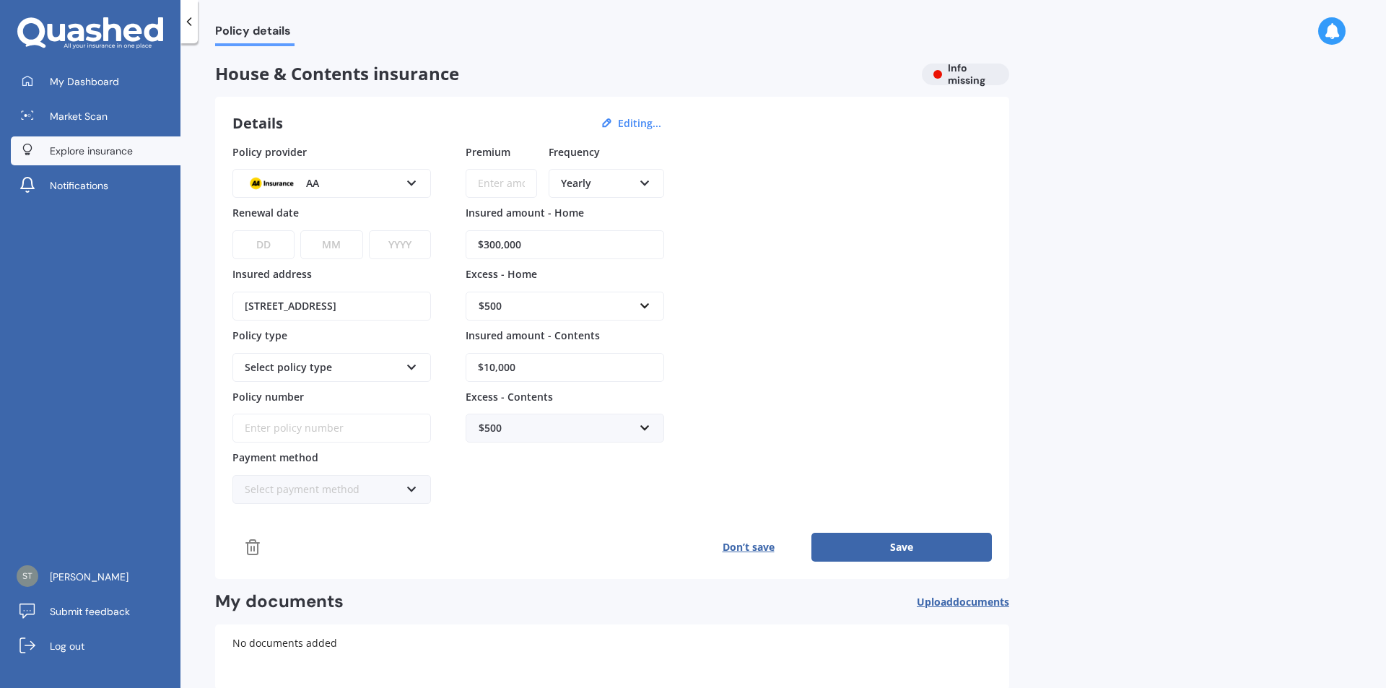
click at [136, 152] on link "Explore insurance" at bounding box center [96, 150] width 170 height 29
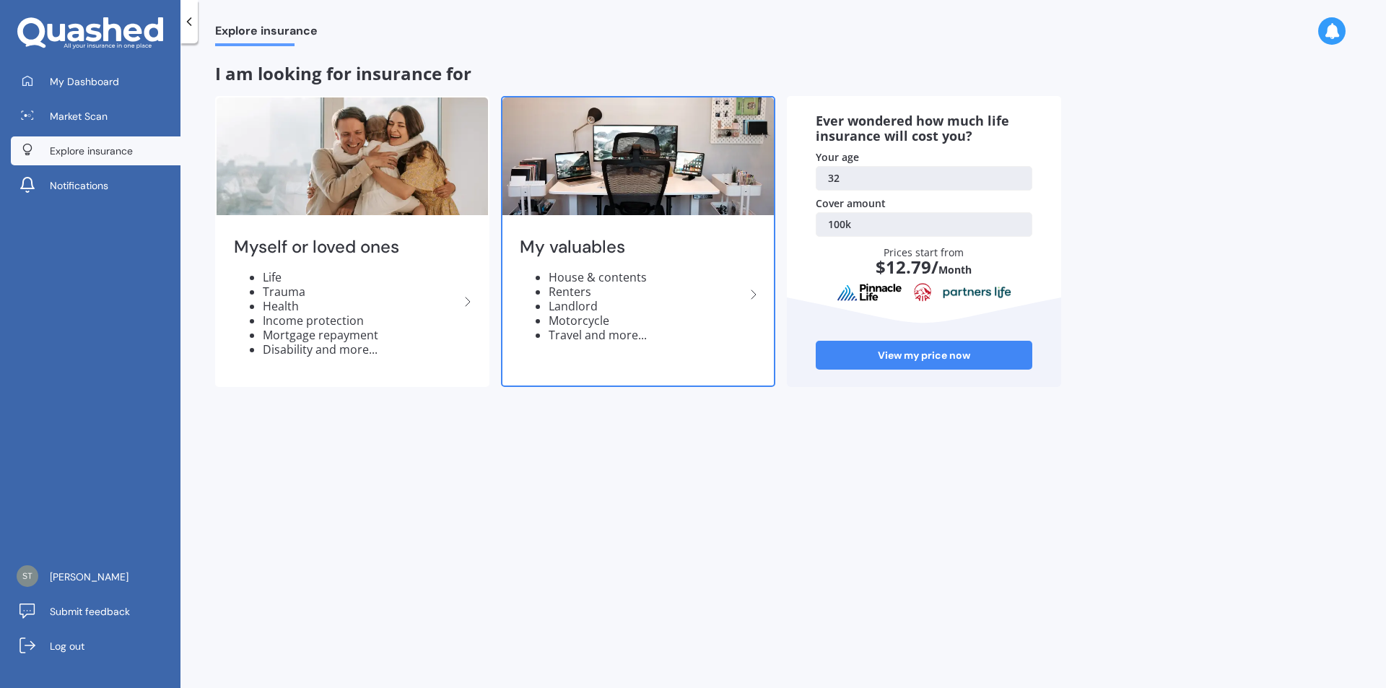
click at [752, 300] on icon at bounding box center [753, 294] width 17 height 17
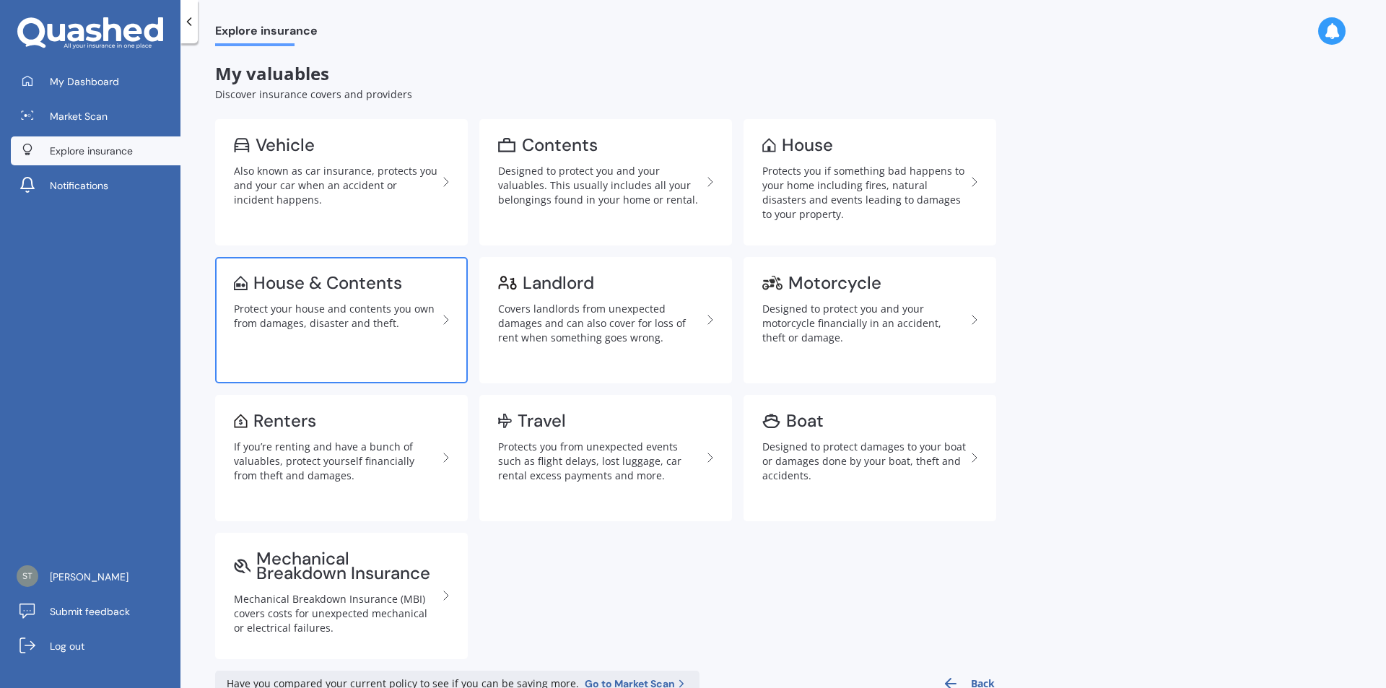
click at [378, 313] on div "Protect your house and contents you own from damages, disaster and theft." at bounding box center [336, 316] width 204 height 29
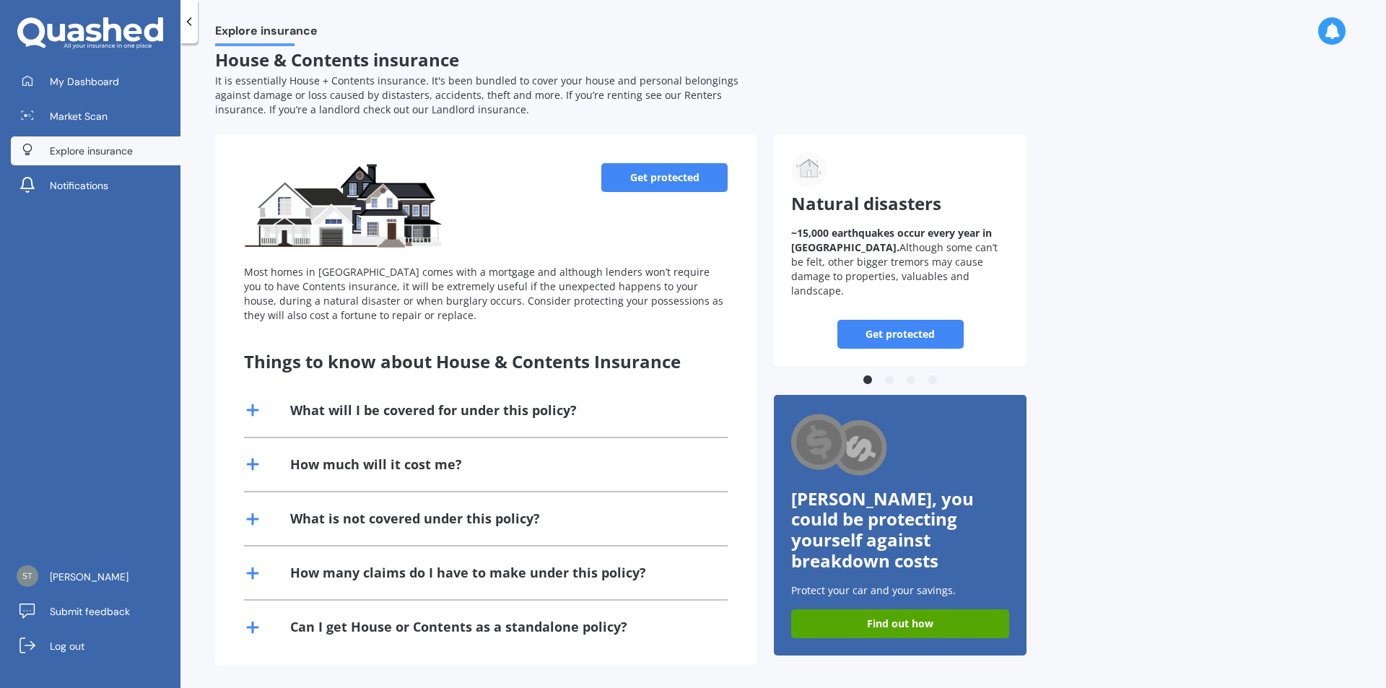
scroll to position [17, 0]
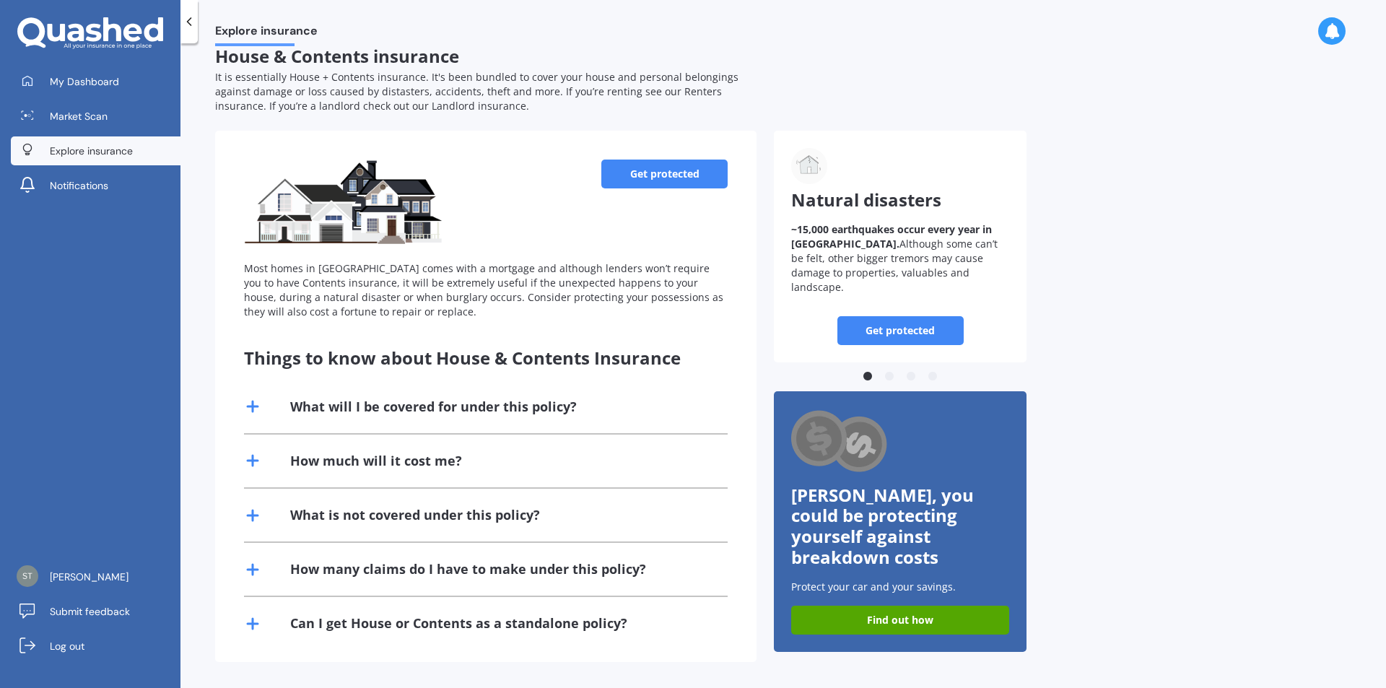
click at [663, 173] on link "Get protected" at bounding box center [664, 174] width 126 height 29
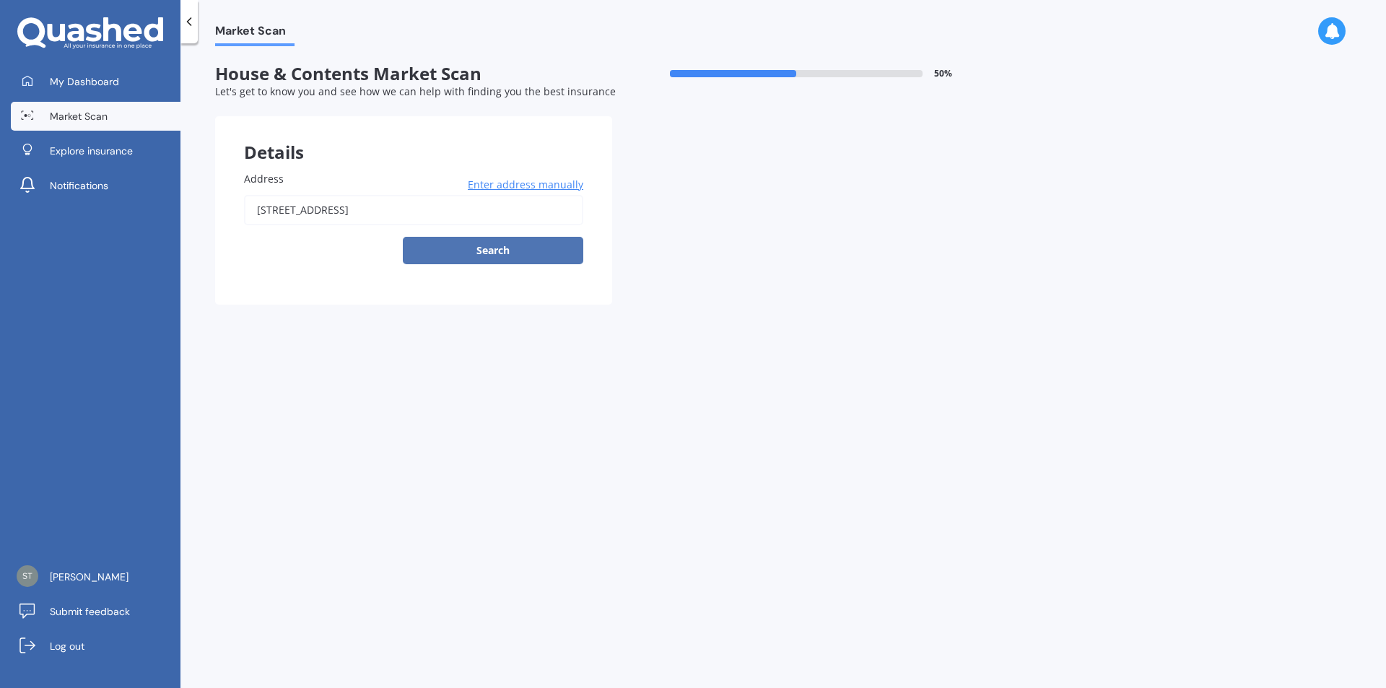
click at [461, 249] on button "Search" at bounding box center [493, 250] width 180 height 27
type input "1/739 Oreipunga Road, Maungatautari 3494"
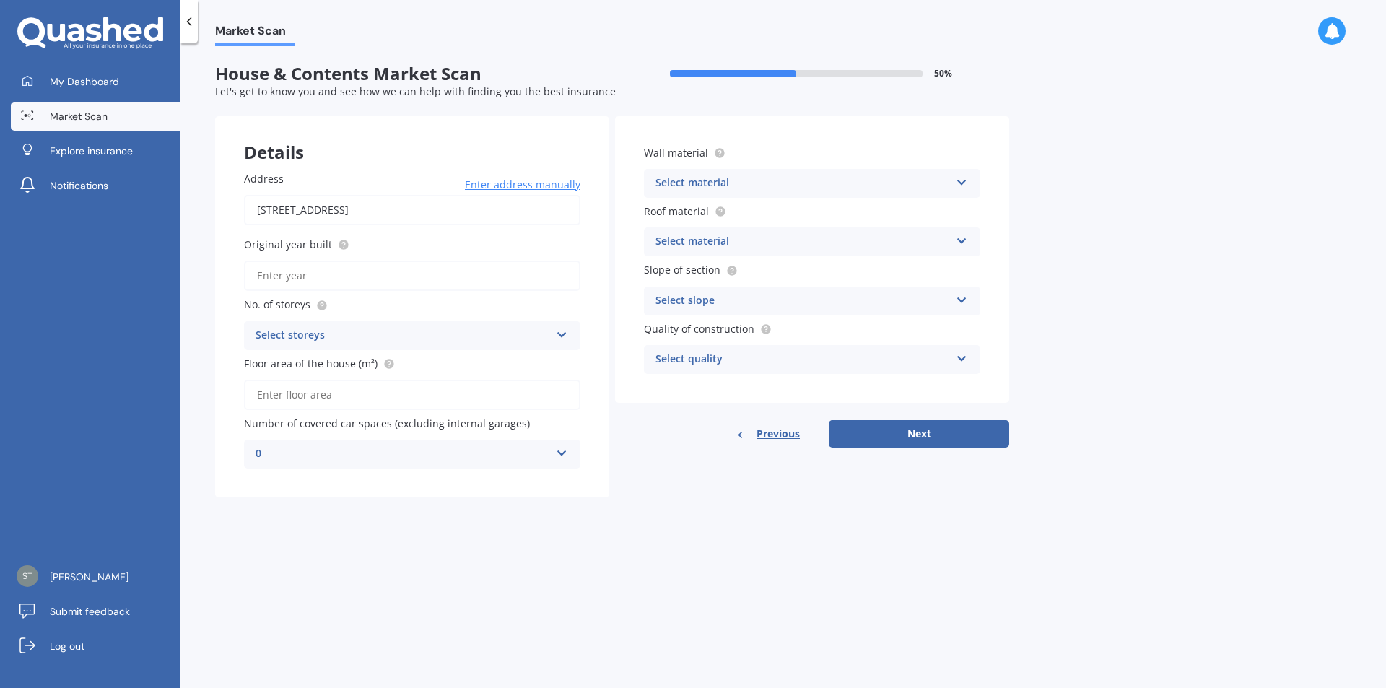
click at [353, 274] on input "Original year built" at bounding box center [412, 276] width 336 height 30
type input "2021"
click at [407, 339] on div "Select storeys" at bounding box center [403, 335] width 295 height 17
click at [307, 358] on div "1" at bounding box center [412, 364] width 335 height 26
click at [369, 398] on input "Floor area of the house (m²)" at bounding box center [412, 395] width 336 height 30
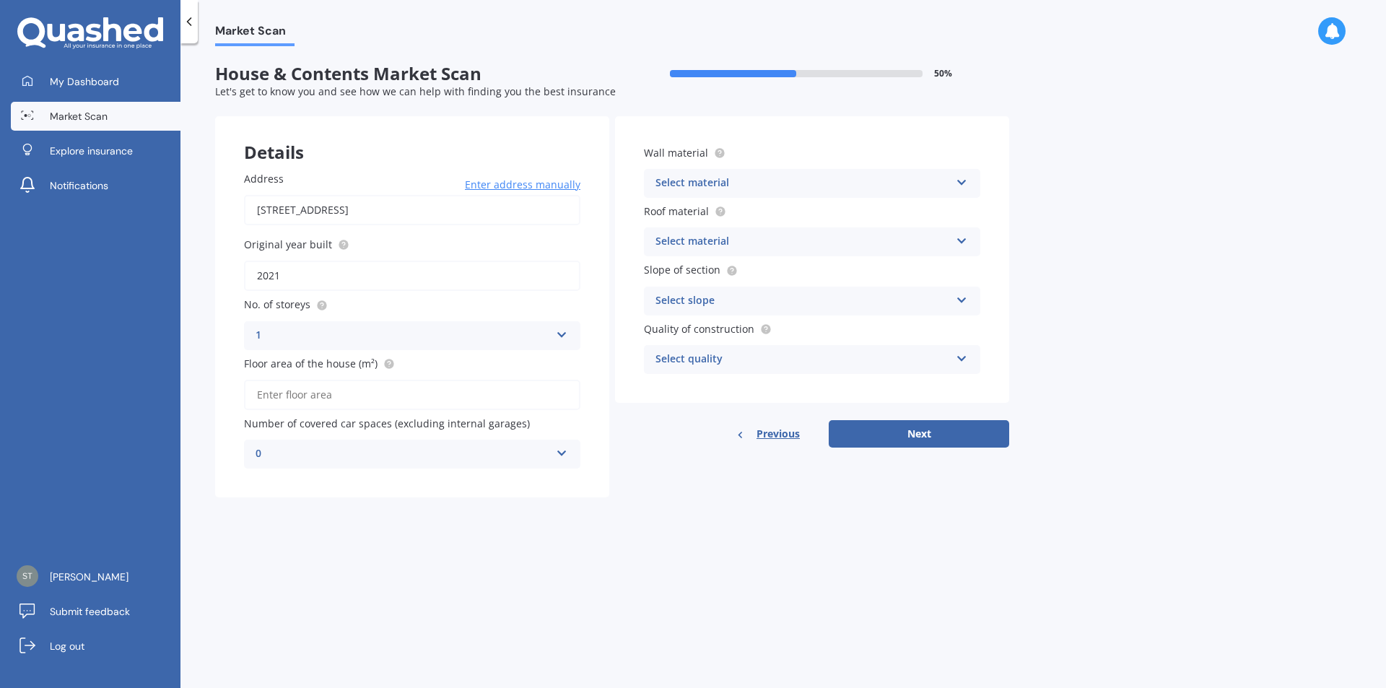
type input "70"
click at [360, 461] on div "0" at bounding box center [403, 453] width 295 height 17
click at [365, 479] on div "0" at bounding box center [412, 482] width 335 height 26
click at [750, 187] on div "Select material" at bounding box center [803, 183] width 295 height 17
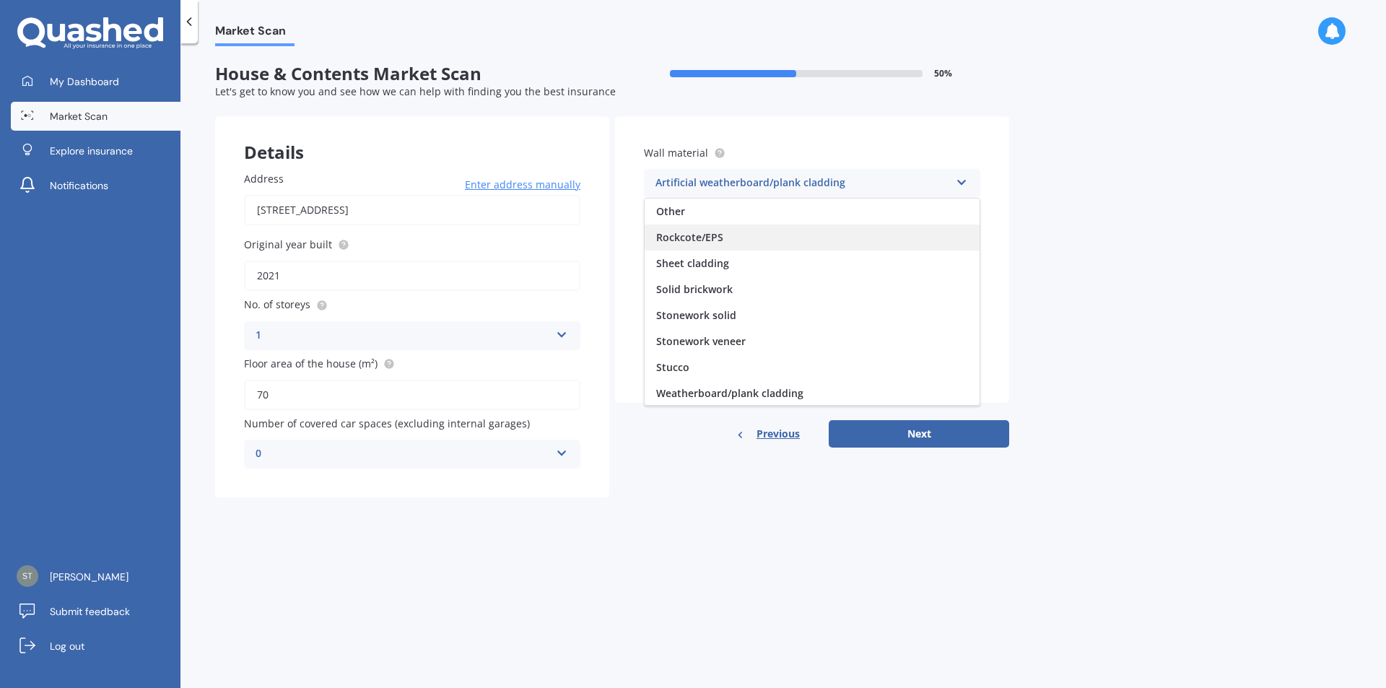
scroll to position [131, 0]
drag, startPoint x: 762, startPoint y: 391, endPoint x: 757, endPoint y: 370, distance: 20.8
click at [762, 391] on span "Weatherboard/plank cladding" at bounding box center [729, 392] width 147 height 14
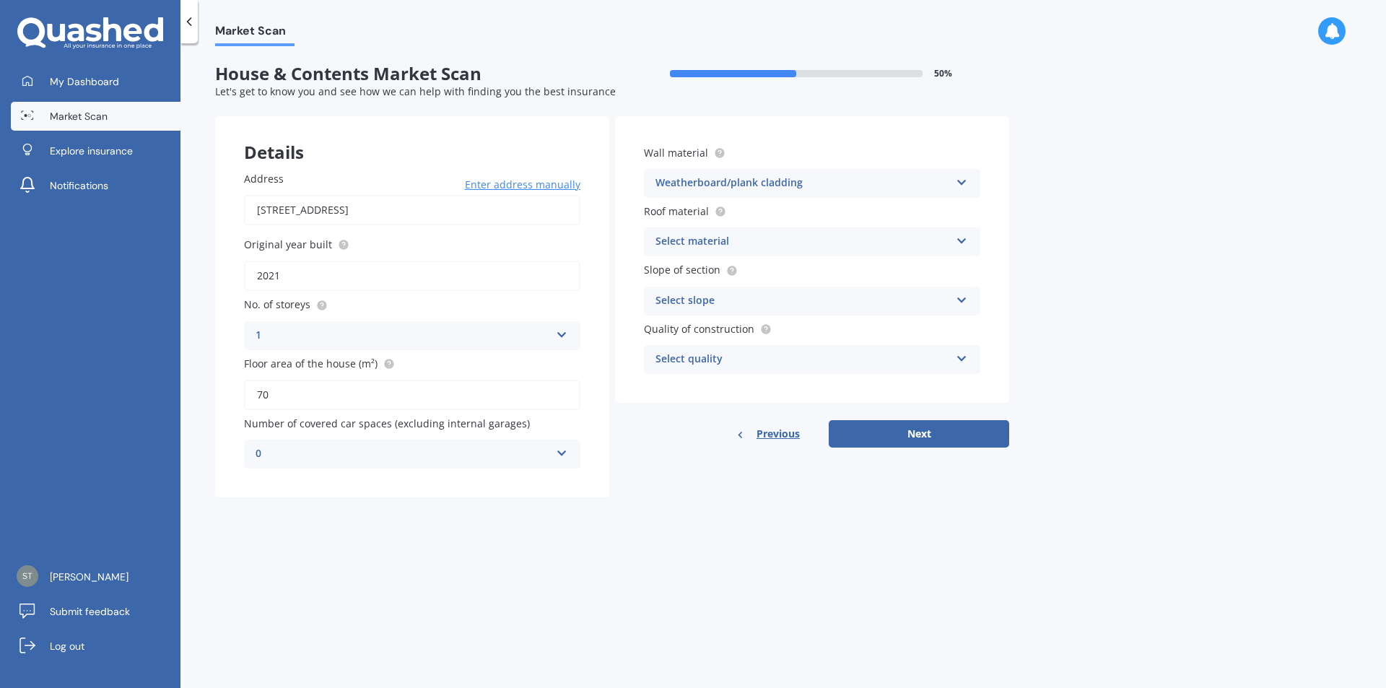
click at [758, 239] on div "Select material" at bounding box center [803, 241] width 295 height 17
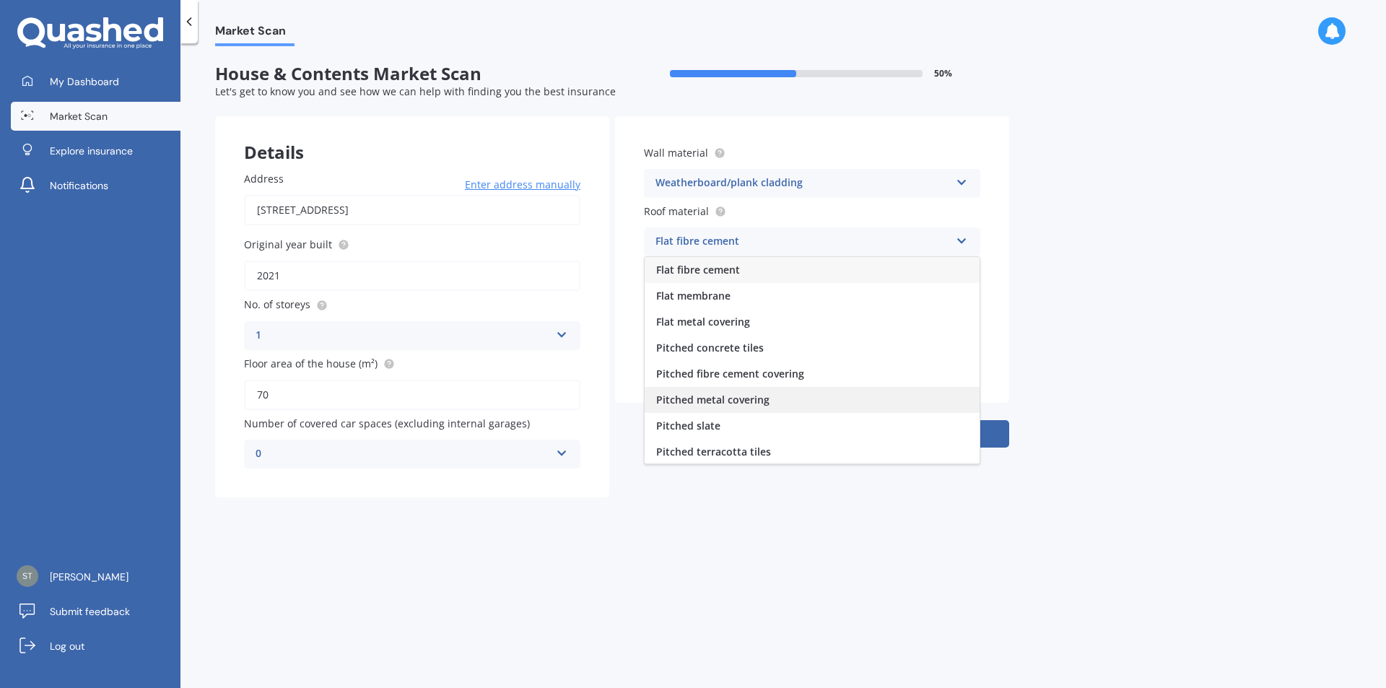
click at [755, 403] on span "Pitched metal covering" at bounding box center [712, 400] width 113 height 14
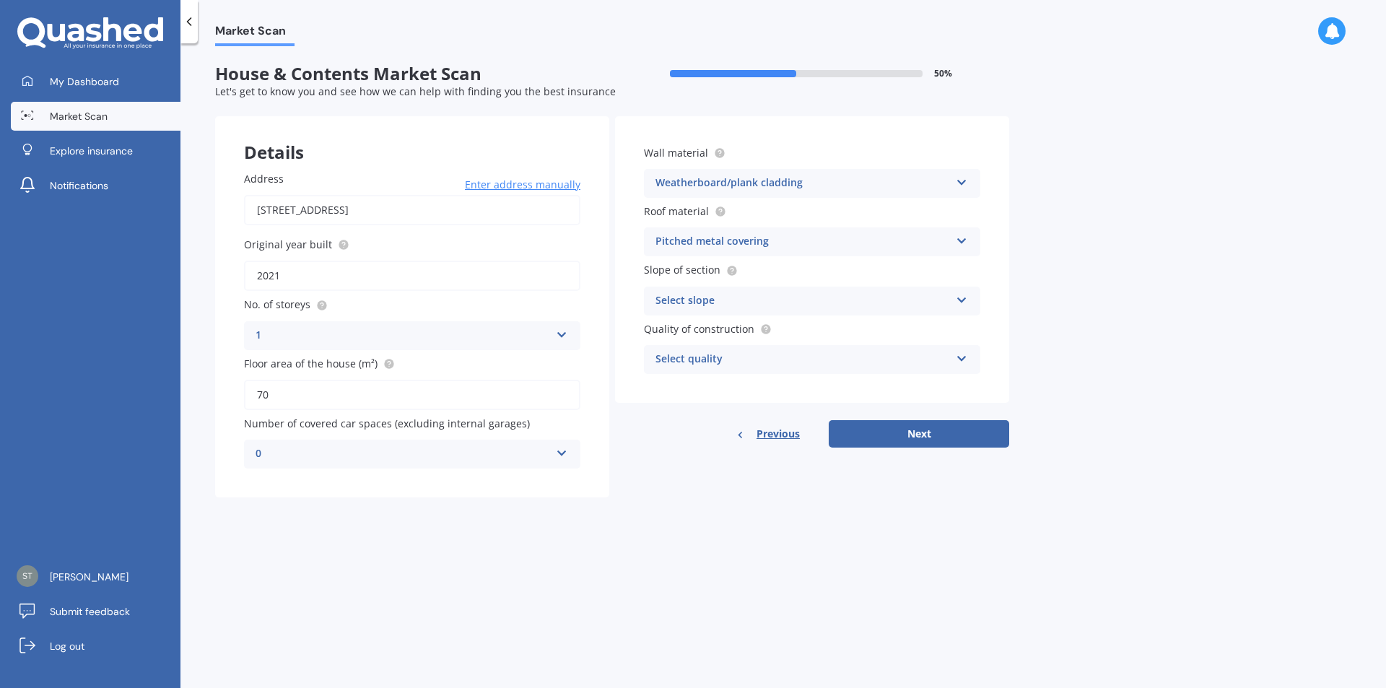
click at [742, 295] on div "Select slope" at bounding box center [803, 300] width 295 height 17
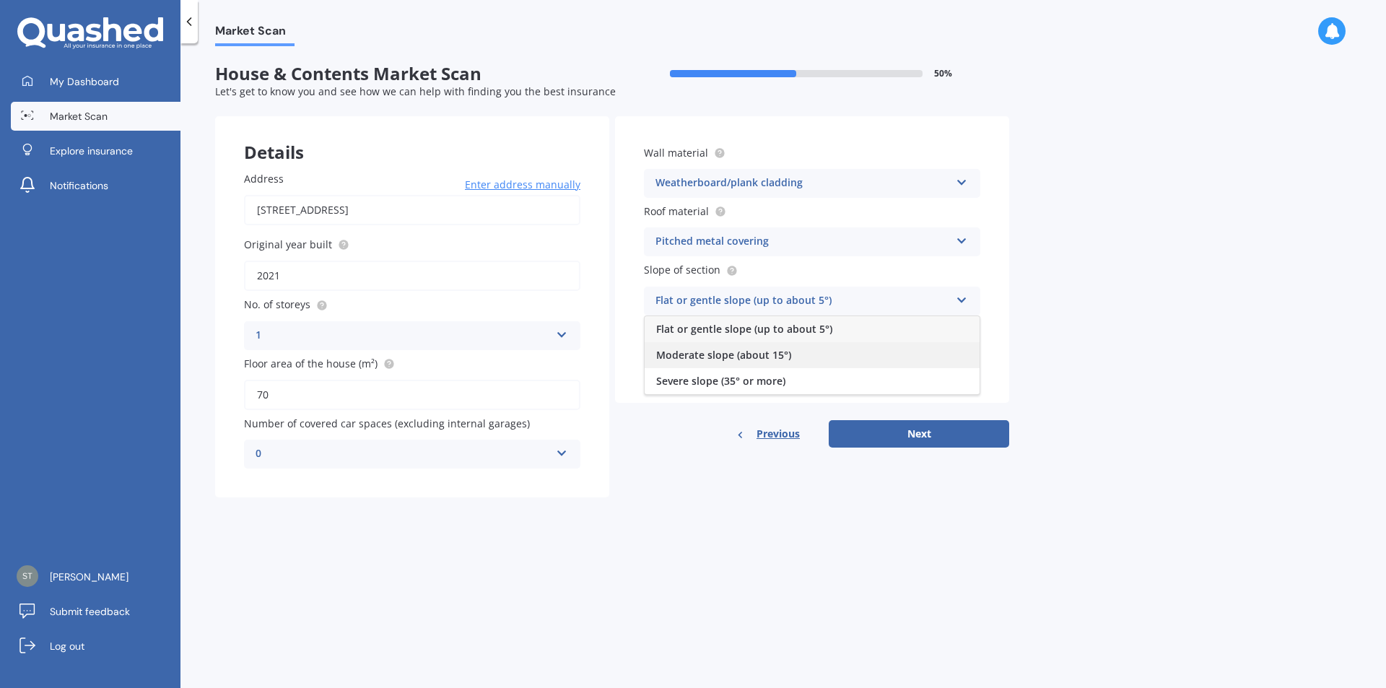
click at [749, 355] on span "Moderate slope (about 15°)" at bounding box center [723, 355] width 135 height 14
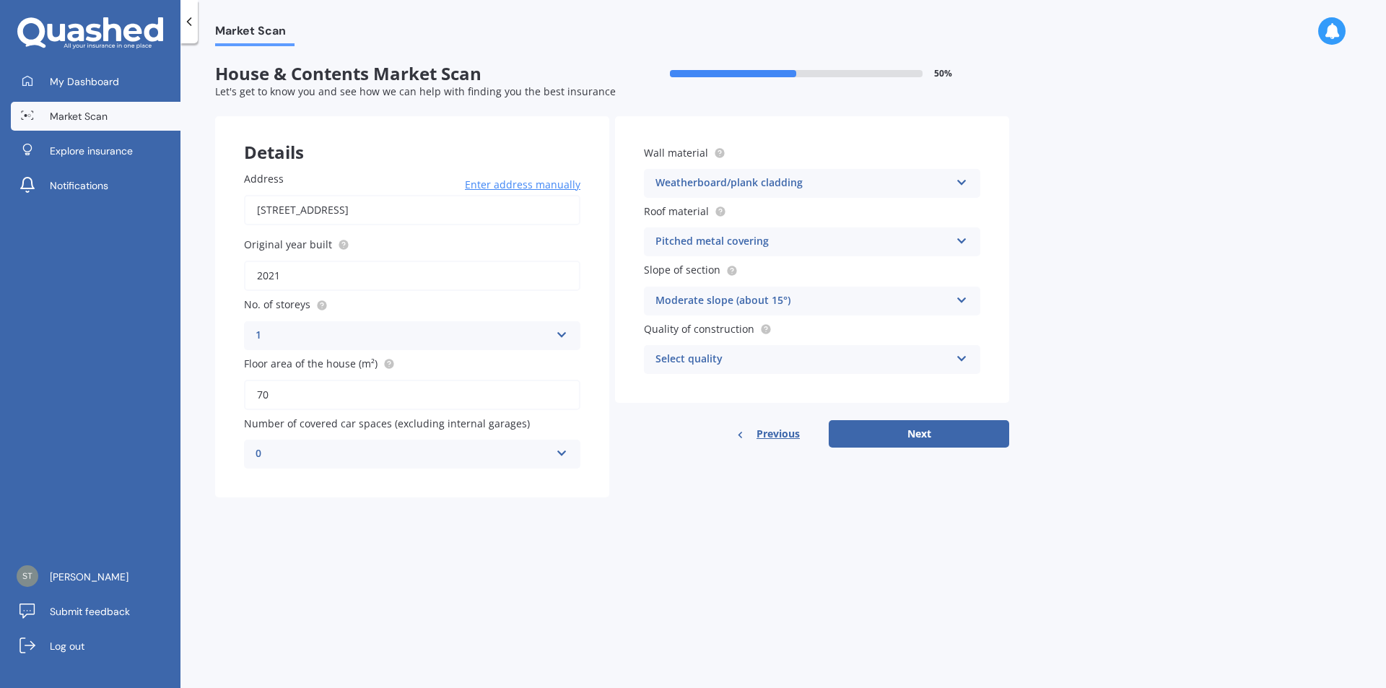
click at [780, 357] on div "Select quality" at bounding box center [803, 359] width 295 height 17
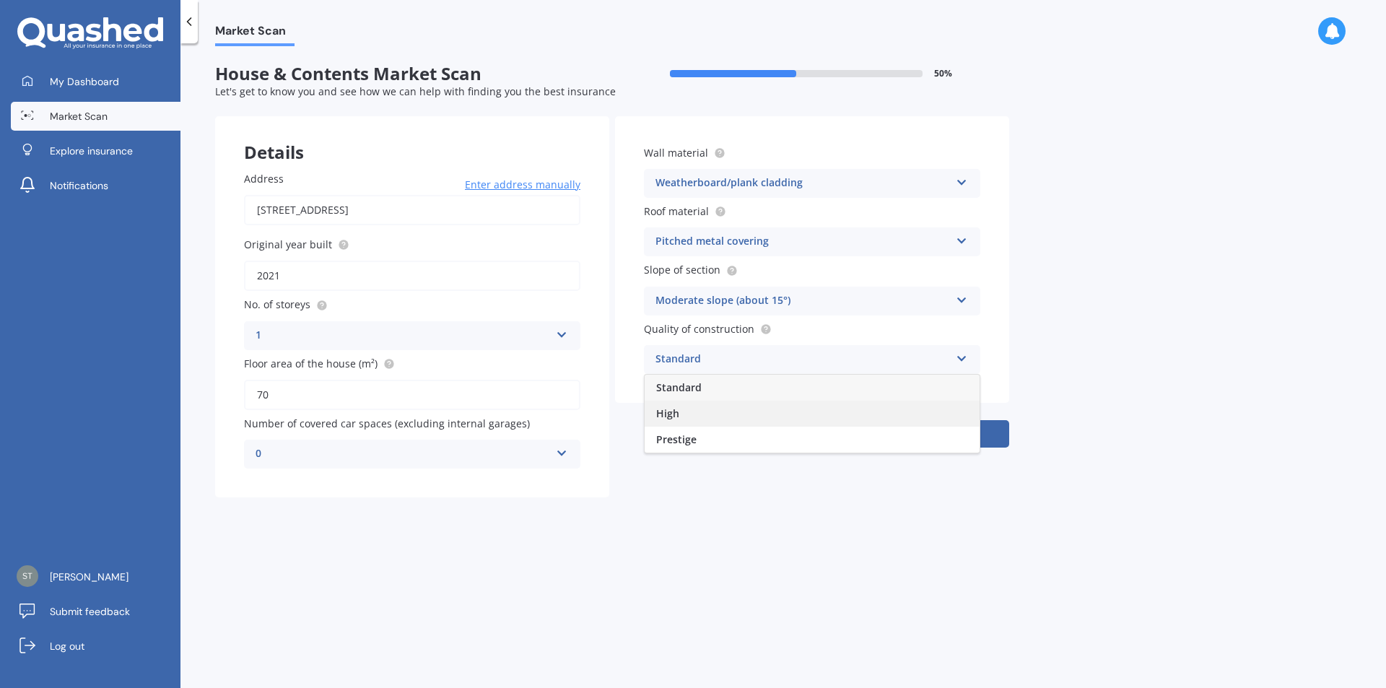
click at [739, 414] on div "High" at bounding box center [812, 414] width 335 height 26
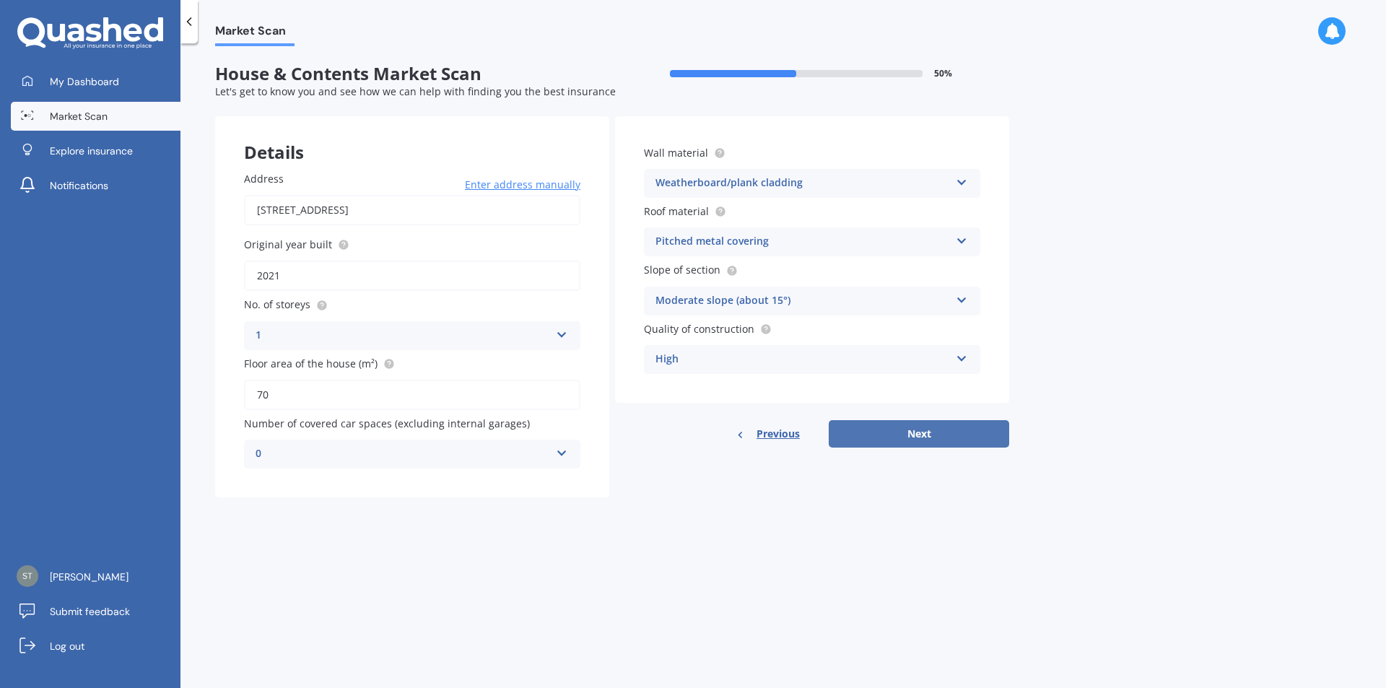
click at [889, 430] on button "Next" at bounding box center [919, 433] width 180 height 27
select select "28"
select select "02"
select select "1993"
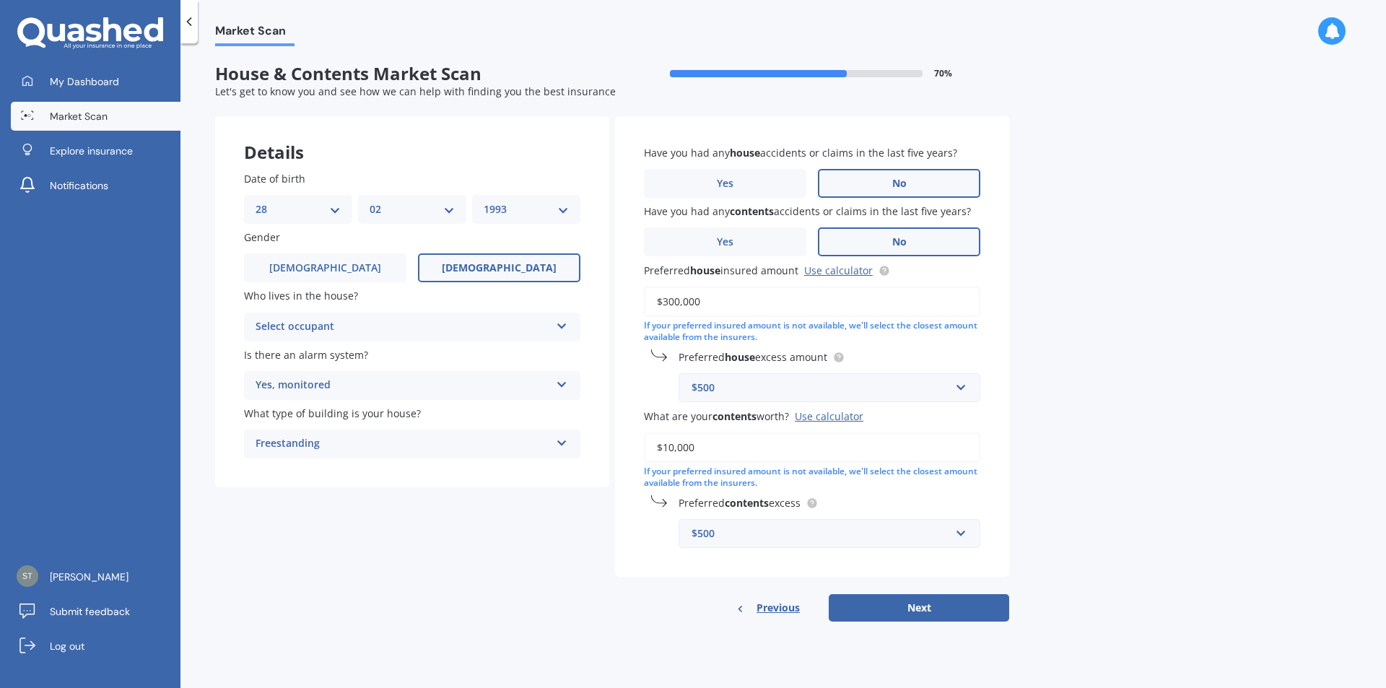
click at [422, 321] on div "Select occupant" at bounding box center [403, 326] width 295 height 17
click at [342, 352] on div "Owner" at bounding box center [412, 355] width 335 height 26
click at [382, 383] on div "Yes, monitored" at bounding box center [403, 385] width 295 height 17
click at [381, 382] on div "Yes, monitored" at bounding box center [403, 385] width 295 height 17
click at [939, 609] on button "Next" at bounding box center [919, 607] width 180 height 27
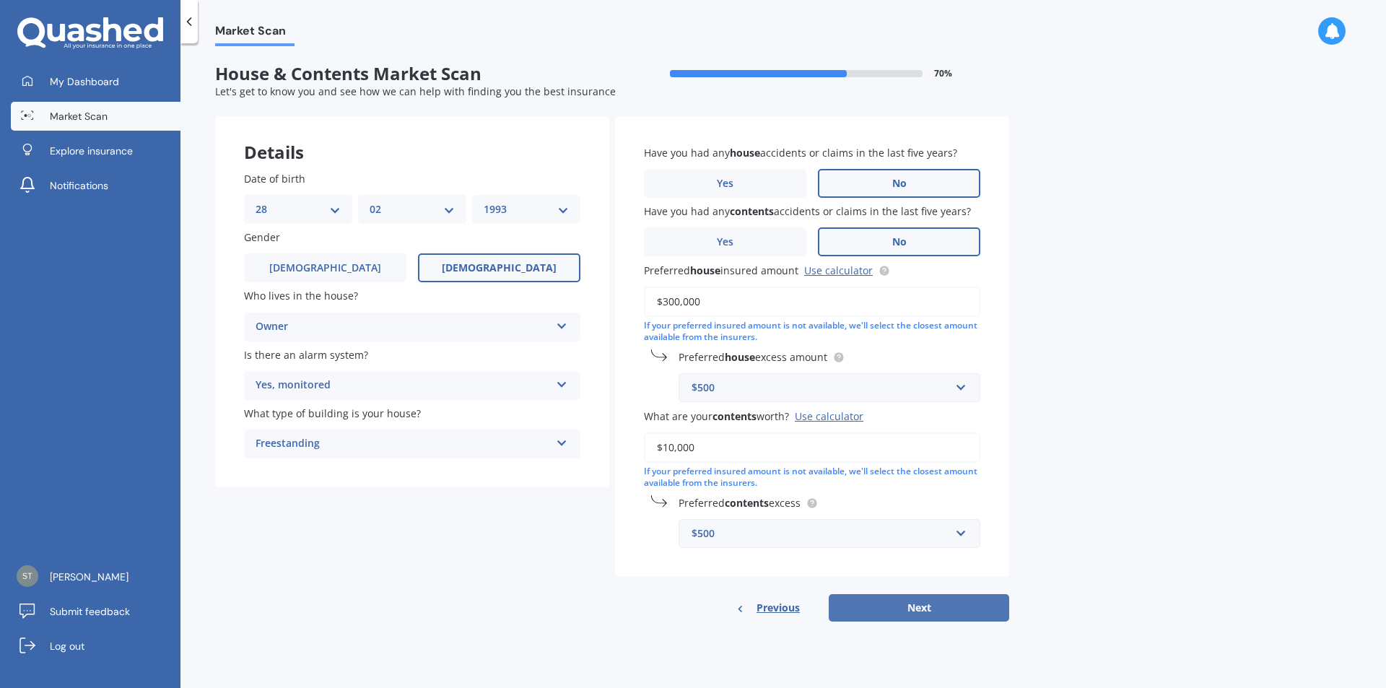
select select "28"
select select "02"
select select "1993"
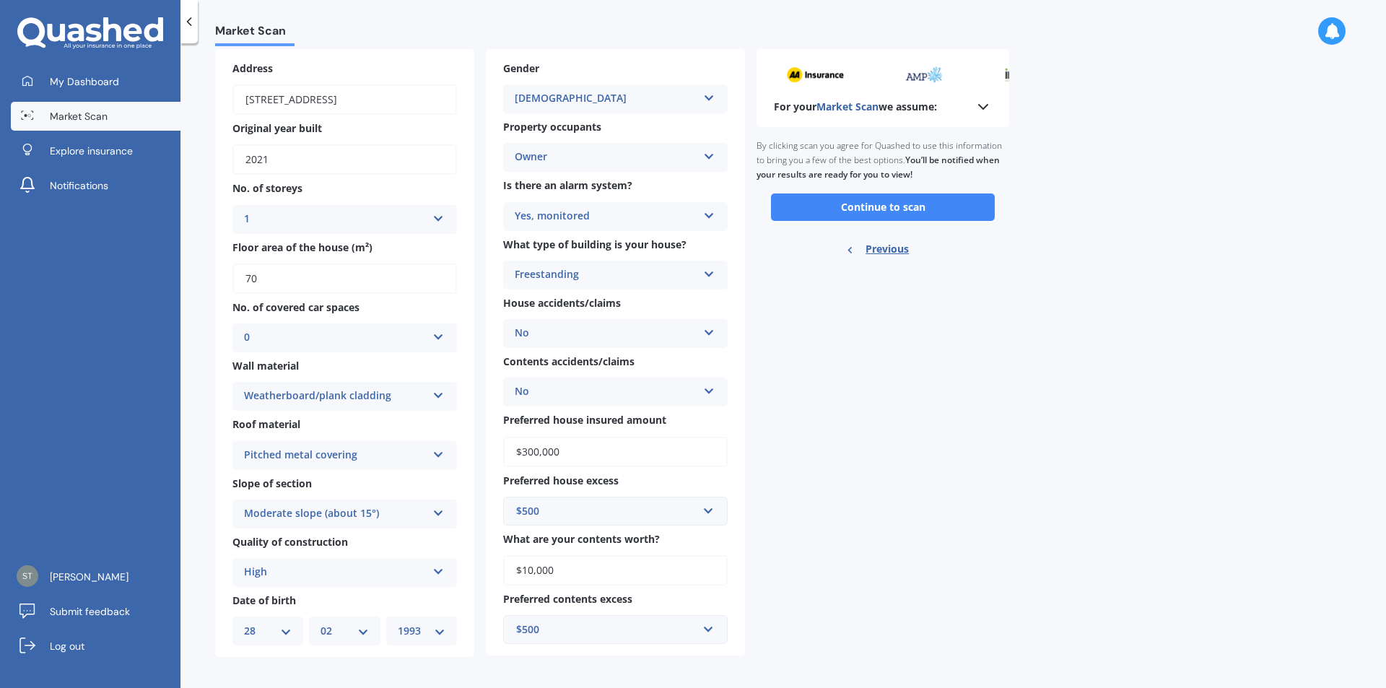
scroll to position [74, 0]
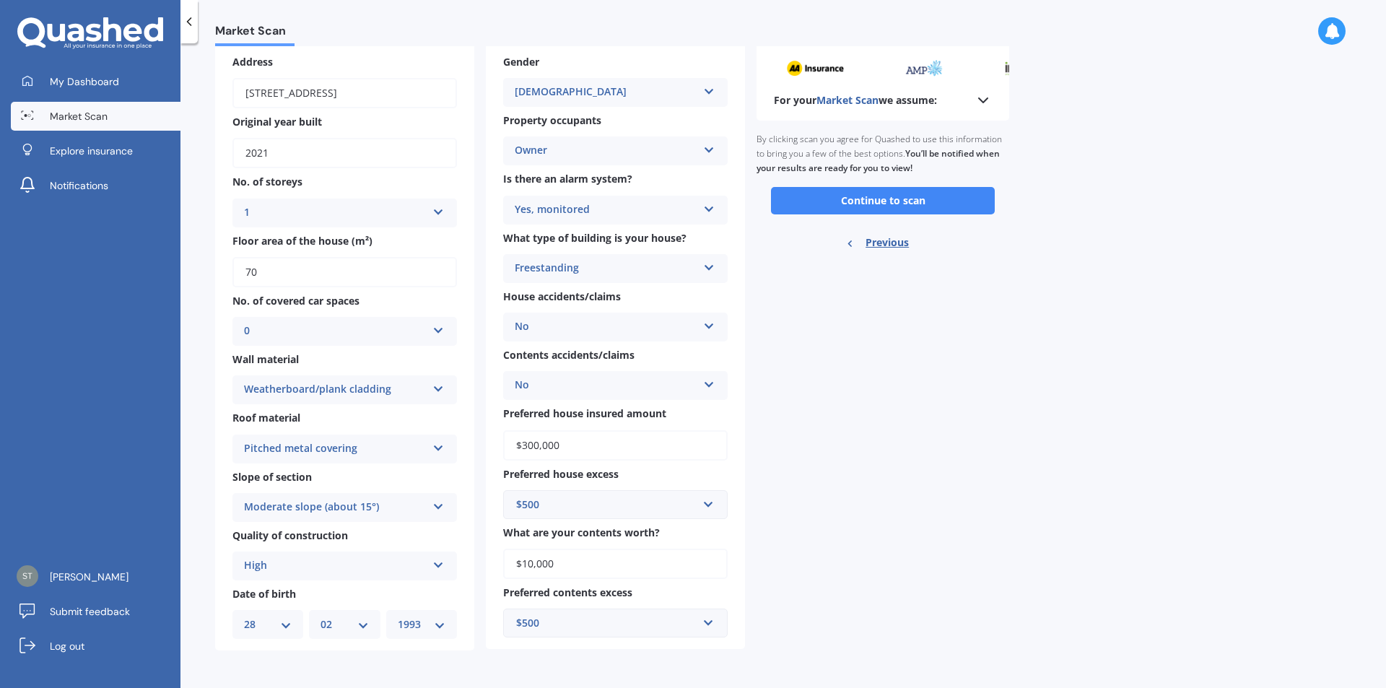
click at [858, 204] on button "Continue to scan" at bounding box center [883, 200] width 224 height 27
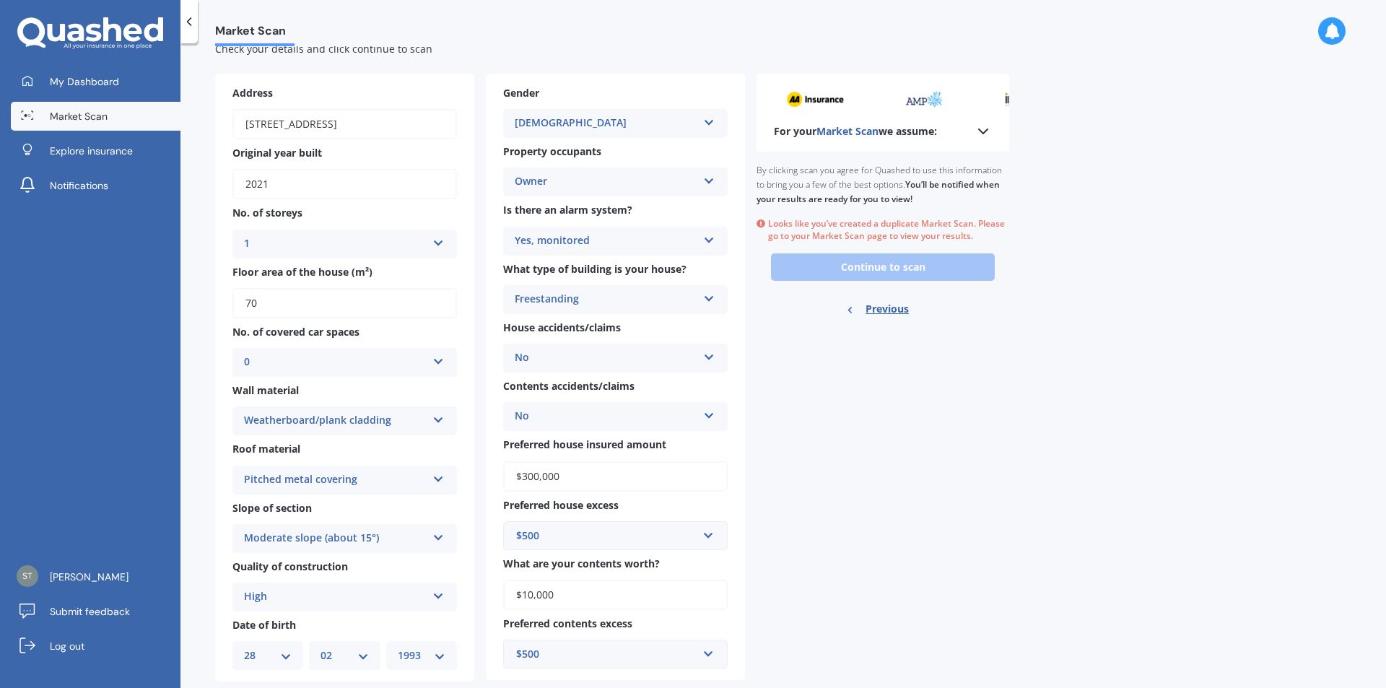
scroll to position [0, 0]
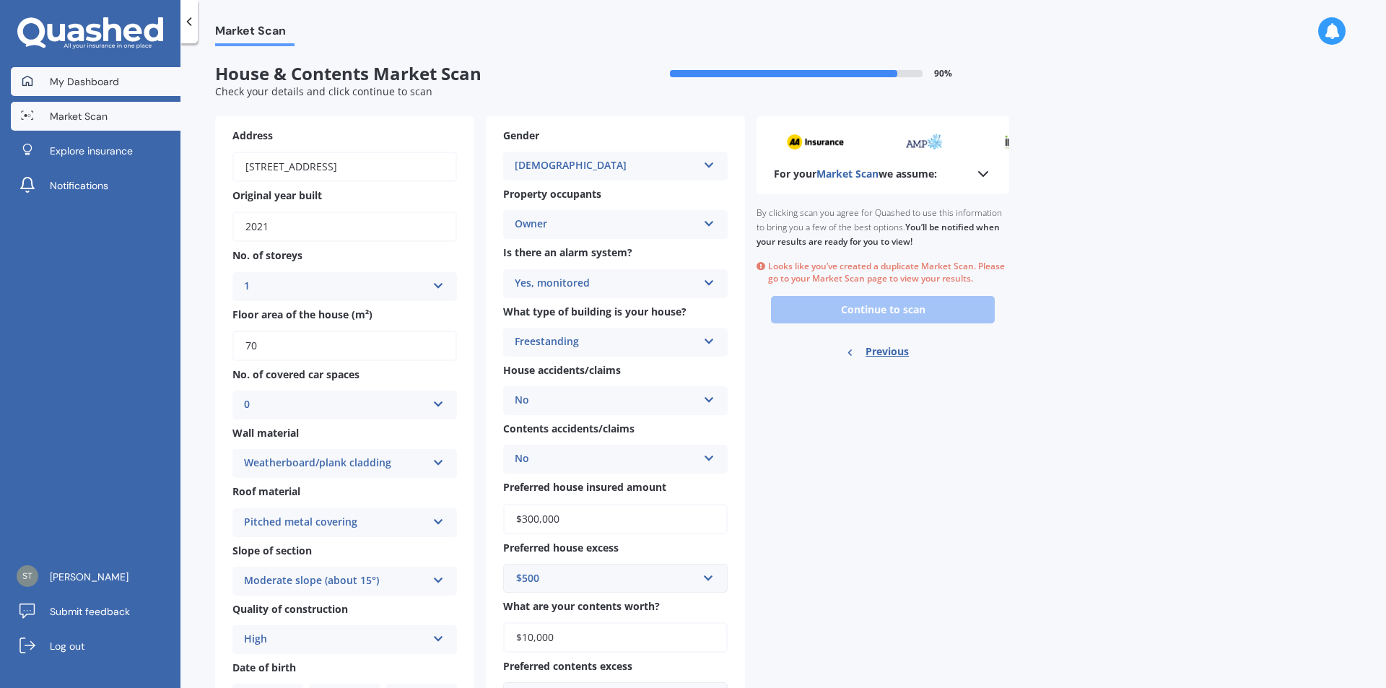
drag, startPoint x: 97, startPoint y: 84, endPoint x: 128, endPoint y: 68, distance: 34.2
click at [98, 84] on span "My Dashboard" at bounding box center [84, 81] width 69 height 14
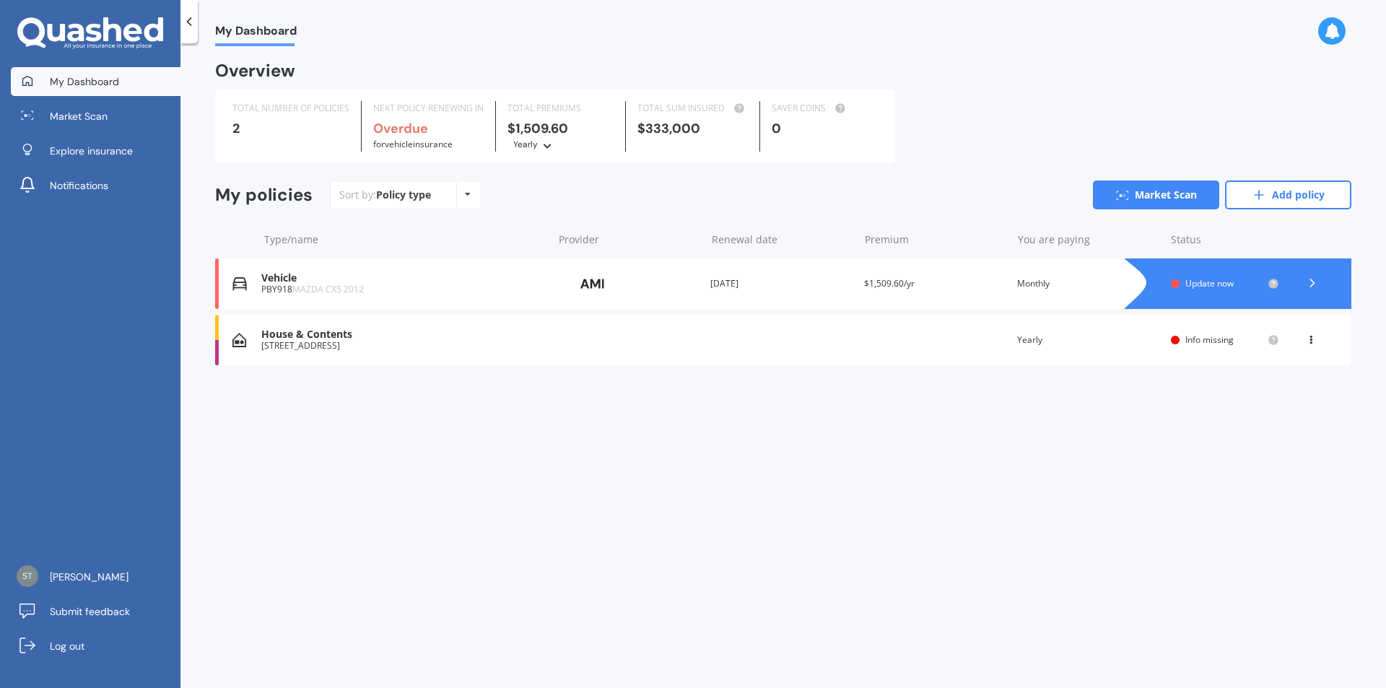
click at [1311, 340] on icon at bounding box center [1311, 337] width 10 height 9
click at [1289, 373] on div "View policy" at bounding box center [1279, 367] width 143 height 29
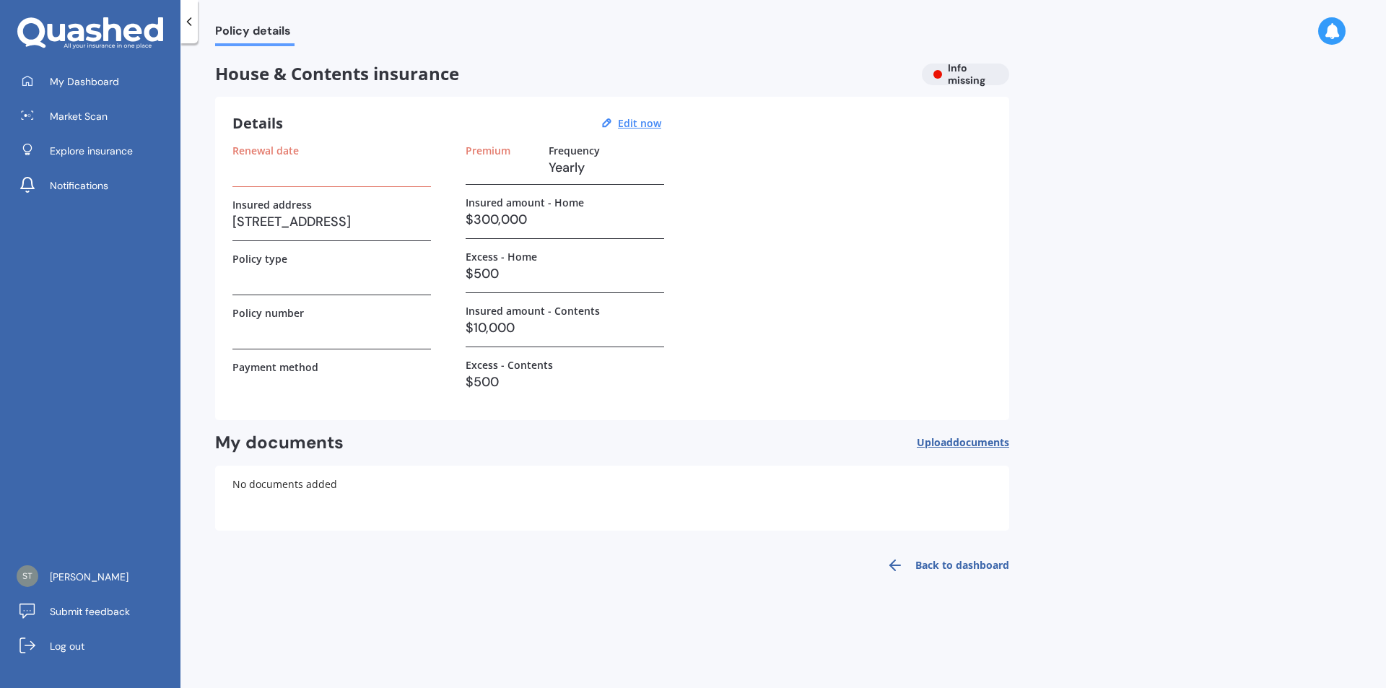
click at [282, 212] on h3 "1/739 Oreipunga Road, Maungatautari 3494" at bounding box center [331, 222] width 199 height 22
click at [497, 174] on h3 at bounding box center [501, 168] width 71 height 22
click at [636, 119] on u "Edit now" at bounding box center [639, 123] width 43 height 14
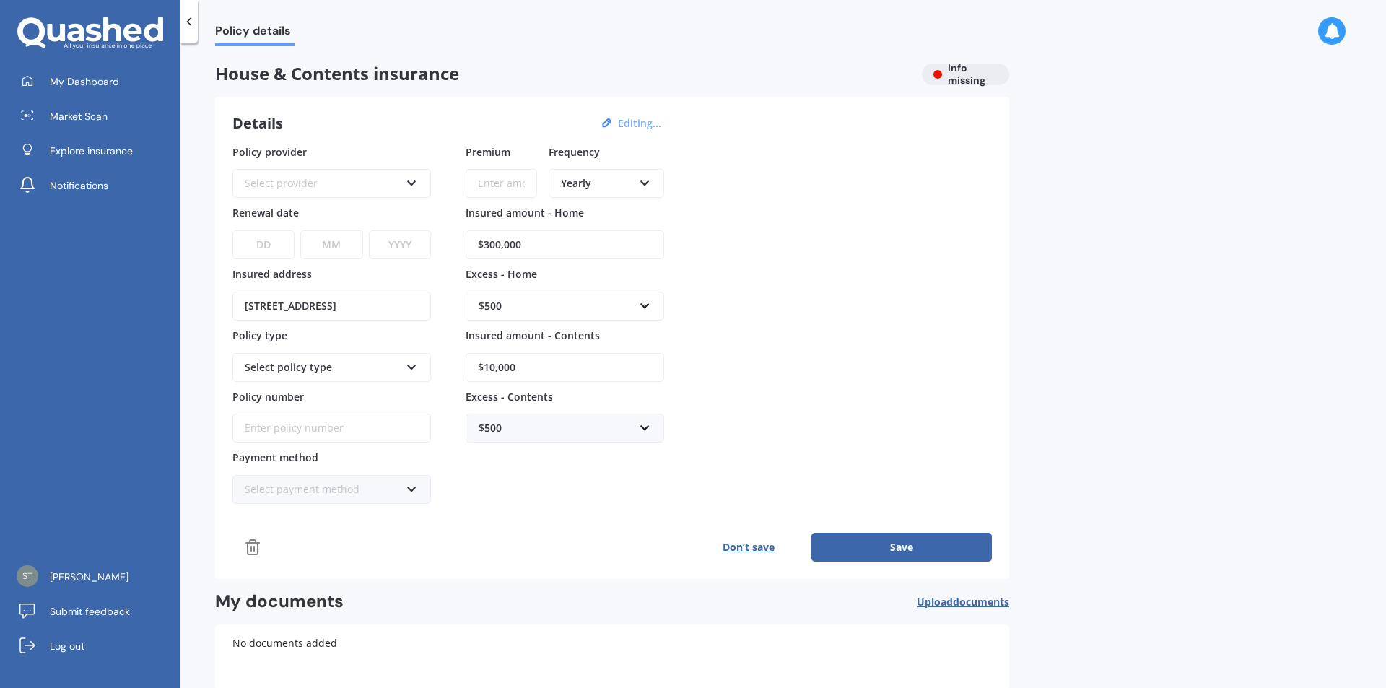
click at [519, 191] on input "Premium" at bounding box center [501, 183] width 71 height 29
